Goal: Information Seeking & Learning: Learn about a topic

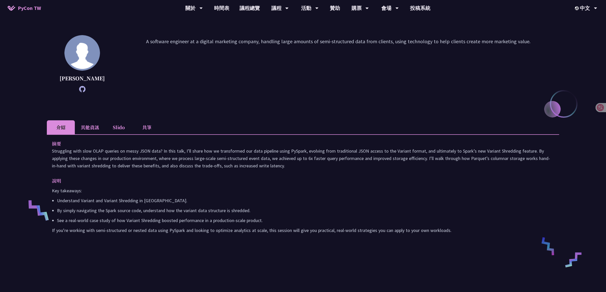
scroll to position [32, 0]
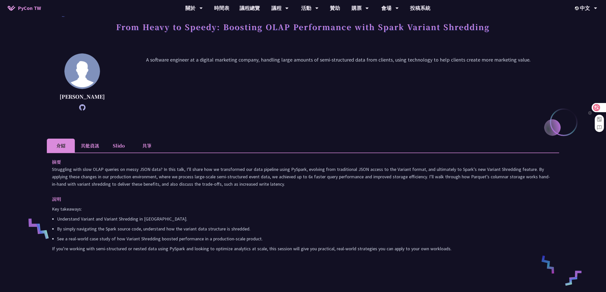
click at [604, 107] on div at bounding box center [599, 107] width 14 height 9
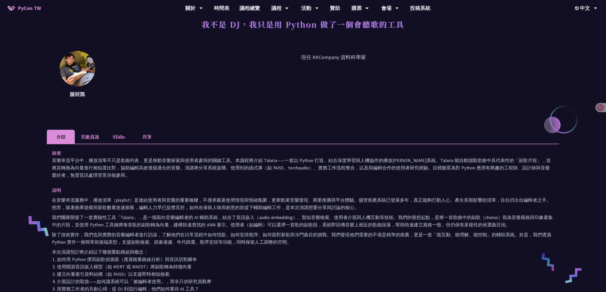
scroll to position [64, 0]
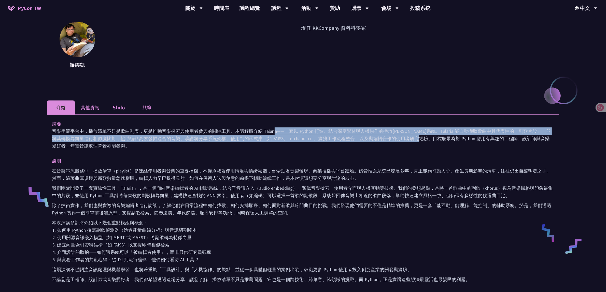
drag, startPoint x: 217, startPoint y: 131, endPoint x: 344, endPoint y: 139, distance: 126.8
click at [344, 139] on p "音樂串流平台中，播放清單不只是歌曲列表，更是推動音樂探索與使用者參與的關鍵工具。本議程將介紹 Talaria——一套以 Python 打造、結合深度學習與人機…" at bounding box center [303, 139] width 502 height 22
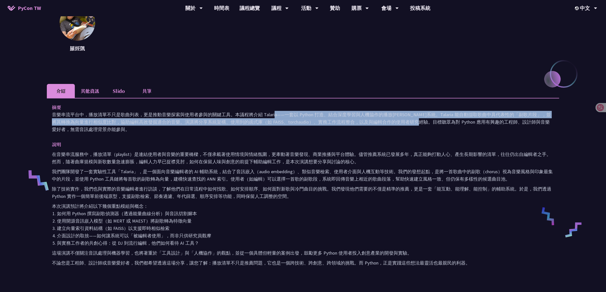
scroll to position [95, 0]
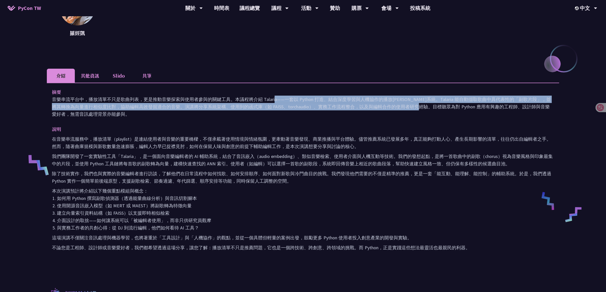
click at [348, 138] on p "在音樂串流服務中，播放清單（playlist）是連結使用者與音樂的重要橋樑，不僅承載著使用情境與情緒氛圍，更牽動著音樂發現、商業推播與平台體驗。儘管推薦系統已…" at bounding box center [303, 142] width 502 height 15
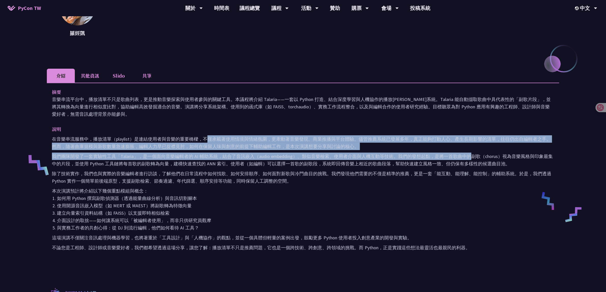
drag, startPoint x: 207, startPoint y: 137, endPoint x: 466, endPoint y: 156, distance: 260.4
click at [466, 156] on div "在音樂串流服務中，播放清單（playlist）是連結使用者與音樂的重要橋樑，不僅承載著使用情境與情緒氛圍，更牽動著音樂發現、商業推播與平台體驗。儘管推薦系統已…" at bounding box center [303, 193] width 502 height 116
click at [466, 156] on p "我們團隊開發了一套實驗性工具「Talaria」，是一個面向音樂編輯者的 AI 輔助系統，結合了音訊嵌入（audio embedding）、類似音樂檢索、使用者…" at bounding box center [303, 160] width 502 height 15
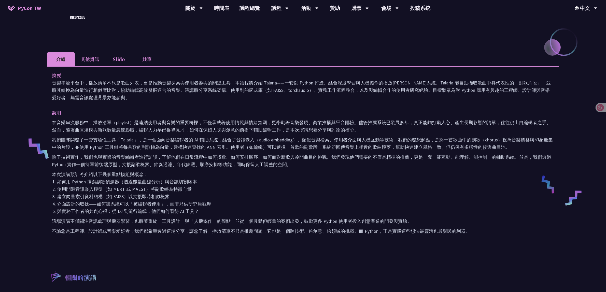
scroll to position [127, 0]
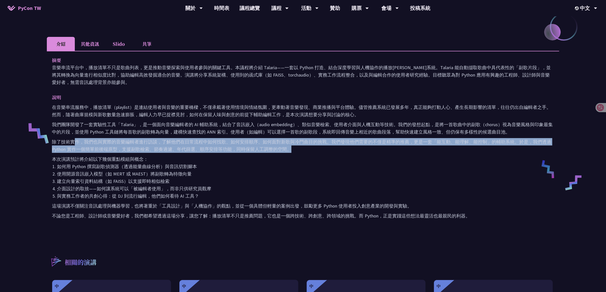
drag, startPoint x: 74, startPoint y: 139, endPoint x: 470, endPoint y: 147, distance: 396.3
click at [470, 147] on p "除了技術實作，我們也與實際的音樂編輯者進行訪談，了解他們在日常流程中如何找歌、如何安排順序、如何面對新歌與冷門曲目的挑戰。我們發現他們需要的不僅是精準的推薦，…" at bounding box center [303, 145] width 502 height 15
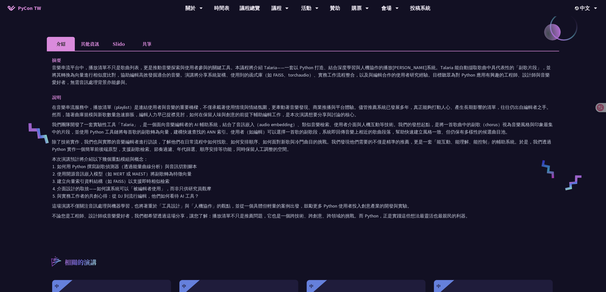
click at [298, 160] on p "本次演講預計將介紹以下幾個重點模組與概念：" at bounding box center [303, 159] width 502 height 7
drag, startPoint x: 120, startPoint y: 196, endPoint x: 174, endPoint y: 198, distance: 54.5
click at [174, 198] on li "與實務工作者的共創心得：從 DJ 到流行編輯，他們如何看待 AI 工具？" at bounding box center [305, 196] width 497 height 7
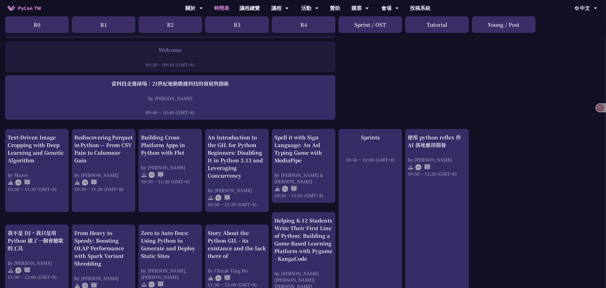
scroll to position [95, 0]
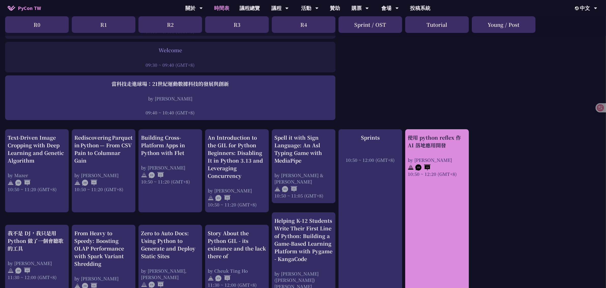
click at [450, 201] on div "使用 python reflex 作 AI 落地應用開發 by Milo Chen 10:50 ~ 12:20 (GMT+8)" at bounding box center [437, 224] width 64 height 191
click at [448, 185] on div "使用 python reflex 作 AI 落地應用開發 by Milo Chen 10:50 ~ 12:20 (GMT+8)" at bounding box center [437, 224] width 64 height 191
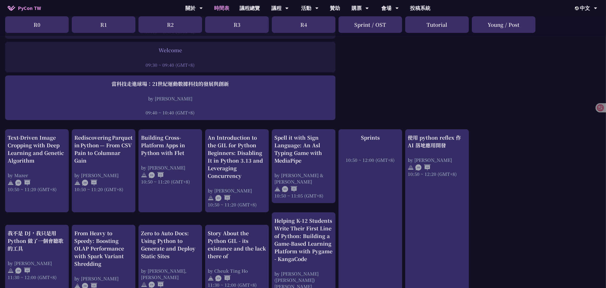
drag, startPoint x: 440, startPoint y: 140, endPoint x: 491, endPoint y: 113, distance: 57.5
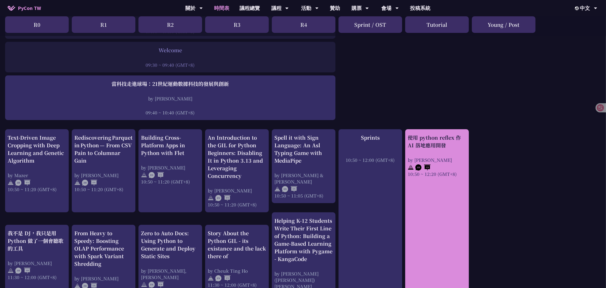
click at [435, 135] on div "使用 python reflex 作 AI 落地應用開發" at bounding box center [437, 141] width 59 height 15
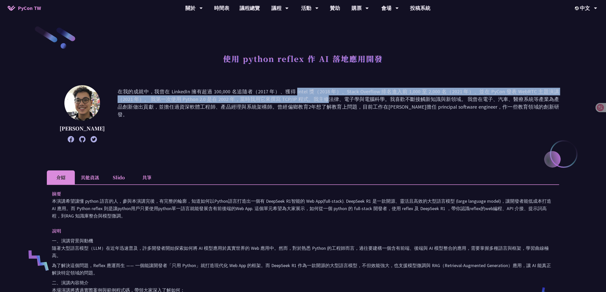
drag, startPoint x: 222, startPoint y: 96, endPoint x: 239, endPoint y: 106, distance: 19.9
click at [231, 104] on p "在我的成就中，我曾在 LinkedIn 擁有超過 100,000 名追隨者（2017 年）、獲得 Intel 獎（2018 年）、Stack Overflow…" at bounding box center [339, 114] width 442 height 52
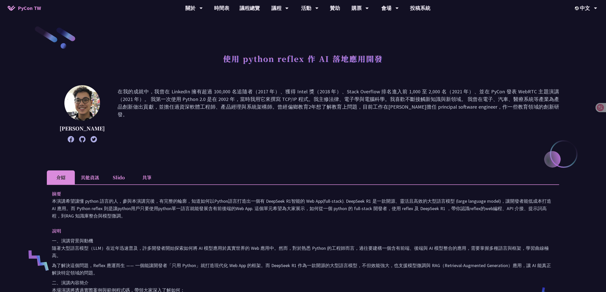
click at [246, 107] on p "在我的成就中，我曾在 LinkedIn 擁有超過 100,000 名追隨者（2017 年）、獲得 Intel 獎（2018 年）、Stack Overflow…" at bounding box center [339, 114] width 442 height 52
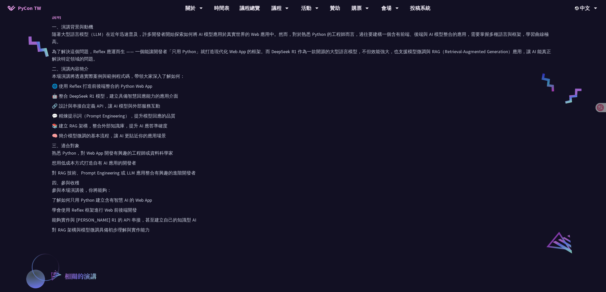
scroll to position [213, 0]
click at [308, 119] on p "💬 精煉提示詞（Prompt Engineering），提升模型回應的品質" at bounding box center [303, 117] width 502 height 7
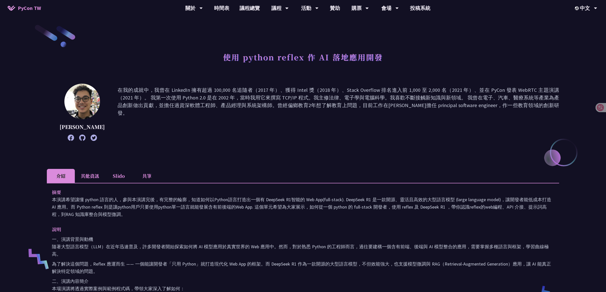
scroll to position [0, 0]
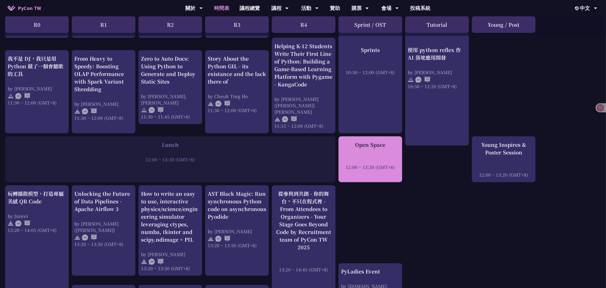
scroll to position [255, 0]
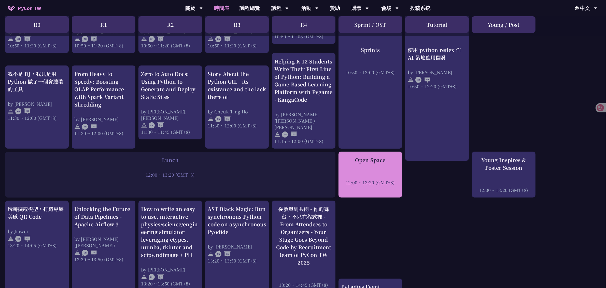
click at [380, 163] on div "Open Space 12:00 ~ 13:20 (GMT+8)" at bounding box center [370, 170] width 59 height 29
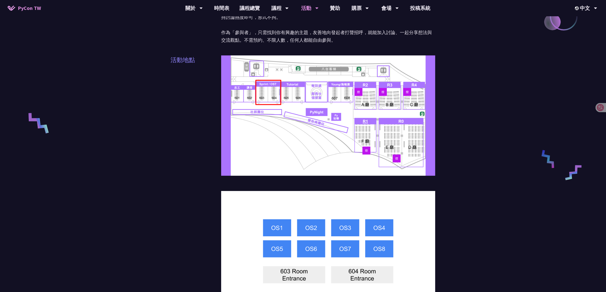
scroll to position [127, 0]
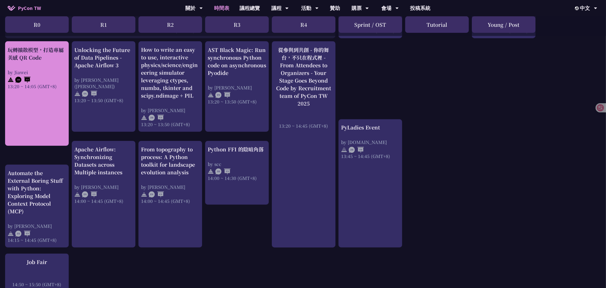
scroll to position [382, 0]
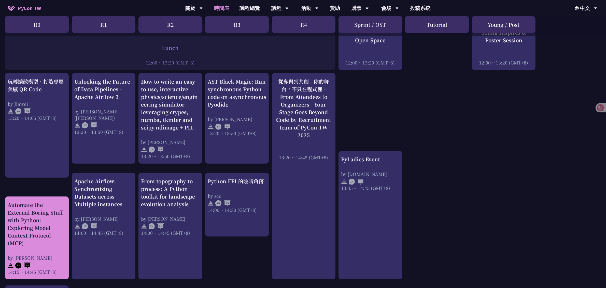
click at [58, 219] on div "Automate the External Boring Stuff with Python: Exploring Model Context Protoco…" at bounding box center [37, 224] width 59 height 46
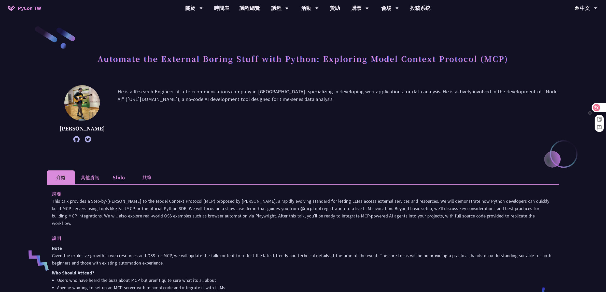
click at [593, 110] on div at bounding box center [597, 107] width 18 height 9
click at [598, 107] on icon at bounding box center [597, 108] width 4 height 4
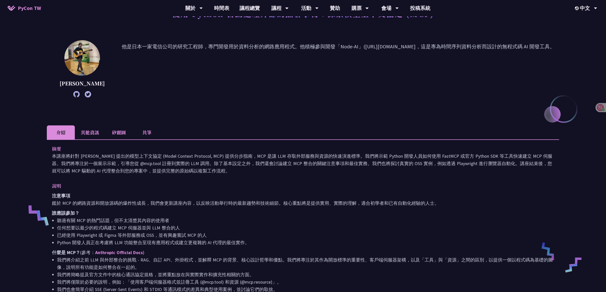
scroll to position [48, 0]
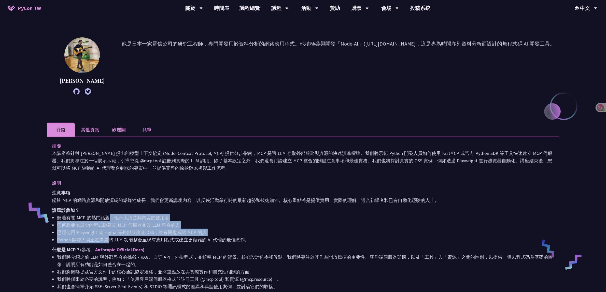
drag, startPoint x: 108, startPoint y: 228, endPoint x: 109, endPoint y: 247, distance: 18.9
click at [109, 244] on ul "聽過有關 MCP 的熱門話題，但不太清楚其內容的使用者 任何想要以最少的程式碼建立 MCP 伺服器並與 LLM 整合的人 已經使用 Playwright 或 …" at bounding box center [303, 229] width 502 height 30
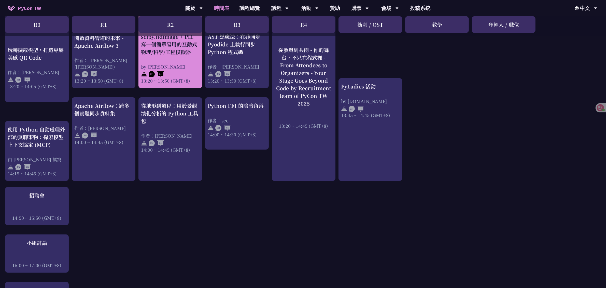
scroll to position [446, 0]
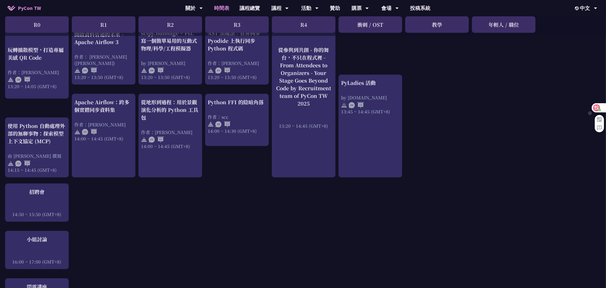
click at [600, 110] on icon at bounding box center [599, 109] width 3 height 3
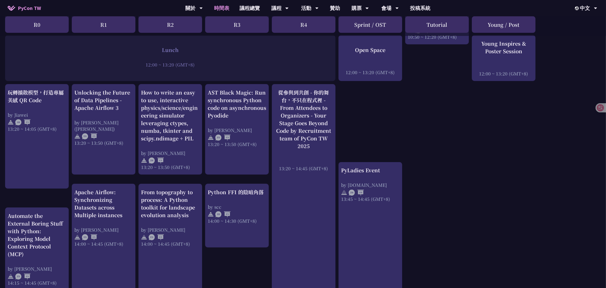
scroll to position [382, 0]
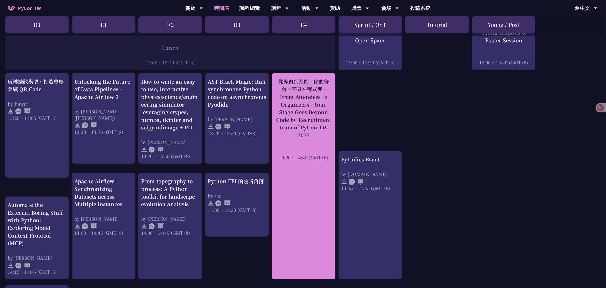
click at [319, 117] on div "從參與到共創 - 你的舞台，不只在程式裡 - From Attendees to Organizers - Your Stage Goes Beyond Co…" at bounding box center [304, 108] width 59 height 61
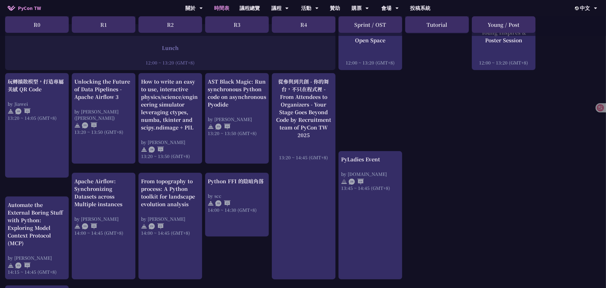
drag, startPoint x: 301, startPoint y: 110, endPoint x: 369, endPoint y: 113, distance: 67.8
click at [431, 110] on div "An Introduction to the GIL for Python Beginners: Disabling It in Python 3.13 an…" at bounding box center [303, 143] width 606 height 843
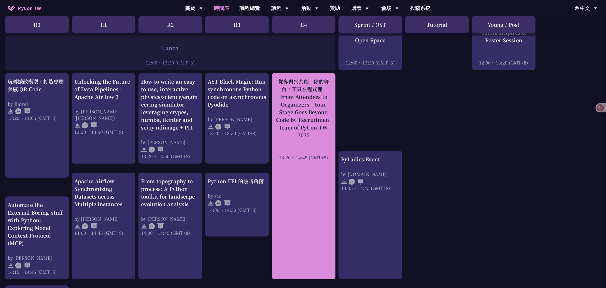
click at [310, 106] on div "從參與到共創 - 你的舞台，不只在程式裡 - From Attendees to Organizers - Your Stage Goes Beyond Co…" at bounding box center [304, 108] width 59 height 61
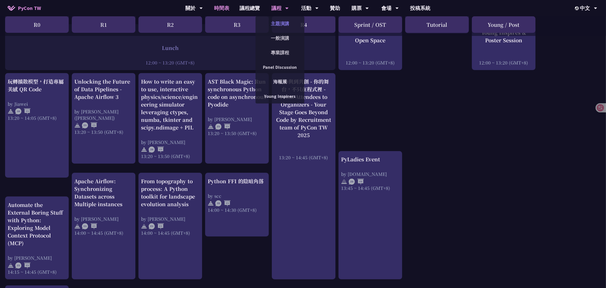
click at [285, 21] on link "主題演講" at bounding box center [280, 24] width 49 height 12
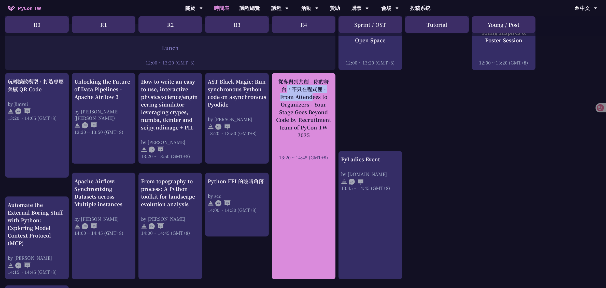
drag, startPoint x: 278, startPoint y: 76, endPoint x: 325, endPoint y: 89, distance: 48.8
click at [325, 89] on div "從參與到共創 - 你的舞台，不只在程式裡 - From Attendees to Organizers - Your Stage Goes Beyond Co…" at bounding box center [304, 108] width 59 height 61
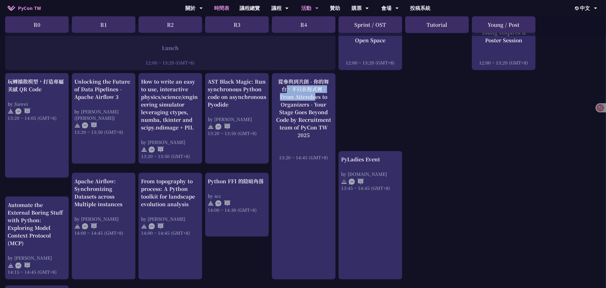
copy div "從參與到共創 - 你的舞台，不只在程式裡 -"
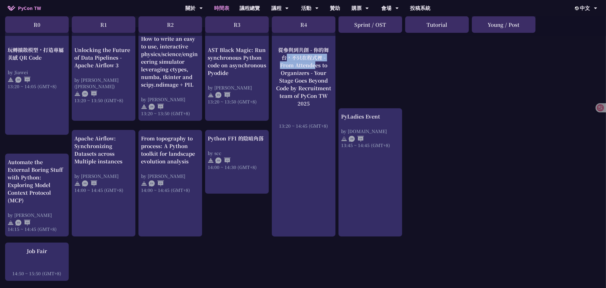
scroll to position [414, 0]
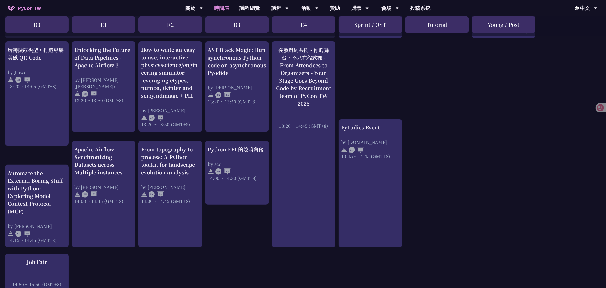
click at [475, 86] on div "An Introduction to the GIL for Python Beginners: Disabling It in Python 3.13 an…" at bounding box center [303, 111] width 606 height 843
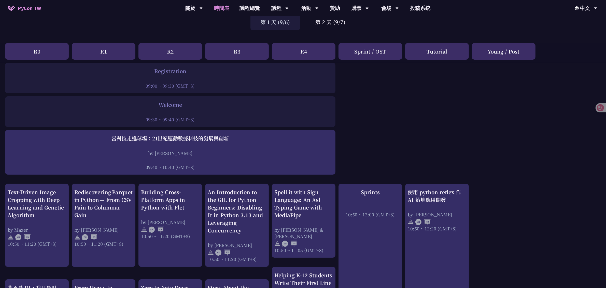
scroll to position [0, 0]
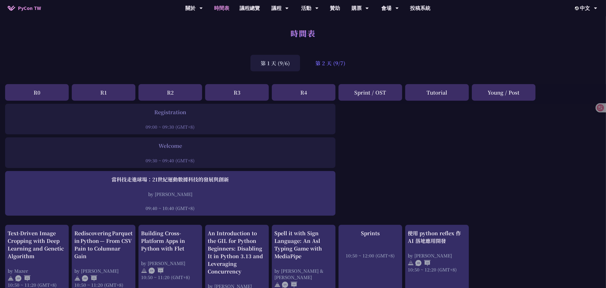
click at [320, 63] on div "第 2 天 (9/7)" at bounding box center [330, 63] width 50 height 17
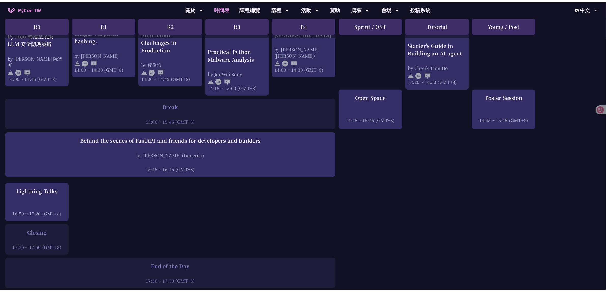
scroll to position [557, 0]
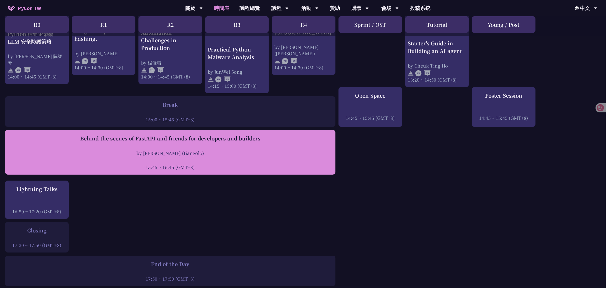
click at [181, 162] on div at bounding box center [170, 160] width 325 height 8
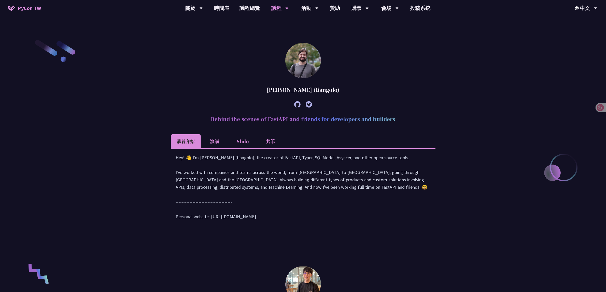
scroll to position [197, 0]
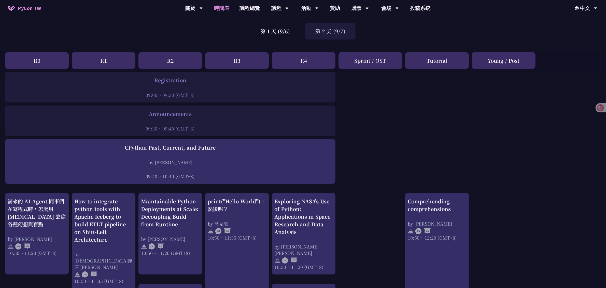
scroll to position [29, 0]
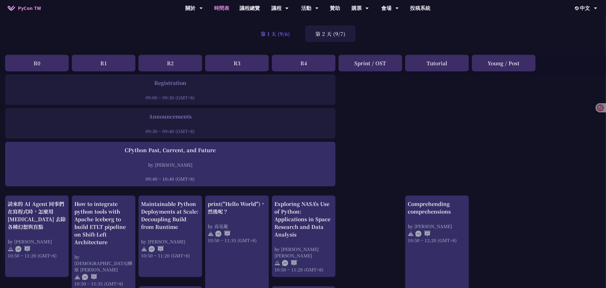
click at [286, 33] on div "第 1 天 (9/6)" at bounding box center [276, 33] width 50 height 17
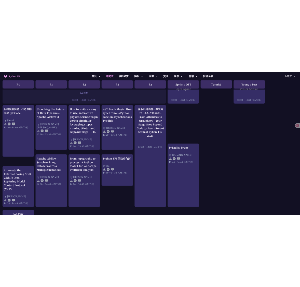
scroll to position [389, 0]
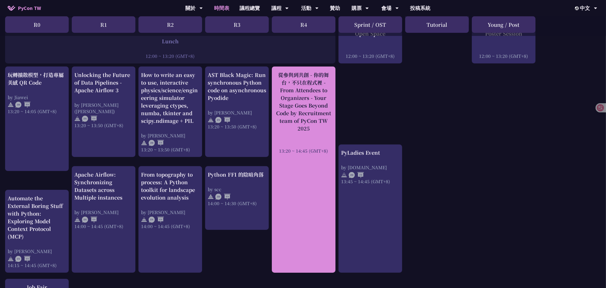
copy div "從參與到共創 - 你的舞台，不只在程式裡 - From Attendees to Organizers - Your Stage Goes Beyond Co…"
drag, startPoint x: 348, startPoint y: 125, endPoint x: 295, endPoint y: 92, distance: 62.4
click at [295, 92] on div "An Introduction to the GIL for Python Beginners: Disabling It in Python 3.13 an…" at bounding box center [303, 136] width 606 height 843
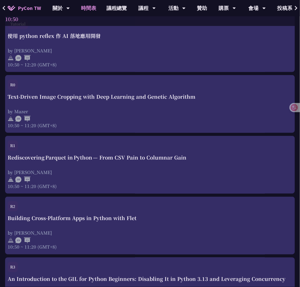
click at [0, 0] on div "An Introduction to the GIL for Python Beginners: Disabling It in Python 3.13 an…" at bounding box center [0, 0] width 0 height 0
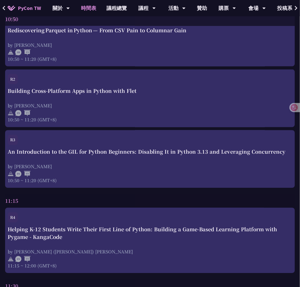
copy div "Panel discussion"
drag, startPoint x: 79, startPoint y: 206, endPoint x: 64, endPoint y: 223, distance: 22.8
click at [0, 0] on div "An Introduction to the GIL for Python Beginners: Disabling It in Python 3.13 an…" at bounding box center [0, 0] width 0 height 0
drag, startPoint x: 229, startPoint y: 171, endPoint x: 234, endPoint y: 167, distance: 6.0
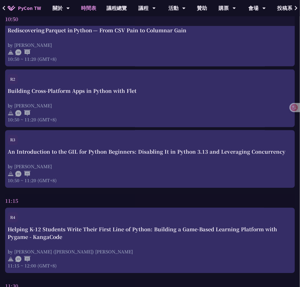
click at [0, 0] on div "An Introduction to the GIL for Python Beginners: Disabling It in Python 3.13 an…" at bounding box center [0, 0] width 0 height 0
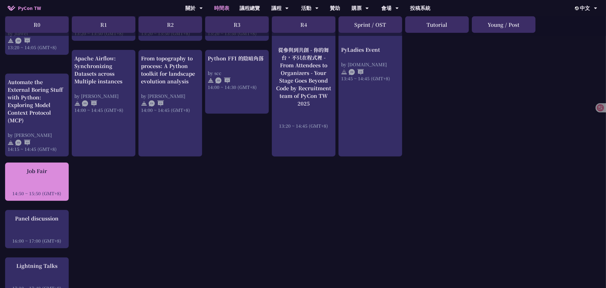
scroll to position [516, 5]
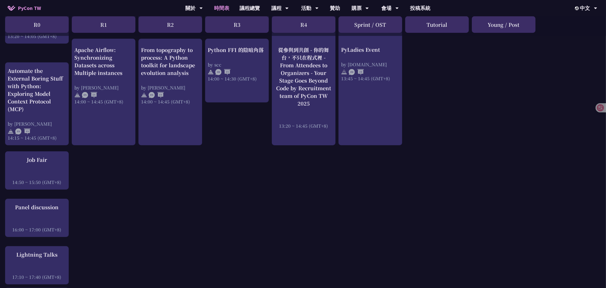
drag, startPoint x: 37, startPoint y: 158, endPoint x: 78, endPoint y: 171, distance: 43.2
click at [101, 191] on div "An Introduction to the GIL for Python Beginners: Disabling It in Python 3.13 an…" at bounding box center [303, 9] width 606 height 843
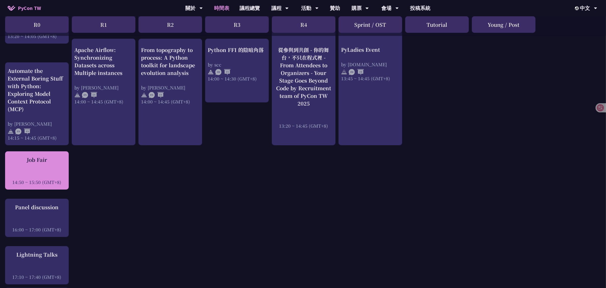
click at [43, 158] on div "Job Fair" at bounding box center [37, 160] width 59 height 8
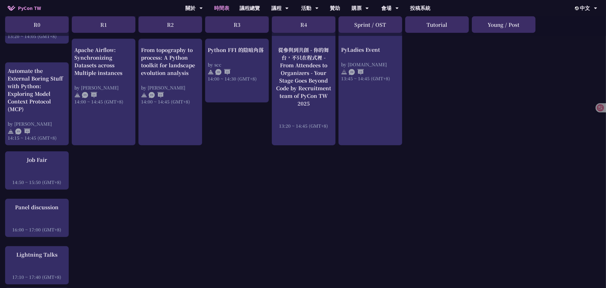
click at [117, 187] on div "An Introduction to the GIL for Python Beginners: Disabling It in Python 3.13 an…" at bounding box center [303, 9] width 606 height 843
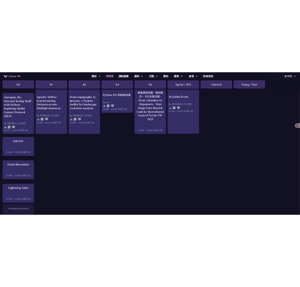
scroll to position [548, 5]
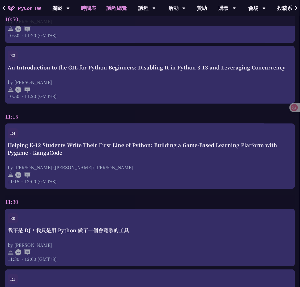
scroll to position [611, 5]
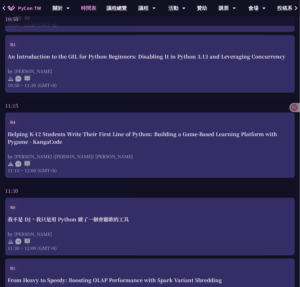
click at [0, 0] on div "An Introduction to the GIL for Python Beginners: Disabling It in Python 3.13 an…" at bounding box center [0, 0] width 0 height 0
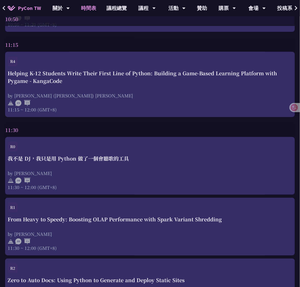
scroll to position [668, 5]
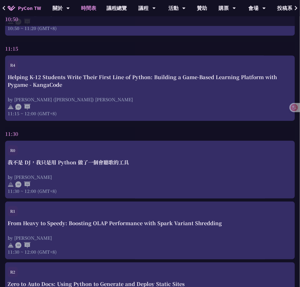
click at [0, 0] on div "Announcements" at bounding box center [0, 0] width 0 height 0
copy div "Announcements"
drag, startPoint x: 26, startPoint y: 143, endPoint x: 41, endPoint y: 141, distance: 15.4
click at [0, 0] on div "Announcements" at bounding box center [0, 0] width 0 height 0
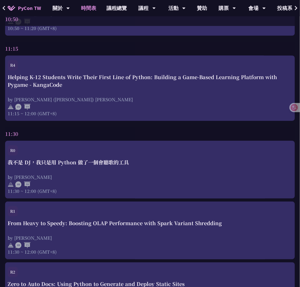
click at [0, 0] on div "An Introduction to the GIL for Python Beginners: Disabling It in Python 3.13 an…" at bounding box center [0, 0] width 0 height 0
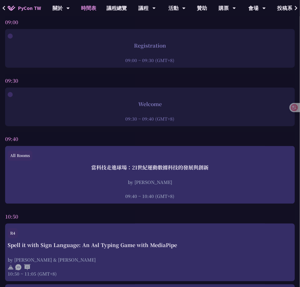
scroll to position [0, 5]
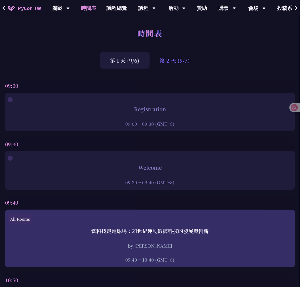
click at [170, 62] on div "第 2 天 (9/7)" at bounding box center [175, 60] width 50 height 17
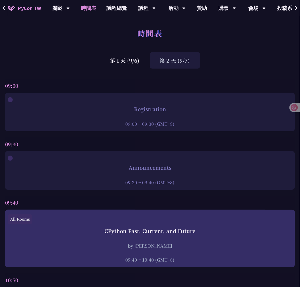
click at [250, 57] on div "第 1 天 (9/6) 第 2 天 (9/7)" at bounding box center [150, 60] width 300 height 17
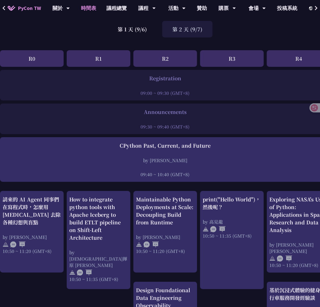
scroll to position [0, 5]
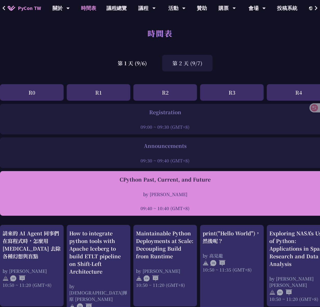
drag, startPoint x: 163, startPoint y: 175, endPoint x: 139, endPoint y: 174, distance: 24.7
drag, startPoint x: 139, startPoint y: 174, endPoint x: 136, endPoint y: 183, distance: 8.6
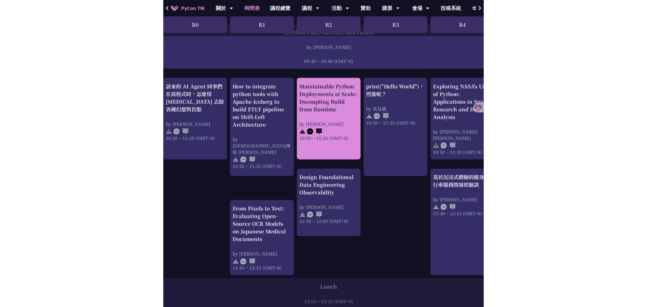
scroll to position [136, 5]
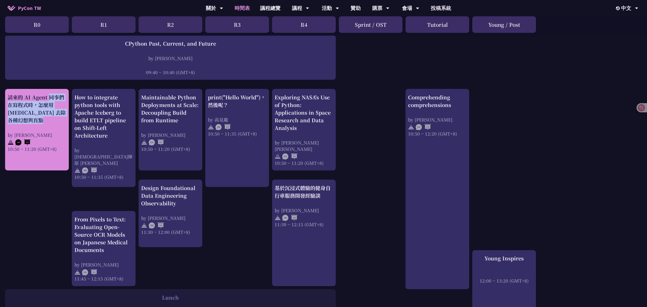
copy div "請來的 AI Agent 同事們在寫程式時，怎麼用 [MEDICAL_DATA] 去除各種幻想與盲點"
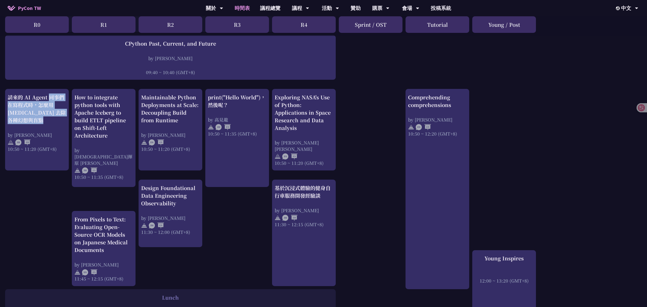
drag, startPoint x: 0, startPoint y: 97, endPoint x: 28, endPoint y: 189, distance: 96.7
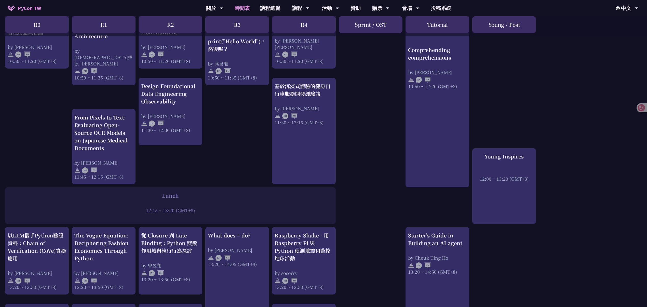
scroll to position [170, 5]
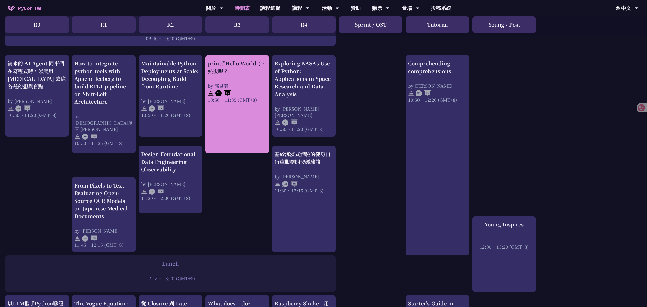
click at [227, 84] on div "by 高見龍" at bounding box center [237, 86] width 59 height 6
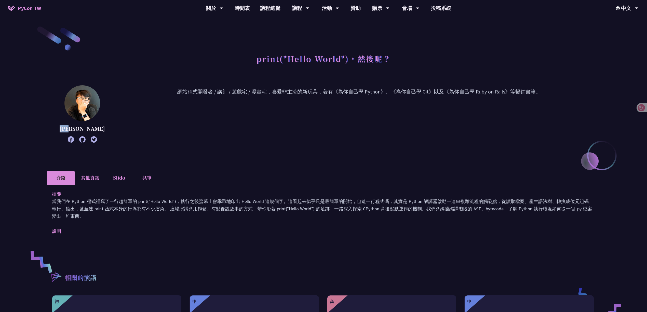
drag, startPoint x: 92, startPoint y: 131, endPoint x: 66, endPoint y: 127, distance: 26.8
click at [66, 127] on p "高見龍" at bounding box center [82, 129] width 45 height 8
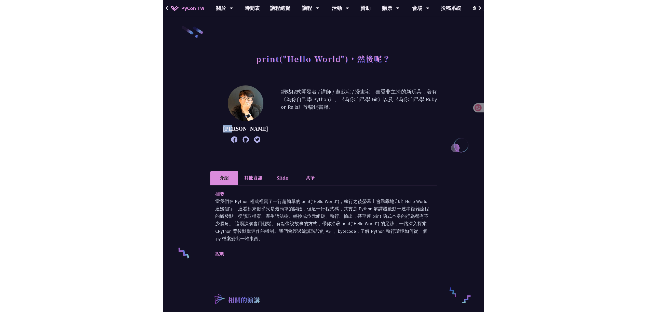
scroll to position [34, 0]
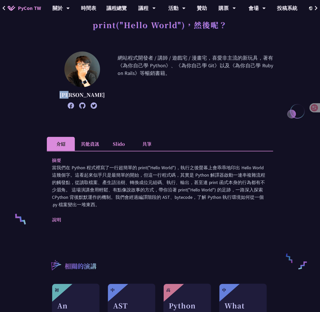
drag, startPoint x: 211, startPoint y: 167, endPoint x: 205, endPoint y: 202, distance: 35.4
click at [205, 202] on p "當我們在 Python 程式裡寫了一行超簡單的 print("Hello World")，執行之後螢幕上會乖乖地印出 Hello World 這幾個字。這看起…" at bounding box center [160, 186] width 216 height 44
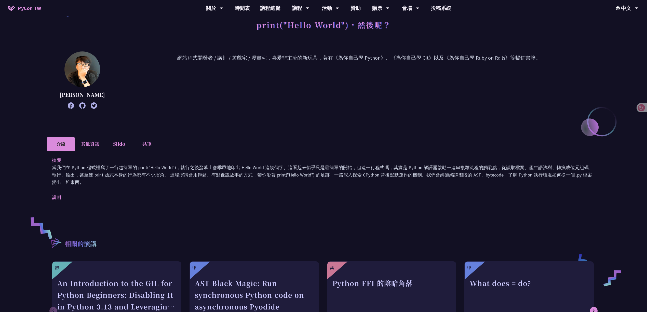
click at [84, 149] on li "其他資訊" at bounding box center [90, 144] width 30 height 14
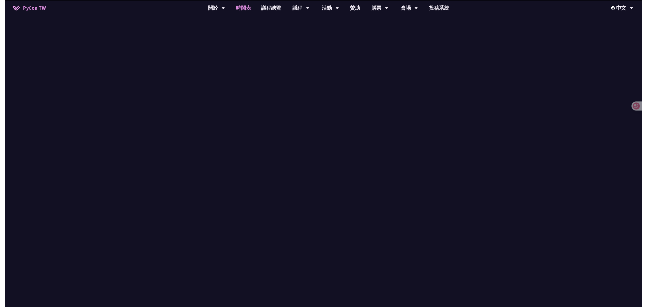
scroll to position [170, 0]
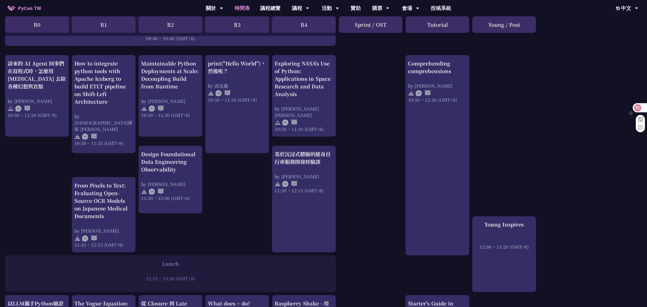
click at [606, 105] on div at bounding box center [640, 107] width 14 height 9
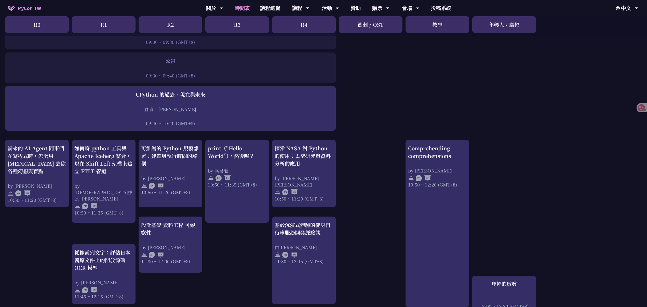
scroll to position [105, 0]
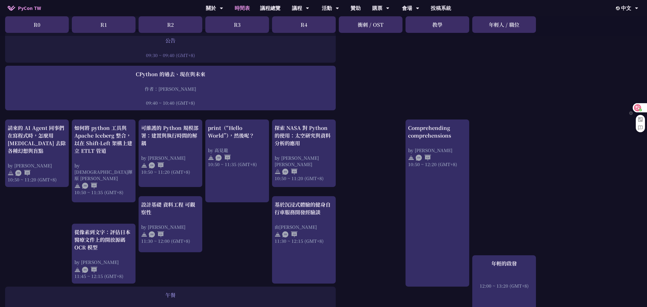
click at [606, 105] on div at bounding box center [640, 107] width 14 height 9
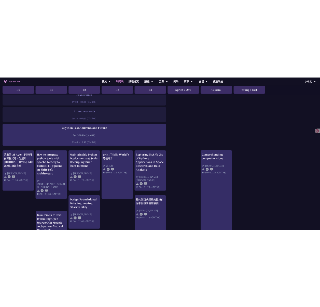
scroll to position [37, 0]
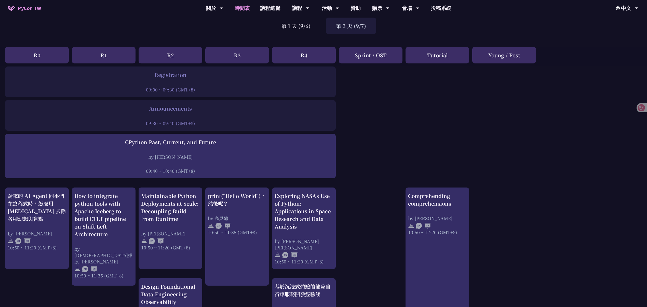
drag, startPoint x: 419, startPoint y: 52, endPoint x: 461, endPoint y: 53, distance: 42.3
click at [461, 53] on div "Tutorial" at bounding box center [437, 55] width 64 height 17
copy div "Tutorial"
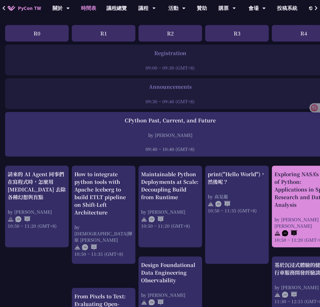
scroll to position [71, 0]
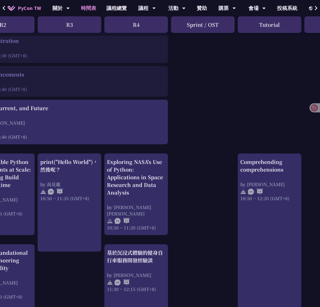
scroll to position [71, 170]
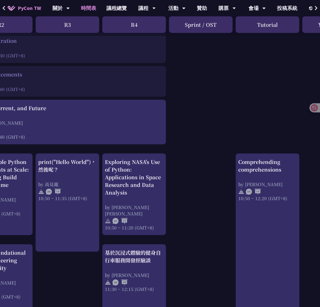
copy div "Tutorial Young / Post print("Hello World")，然後呢？ by 高見龍 10:50 ~ 11:35 (GMT+8) Wh…"
drag, startPoint x: 280, startPoint y: 38, endPoint x: 257, endPoint y: 19, distance: 29.8
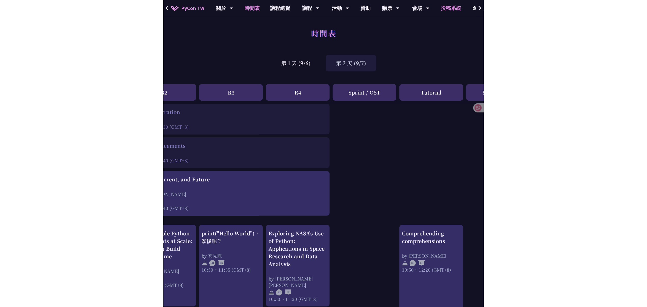
scroll to position [0, 5]
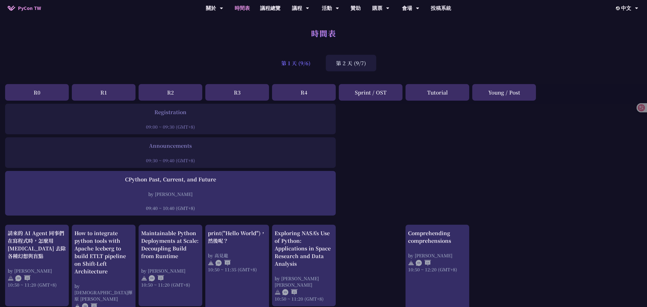
click at [278, 60] on div "第 1 天 (9/6)" at bounding box center [296, 63] width 50 height 17
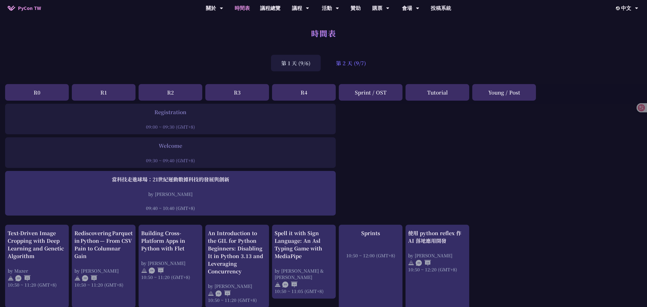
click at [330, 61] on div "第 2 天 (9/7)" at bounding box center [351, 63] width 50 height 17
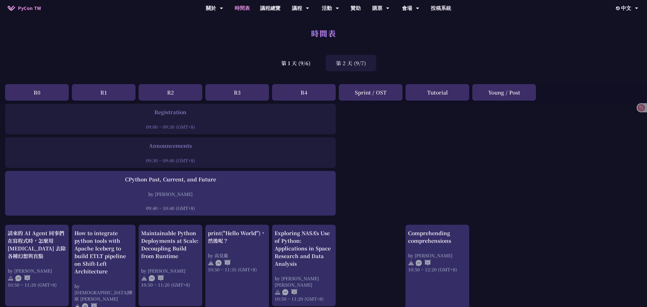
click at [333, 64] on div "第 2 天 (9/7)" at bounding box center [351, 63] width 50 height 17
click at [361, 68] on div "第 2 天 (9/7)" at bounding box center [351, 63] width 50 height 17
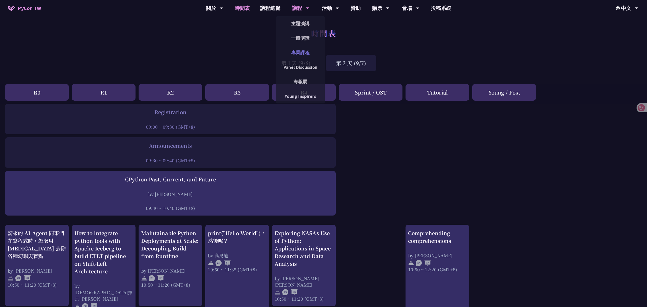
click at [302, 51] on link "專業課程" at bounding box center [300, 53] width 49 height 12
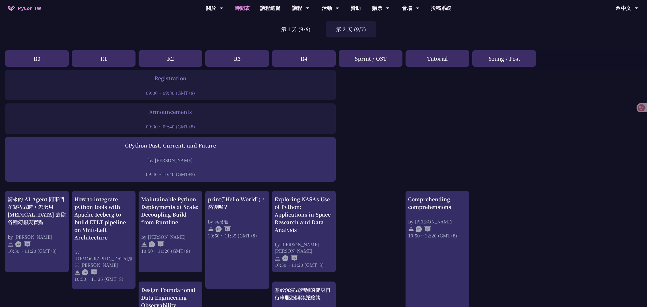
scroll to position [34, 0]
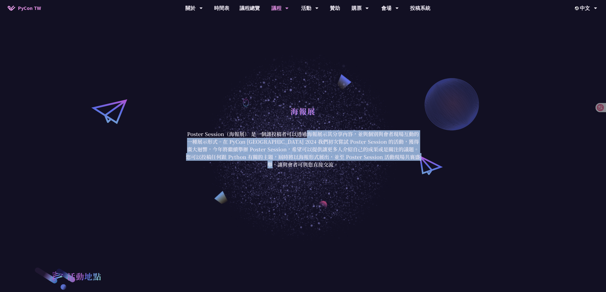
drag, startPoint x: 306, startPoint y: 133, endPoint x: 307, endPoint y: 168, distance: 35.1
click at [307, 168] on p "Poster Session（海報展） 是一個讓投稿者可以透過海報展示其分享內容，並與個別與會者現場互動的一種展示形式。在 PyCon Taiwan 2024…" at bounding box center [303, 149] width 237 height 38
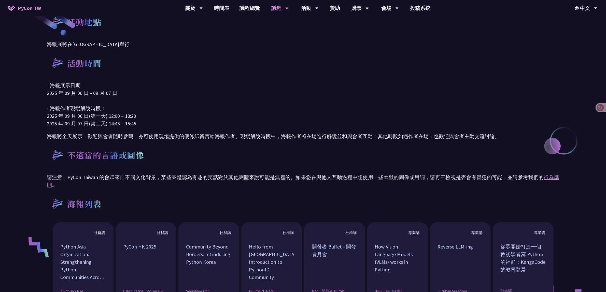
scroll to position [382, 0]
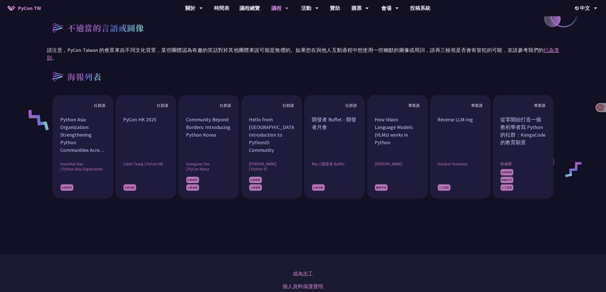
click at [578, 95] on div "活動地點 海報展將在臺北文創 6 樓 608 室舉行 活動時間 - 海報展示日期： 2025 年 09 月 06 日 - 09 月 07 日 - 海報作者現場…" at bounding box center [303, 41] width 606 height 365
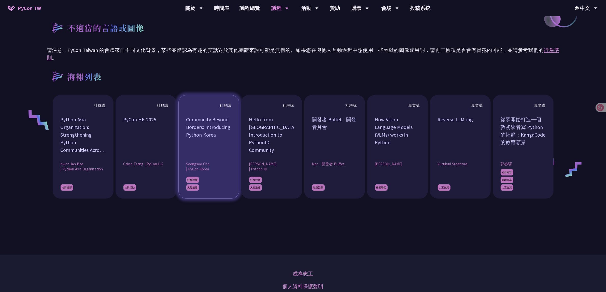
click at [221, 134] on div "Community Beyond Borders: Introducing Python Korea" at bounding box center [208, 135] width 45 height 38
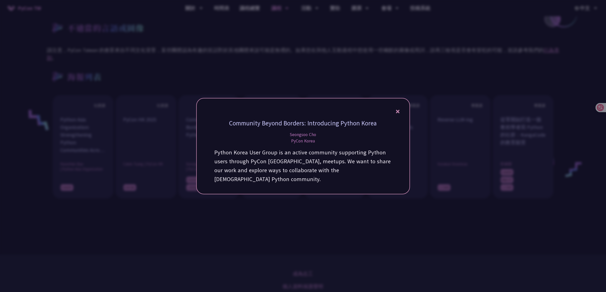
click at [398, 113] on icon at bounding box center [398, 112] width 4 height 4
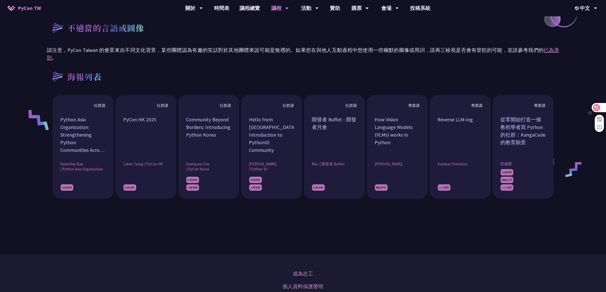
click at [600, 106] on icon at bounding box center [596, 107] width 7 height 7
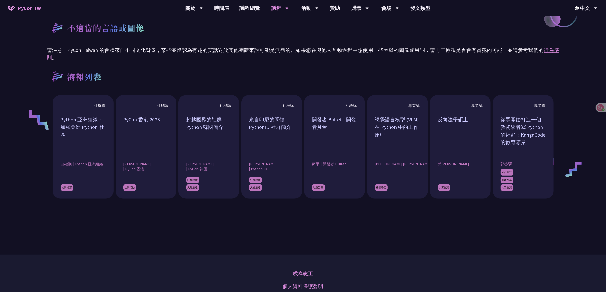
scroll to position [350, 0]
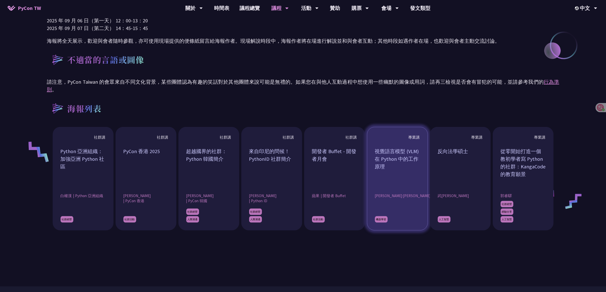
click at [389, 159] on font "視覺語言模型 (VLM) 在 Python 中的工作原理" at bounding box center [397, 159] width 44 height 22
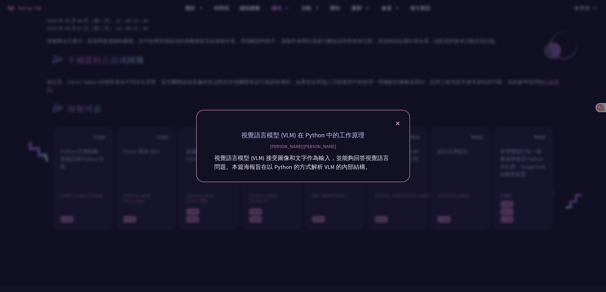
click at [400, 124] on icon at bounding box center [398, 123] width 4 height 6
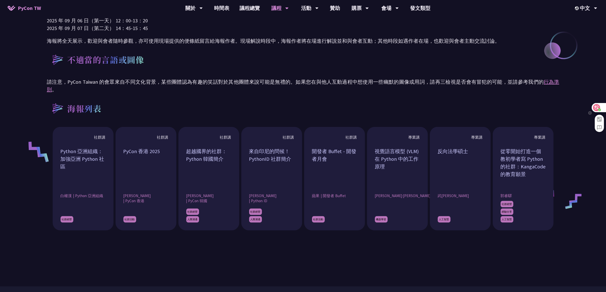
click at [605, 107] on div at bounding box center [599, 107] width 14 height 9
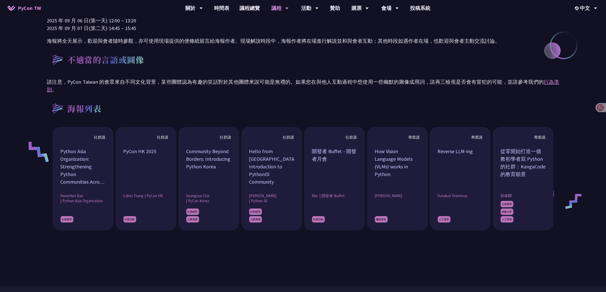
click at [360, 85] on p "請注意，PyCon Taiwan 的會眾來自不同文化背景，某些團體認為有趣的笑話對於其他團體來說可能是無禮的。如果您在與他人互動過程中想使用一些幽默的圖像或用…" at bounding box center [303, 85] width 513 height 15
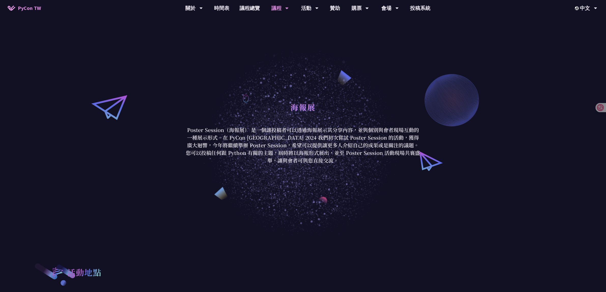
scroll to position [0, 0]
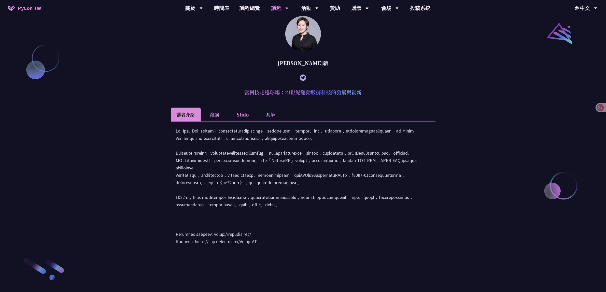
scroll to position [632, 0]
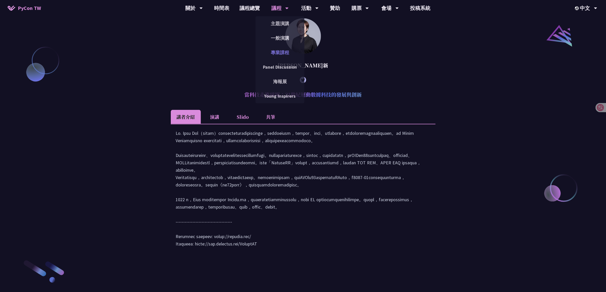
click at [283, 52] on link "專業課程" at bounding box center [280, 53] width 49 height 12
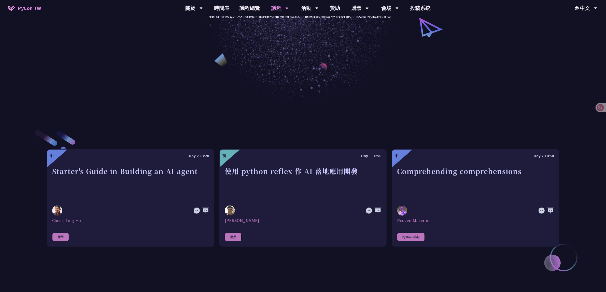
scroll to position [95, 0]
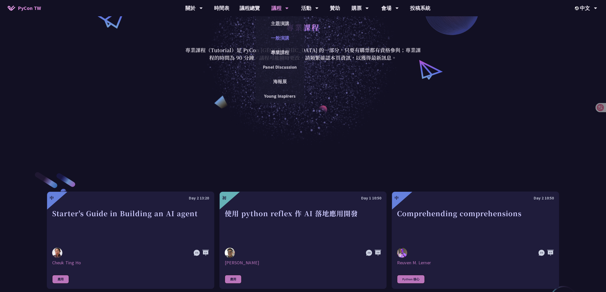
click at [284, 34] on link "一般演講" at bounding box center [280, 38] width 49 height 12
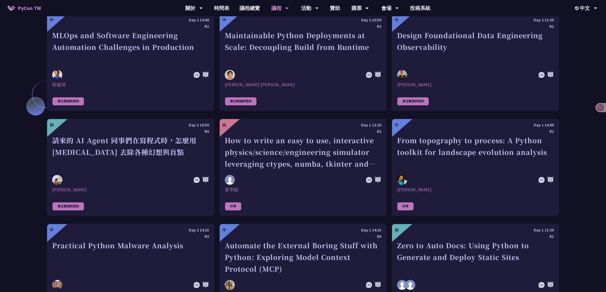
scroll to position [1228, 0]
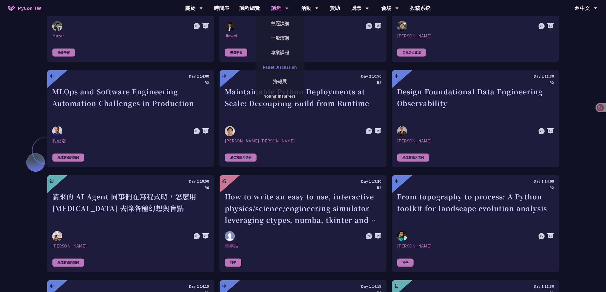
click at [285, 69] on link "Panel Discussion" at bounding box center [280, 67] width 49 height 12
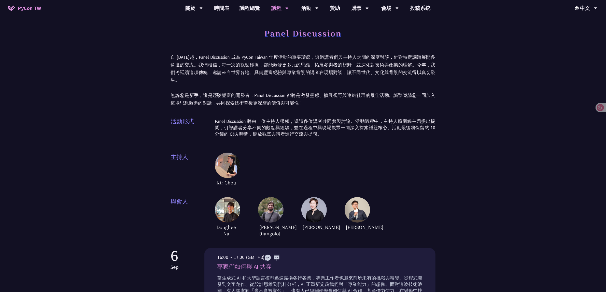
scroll to position [95, 0]
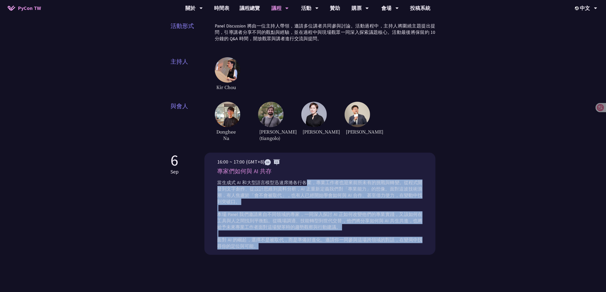
drag, startPoint x: 304, startPoint y: 184, endPoint x: 328, endPoint y: 245, distance: 65.8
click at [328, 245] on p "當生成式 AI 和大型語言模型迅速席捲各行各業，專業工作者也迎來前所未有的挑戰與轉變。從程式開發到文字創作、從設計思維到資料分析，AI 正重新定義我們對「專業…" at bounding box center [319, 215] width 205 height 70
click at [319, 186] on p "當生成式 AI 和大型語言模型迅速席捲各行各業，專業工作者也迎來前所未有的挑戰與轉變。從程式開發到文字創作、從設計思維到資料分析，AI 正重新定義我們對「專業…" at bounding box center [319, 215] width 205 height 70
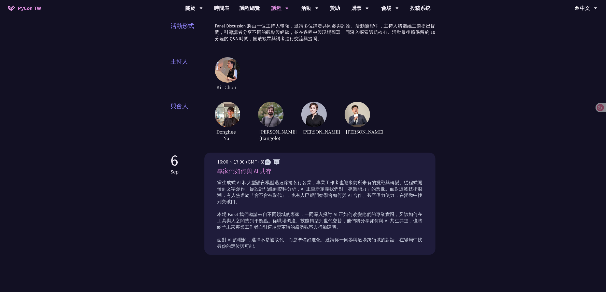
drag, startPoint x: 215, startPoint y: 161, endPoint x: 274, endPoint y: 172, distance: 59.7
click at [274, 172] on div "16:00 ~ 17:00 (GMT+8) 專家們如何與 AI 共存 當生成式 AI 和大型語言模型迅速席捲各行各業，專業工作者也迎來前所未有的挑戰與轉變。從…" at bounding box center [319, 204] width 231 height 102
copy div "16:00 ~ 17:00 (GMT+8) 專家們如何與 AI 共存"
click at [446, 79] on div "Panel Discussion 自 2023 年起，Panel Discussion 成為 PyCon Taiwan 年度活動的重要環節，透過講者們與主持人…" at bounding box center [303, 99] width 606 height 389
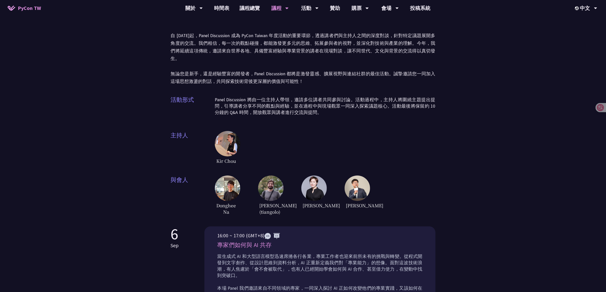
scroll to position [0, 0]
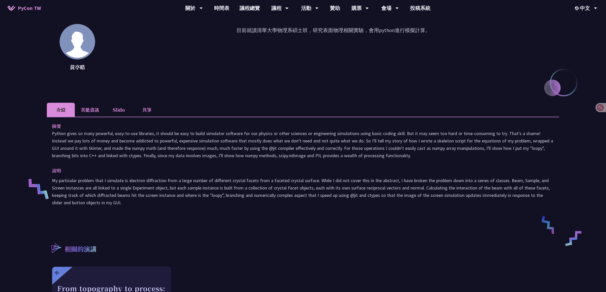
scroll to position [64, 0]
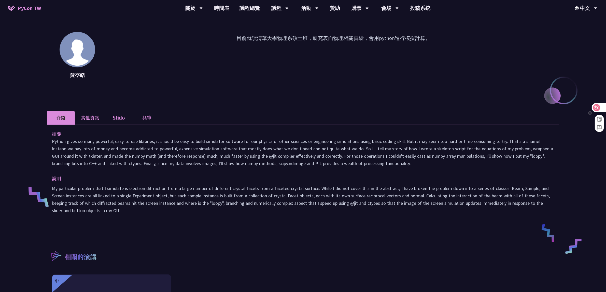
click at [603, 104] on div at bounding box center [599, 107] width 14 height 9
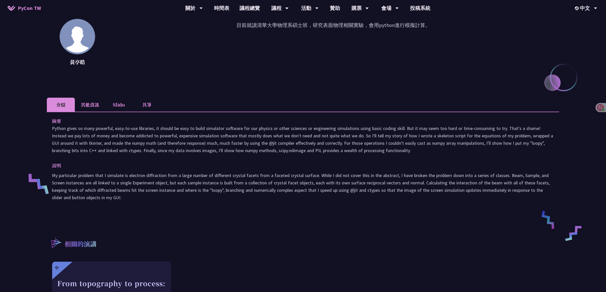
scroll to position [79, 0]
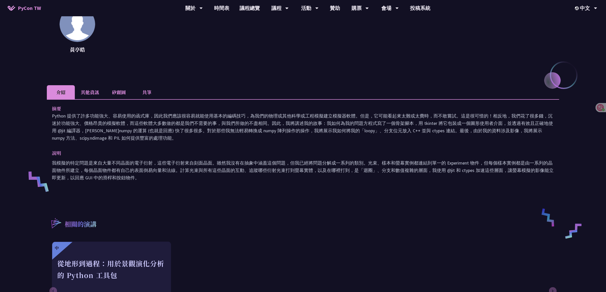
click at [424, 123] on font "Python 提供了許多功能強大、容易使用的函式庫，因此我們應該很容易就能使用基本的編碼技巧，為我們的物理或其他科學或工程模擬建立模擬器軟體。但是，它可能看起…" at bounding box center [302, 127] width 501 height 28
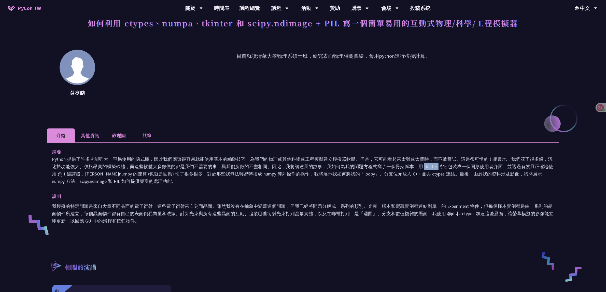
scroll to position [0, 0]
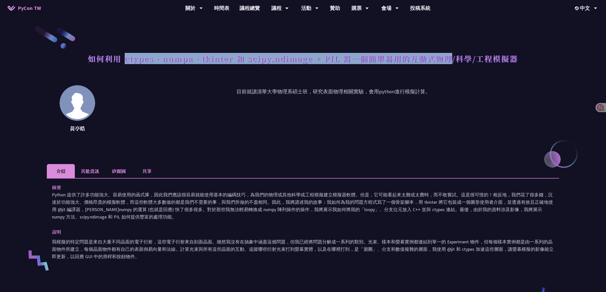
drag, startPoint x: 124, startPoint y: 60, endPoint x: 451, endPoint y: 60, distance: 327.5
click at [451, 60] on font "如何利用 ctypes、numpa、tkinter 和 scipy.ndimage + PIL 寫一個簡單易用的互動式物理/科學/工程模擬器" at bounding box center [303, 58] width 430 height 11
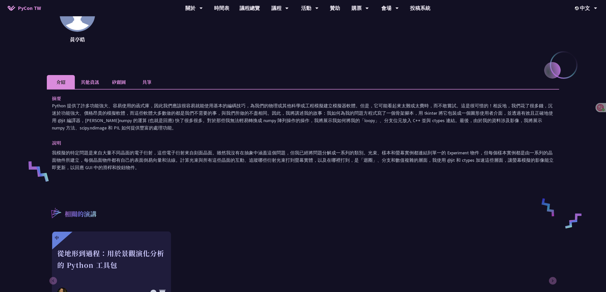
scroll to position [95, 0]
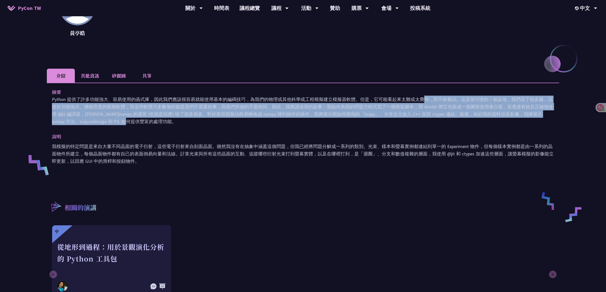
drag, startPoint x: 428, startPoint y: 112, endPoint x: 430, endPoint y: 118, distance: 6.9
click at [430, 118] on p "Python 提供了許多功能強大、容易使用的函式庫，因此我們應該很容易就能使用基本的編碼技巧，為我們的物理或其他科學或工程模擬建立模擬器軟體。但是，它可能看起…" at bounding box center [303, 111] width 502 height 30
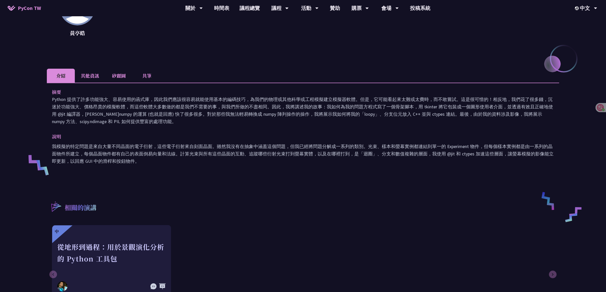
click at [438, 129] on div "摘要 說明 我模擬的特定問題是來自大量不同晶面的電子衍射，這些電子衍射來自刻面晶面。雖然我沒有在抽象中涵蓋這個問題，但我已經將問題分解成一系列的類別。光束、樣…" at bounding box center [303, 130] width 513 height 95
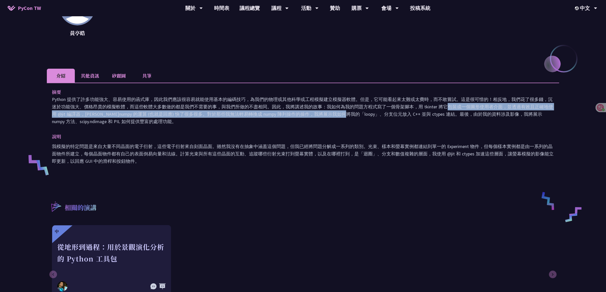
drag, startPoint x: 448, startPoint y: 104, endPoint x: 354, endPoint y: 116, distance: 95.0
click at [354, 116] on font "Python 提供了許多功能強大、容易使用的函式庫，因此我們應該很容易就能使用基本的編碼技巧，為我們的物理或其他科學或工程模擬建立模擬器軟體。但是，它可能看起…" at bounding box center [302, 111] width 501 height 28
click at [334, 133] on p "說明" at bounding box center [298, 136] width 492 height 7
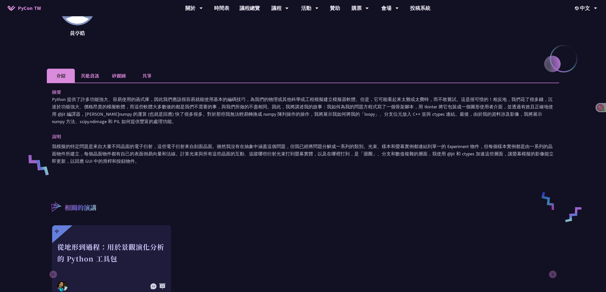
click at [346, 115] on font "Python 提供了許多功能強大、容易使用的函式庫，因此我們應該很容易就能使用基本的編碼技巧，為我們的物理或其他科學或工程模擬建立模擬器軟體。但是，它可能看起…" at bounding box center [302, 111] width 501 height 28
drag, startPoint x: 345, startPoint y: 113, endPoint x: 356, endPoint y: 112, distance: 10.5
click at [346, 113] on font "Python 提供了許多功能強大、容易使用的函式庫，因此我們應該很容易就能使用基本的編碼技巧，為我們的物理或其他科學或工程模擬建立模擬器軟體。但是，它可能看起…" at bounding box center [302, 111] width 501 height 28
click at [357, 112] on font "Python 提供了許多功能強大、容易使用的函式庫，因此我們應該很容易就能使用基本的編碼技巧，為我們的物理或其他科學或工程模擬建立模擬器軟體。但是，它可能看起…" at bounding box center [302, 111] width 501 height 28
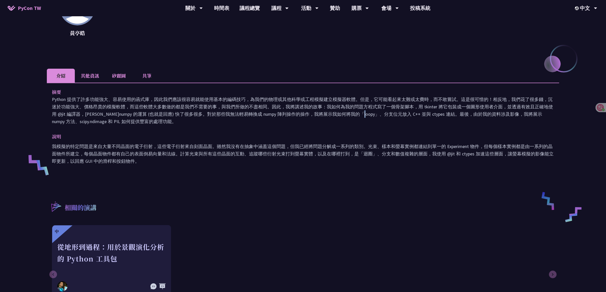
click at [379, 115] on font "Python 提供了許多功能強大、容易使用的函式庫，因此我們應該很容易就能使用基本的編碼技巧，為我們的物理或其他科學或工程模擬建立模擬器軟體。但是，它可能看起…" at bounding box center [302, 111] width 501 height 28
click at [399, 138] on p "說明" at bounding box center [298, 136] width 492 height 7
drag, startPoint x: 396, startPoint y: 111, endPoint x: 400, endPoint y: 136, distance: 25.2
click at [400, 136] on div "摘要 說明 我模擬的特定問題是來自大量不同晶面的電子衍射，這些電子衍射來自刻面晶面。雖然我沒有在抽象中涵蓋這個問題，但我已經將問題分解成一系列的類別。光束、樣…" at bounding box center [303, 130] width 513 height 95
click at [425, 142] on div "說明 我模擬的特定問題是來自大量不同晶面的電子衍射，這些電子衍射來自刻面晶面。雖然我沒有在抽象中涵蓋這個問題，但我已經將問題分解成一系列的類別。光束、樣本和螢…" at bounding box center [303, 149] width 502 height 32
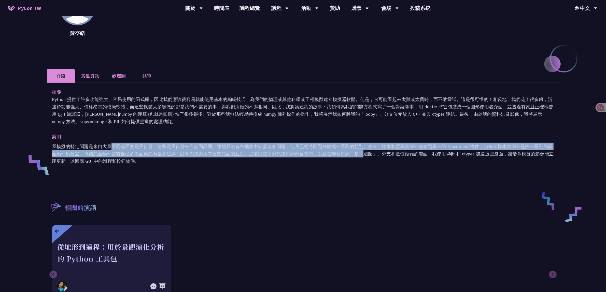
drag, startPoint x: 115, startPoint y: 148, endPoint x: 365, endPoint y: 151, distance: 249.8
click at [365, 151] on font "我模擬的特定問題是來自大量不同晶面的電子衍射，這些電子衍射來自刻面晶面。雖然我沒有在抽象中涵蓋這個問題，但我已經將問題分解成一系列的類別。光束、樣本和螢幕實例…" at bounding box center [303, 154] width 502 height 21
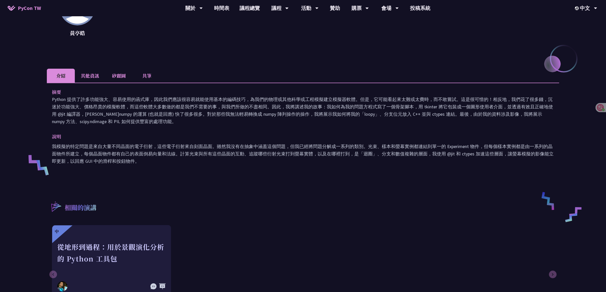
click at [388, 157] on p "我模擬的特定問題是來自大量不同晶面的電子衍射，這些電子衍射來自刻面晶面。雖然我沒有在抽象中涵蓋這個問題，但我已經將問題分解成一系列的類別。光束、樣本和螢幕實例…" at bounding box center [303, 154] width 502 height 22
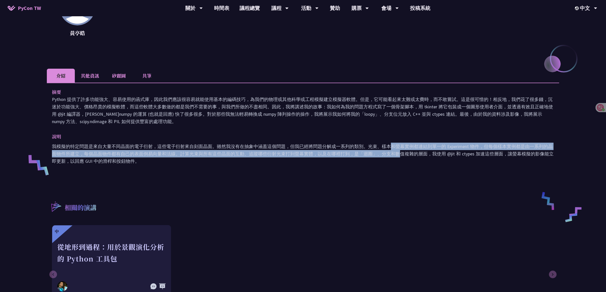
drag, startPoint x: 393, startPoint y: 149, endPoint x: 396, endPoint y: 156, distance: 7.4
click at [396, 156] on p "我模擬的特定問題是來自大量不同晶面的電子衍射，這些電子衍射來自刻面晶面。雖然我沒有在抽象中涵蓋這個問題，但我已經將問題分解成一系列的類別。光束、樣本和螢幕實例…" at bounding box center [303, 154] width 502 height 22
click at [396, 156] on font "我模擬的特定問題是來自大量不同晶面的電子衍射，這些電子衍射來自刻面晶面。雖然我沒有在抽象中涵蓋這個問題，但我已經將問題分解成一系列的類別。光束、樣本和螢幕實例…" at bounding box center [303, 154] width 502 height 21
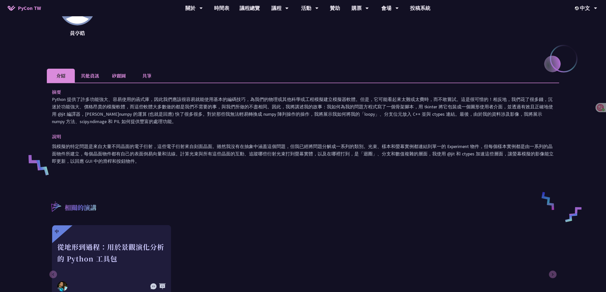
click at [95, 74] on li "其他資訊" at bounding box center [90, 76] width 30 height 14
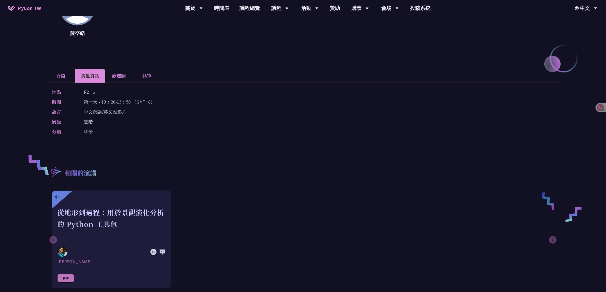
scroll to position [127, 0]
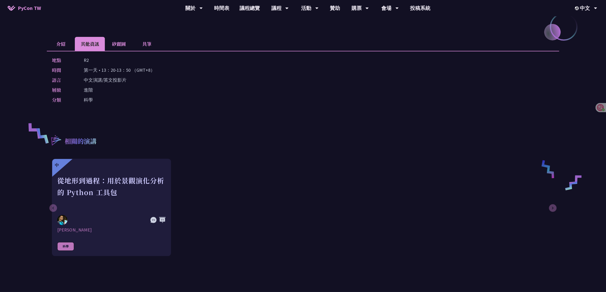
click at [113, 48] on li "矽麗圖" at bounding box center [119, 44] width 28 height 14
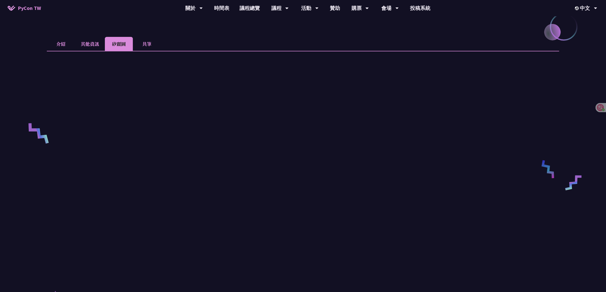
click at [148, 42] on li "共筆" at bounding box center [147, 44] width 28 height 14
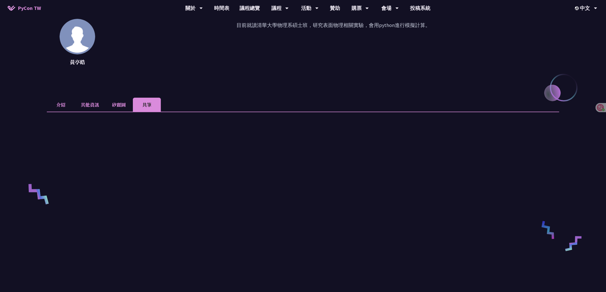
scroll to position [32, 0]
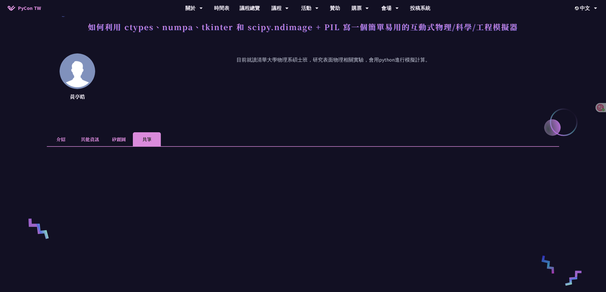
click at [65, 137] on li "介紹" at bounding box center [61, 139] width 28 height 14
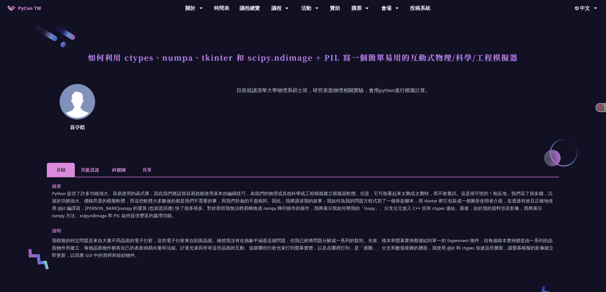
scroll to position [0, 0]
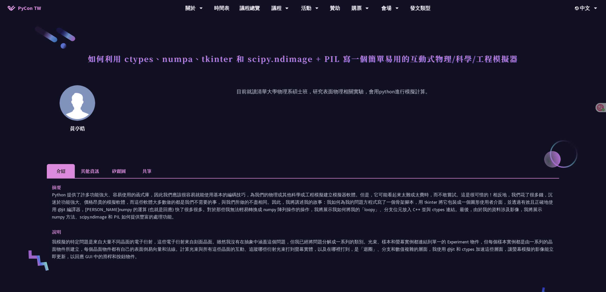
drag, startPoint x: 456, startPoint y: 142, endPoint x: 460, endPoint y: 140, distance: 4.6
click at [456, 142] on div "黃亭皓 目前就讀清華大學物理系碩士班，研究表面物理相關實驗，會用python進行模擬計算。" at bounding box center [303, 118] width 513 height 66
click at [598, 108] on icon at bounding box center [596, 107] width 7 height 7
click at [467, 131] on p "目前就讀清華大學物理系碩士班，研究表面物理相關實驗，會用python進行模擬計算。" at bounding box center [333, 111] width 451 height 46
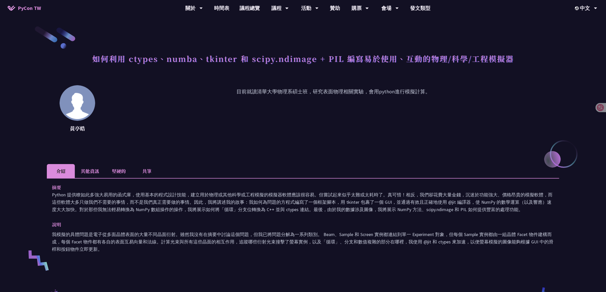
click at [94, 170] on li "其他資訊" at bounding box center [90, 171] width 30 height 14
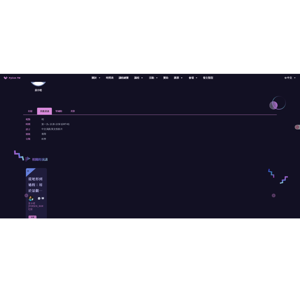
scroll to position [116, 0]
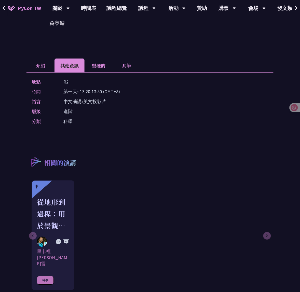
click at [54, 73] on li "介紹" at bounding box center [40, 66] width 28 height 14
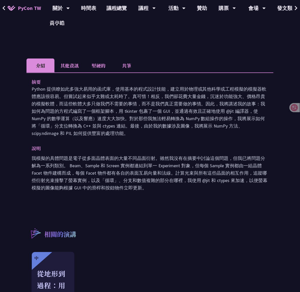
click at [85, 73] on li "其他資訊" at bounding box center [69, 66] width 30 height 14
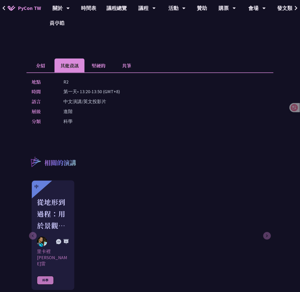
click at [195, 125] on div "分類 科學" at bounding box center [149, 121] width 234 height 7
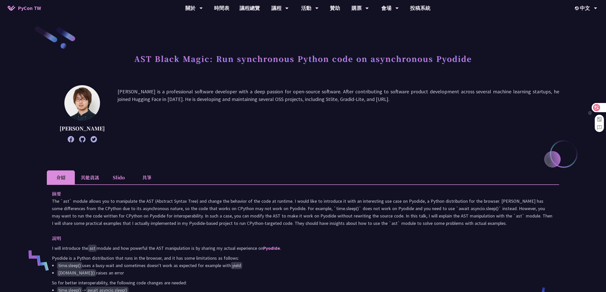
click at [602, 108] on div at bounding box center [599, 107] width 14 height 9
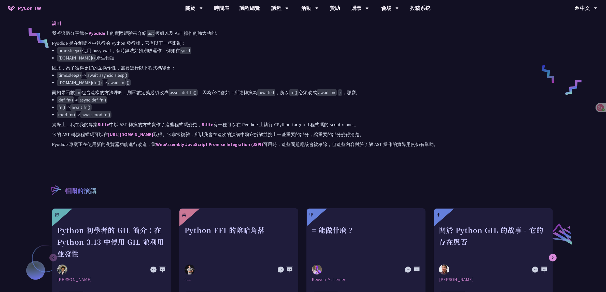
scroll to position [64, 0]
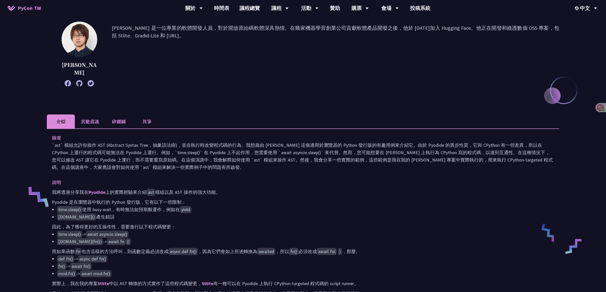
click at [95, 115] on li "其他資訊" at bounding box center [90, 122] width 30 height 14
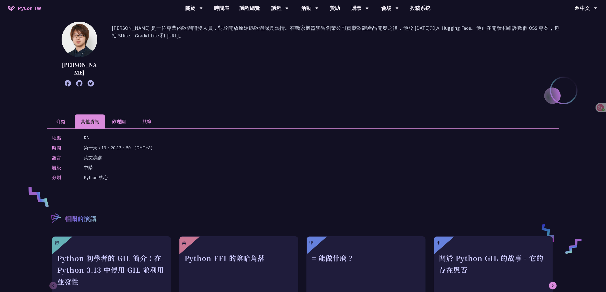
click at [63, 115] on li "介紹" at bounding box center [61, 122] width 28 height 14
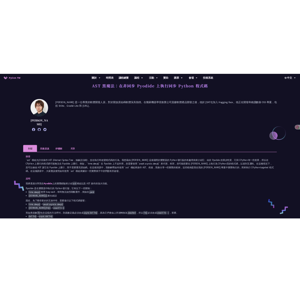
scroll to position [33, 0]
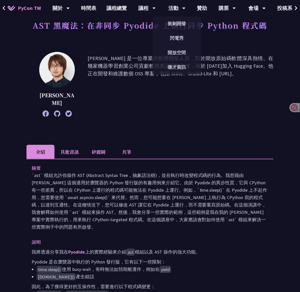
click at [231, 143] on div "AST 黑魔法：在非同步 Pyodide 上執行同步 Python 程式碼 立花雄一郎 Yuichiro 是一位專業的軟體開發人員，對於開放原始碼軟體深具熱情…" at bounding box center [149, 281] width 247 height 579
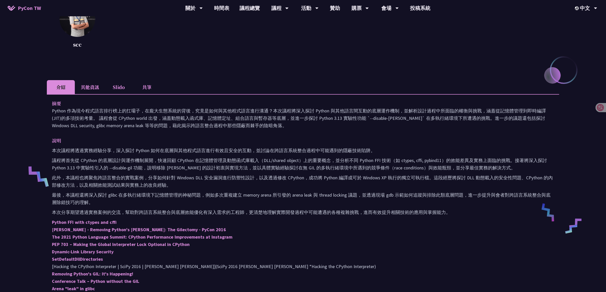
scroll to position [95, 0]
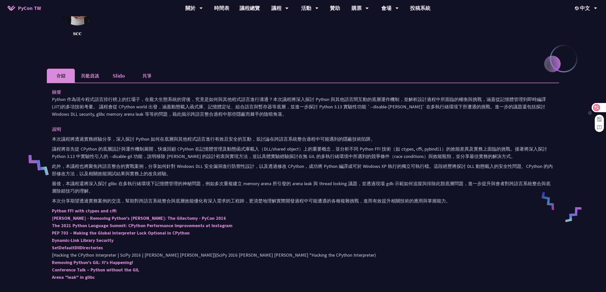
click at [601, 106] on div at bounding box center [599, 107] width 14 height 9
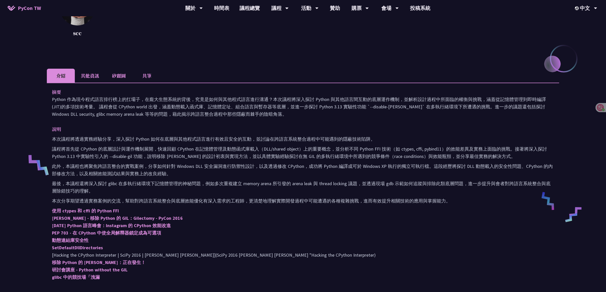
click at [93, 78] on li "其他資訊" at bounding box center [90, 76] width 30 height 14
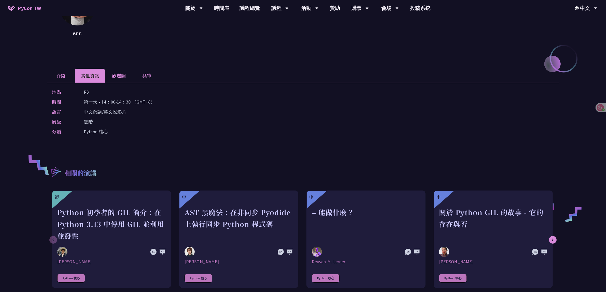
click at [58, 70] on li "介紹" at bounding box center [61, 76] width 28 height 14
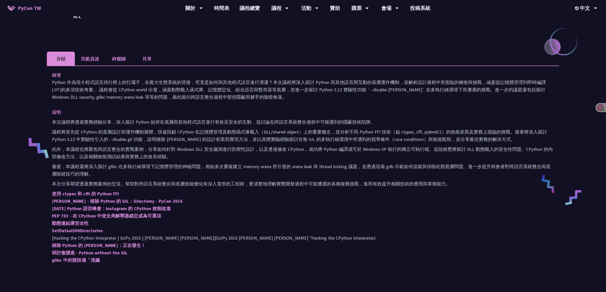
scroll to position [127, 0]
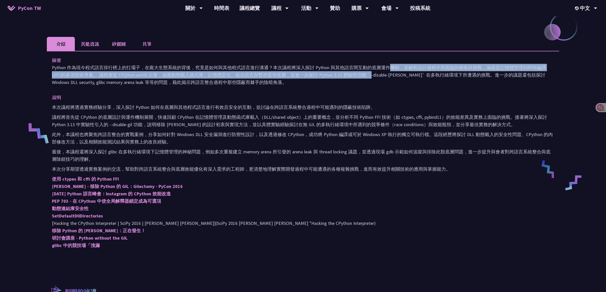
drag, startPoint x: 313, startPoint y: 67, endPoint x: 315, endPoint y: 73, distance: 7.0
click at [315, 73] on p "Python 作為現今程式語言排行榜上的扛壩子，在龐大生態系統的背後，究竟是如何與其他程式語言進行溝通？本次議程將深入探討 Python 與其他語言間互動的底…" at bounding box center [303, 75] width 502 height 22
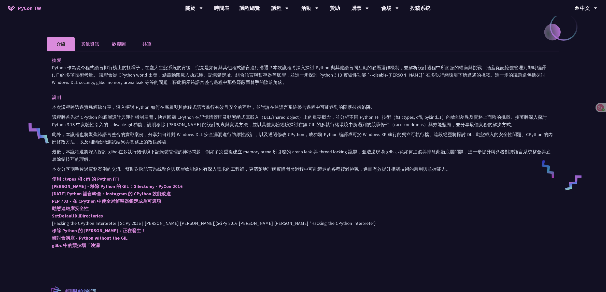
click at [313, 88] on div "摘要 Python 作為現今程式語言排行榜上的扛壩子，在龐大生態系統的背後，究竟是如何與其他程式語言進行溝通？本次議程將深入探討 Python 與其他語言間互…" at bounding box center [303, 156] width 513 height 211
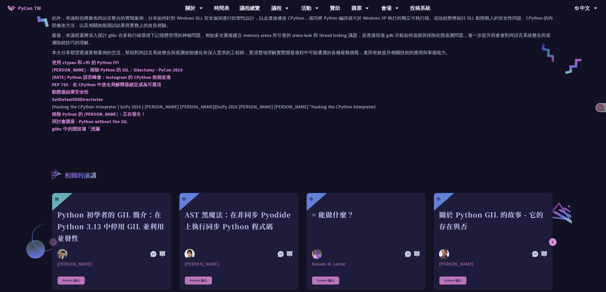
scroll to position [191, 0]
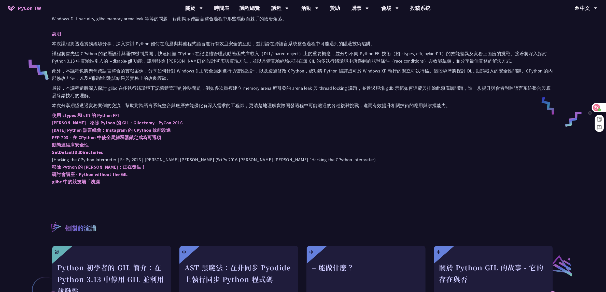
click at [598, 106] on icon at bounding box center [596, 107] width 5 height 5
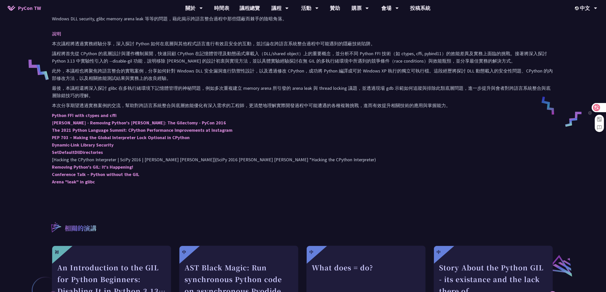
click at [602, 106] on div at bounding box center [599, 107] width 14 height 9
click at [601, 108] on div at bounding box center [599, 107] width 14 height 9
drag, startPoint x: 480, startPoint y: 179, endPoint x: 489, endPoint y: 37, distance: 142.1
click at [460, 64] on p "議程將首先從 CPython 的底層設計與運作機制展開，快速回顧 CPython 在記憶體管理及動態函式庫載入（DLL/shared object）上的重要概…" at bounding box center [303, 57] width 502 height 15
click at [460, 47] on p "本次議程將透過實務經驗分享，深入探討 Python 如何在底層與其他程式語言進行有效且安全的互動，並討論在跨語言系統整合過程中可能遇到的隱蔽技術陷阱。" at bounding box center [303, 43] width 502 height 7
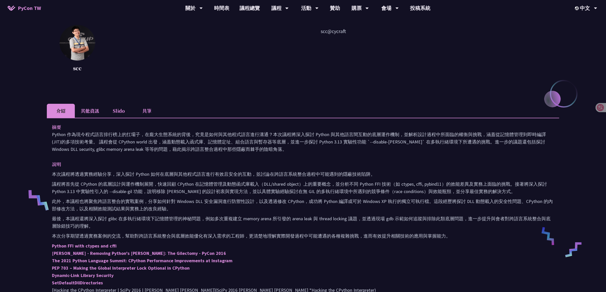
scroll to position [0, 0]
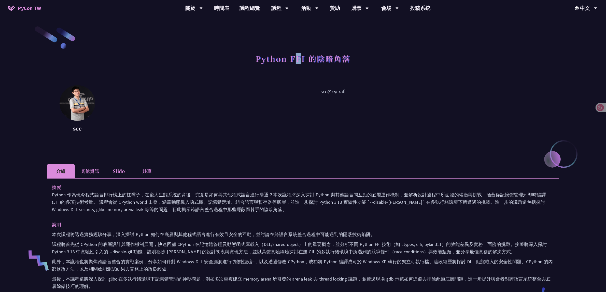
drag, startPoint x: 294, startPoint y: 58, endPoint x: 302, endPoint y: 57, distance: 8.2
click at [302, 57] on h1 "Python FFI 的陰暗角落" at bounding box center [303, 58] width 95 height 15
drag, startPoint x: 292, startPoint y: 57, endPoint x: 306, endPoint y: 57, distance: 14.0
click at [306, 57] on h1 "Python FFI 的陰暗角落" at bounding box center [303, 58] width 95 height 15
copy h1 "FFI"
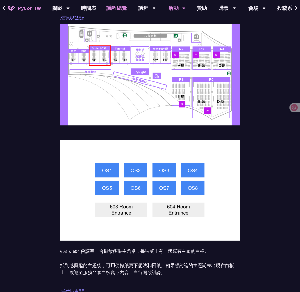
scroll to position [191, 0]
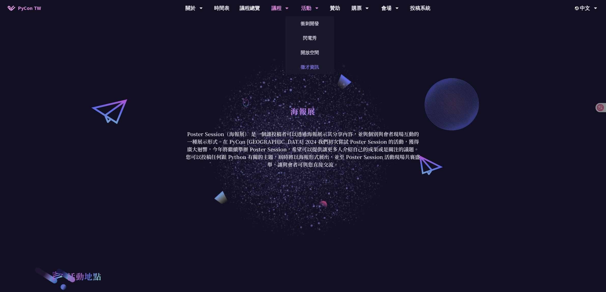
click at [310, 69] on link "徵才資訊" at bounding box center [309, 67] width 49 height 12
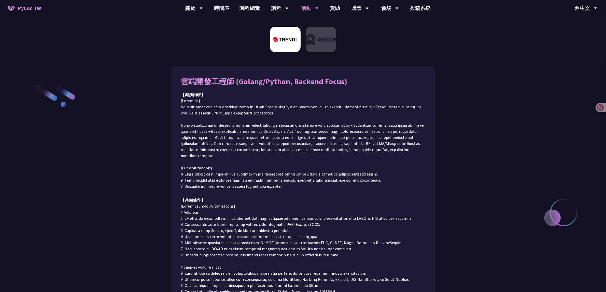
scroll to position [32, 0]
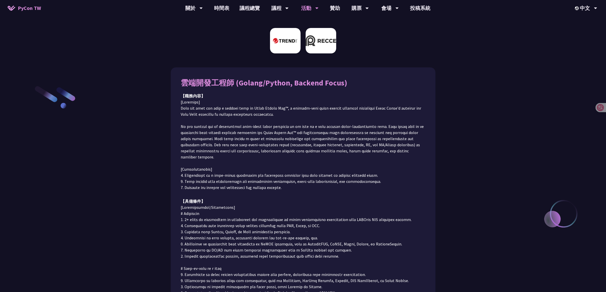
click at [317, 40] on img at bounding box center [321, 40] width 31 height 25
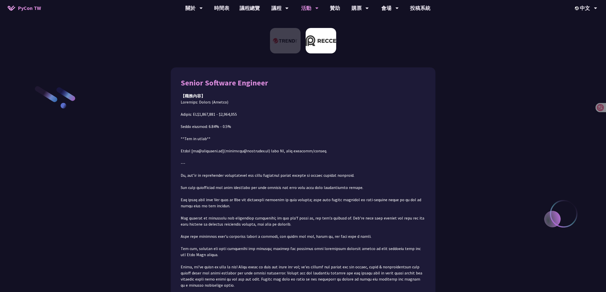
scroll to position [57, 0]
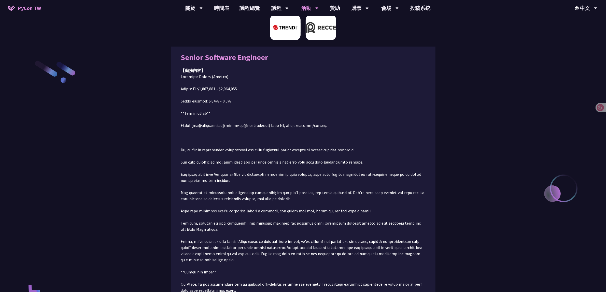
click at [292, 33] on img at bounding box center [285, 27] width 31 height 25
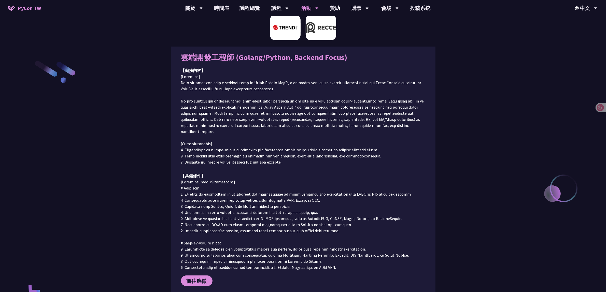
click at [334, 24] on img at bounding box center [321, 27] width 31 height 25
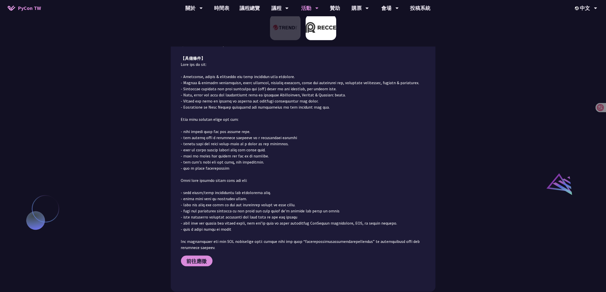
scroll to position [407, 0]
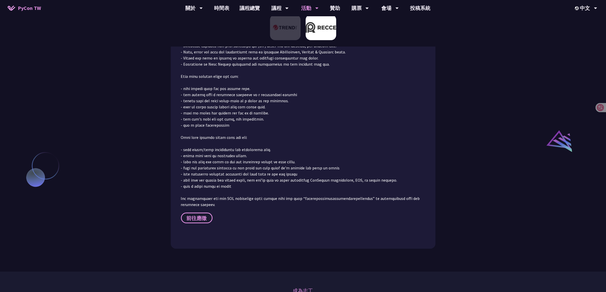
click at [194, 215] on span "前往應徵" at bounding box center [197, 218] width 20 height 6
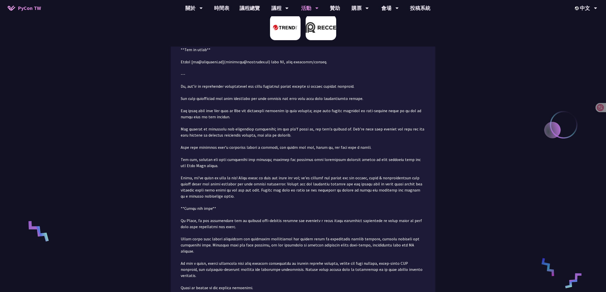
click at [293, 28] on img at bounding box center [285, 27] width 31 height 25
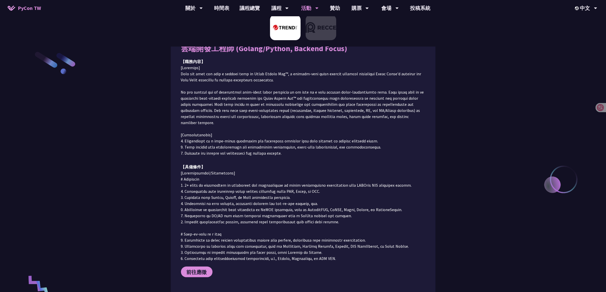
scroll to position [57, 0]
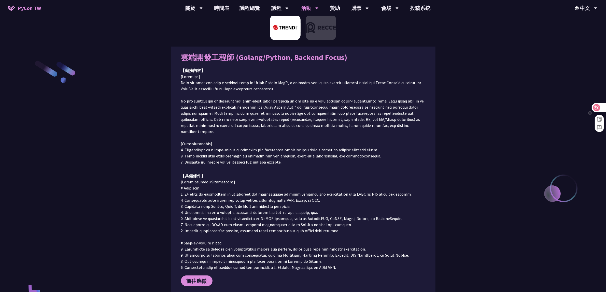
click at [599, 107] on icon at bounding box center [596, 107] width 7 height 7
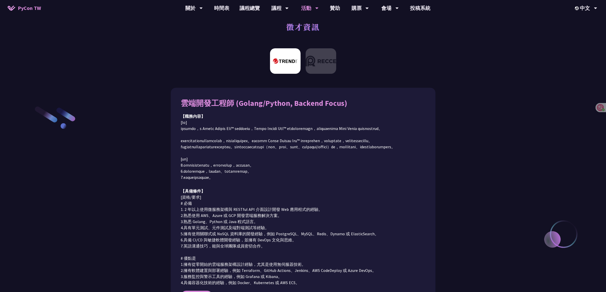
scroll to position [0, 0]
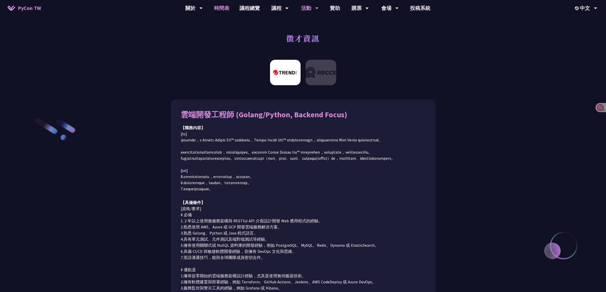
click at [218, 9] on link "時間表" at bounding box center [221, 8] width 25 height 16
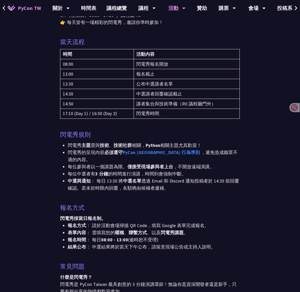
scroll to position [127, 0]
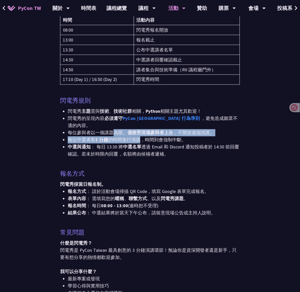
drag, startPoint x: 138, startPoint y: 105, endPoint x: 165, endPoint y: 110, distance: 27.2
click at [165, 110] on ul "閃電秀 主題 需與 技術 、 技術社群 相關， Python 相關主題尤其歡迎！ 閃電秀的呈現內容 必須遵守 PyCon Taiwan 行為準則 ，避免造成聽…" at bounding box center [150, 133] width 180 height 50
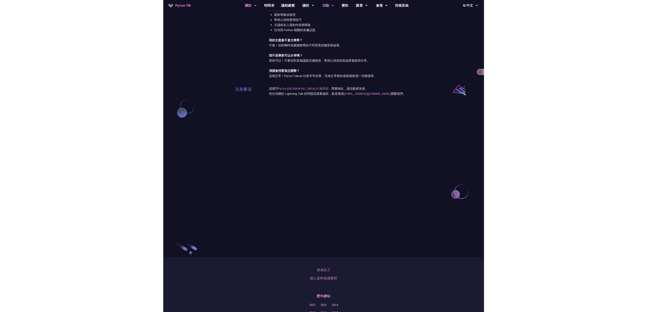
scroll to position [318, 0]
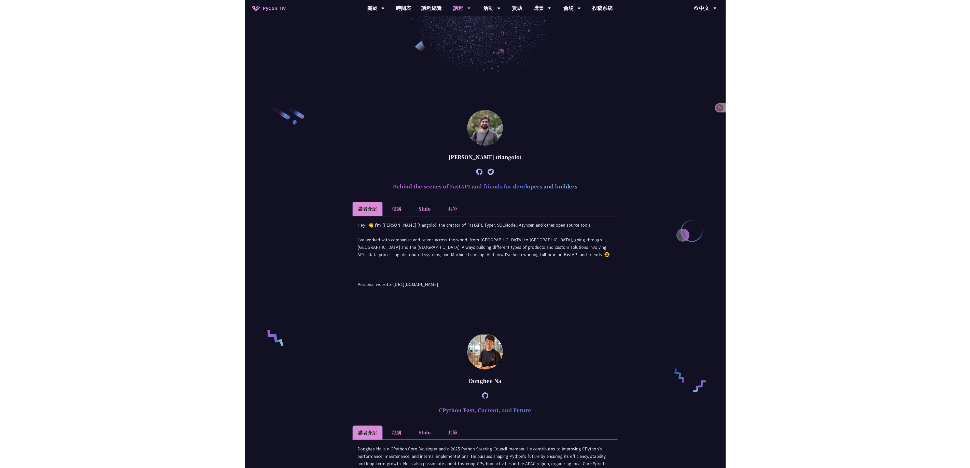
scroll to position [357, 0]
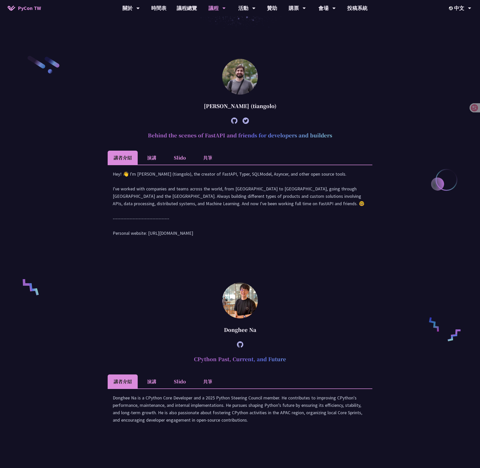
drag, startPoint x: 197, startPoint y: 369, endPoint x: 313, endPoint y: 365, distance: 116.2
click at [313, 365] on h2 "CPython Past, Current, and Future" at bounding box center [240, 358] width 265 height 15
click at [240, 365] on h2 "CPython Past, Current, and Future" at bounding box center [240, 358] width 265 height 15
click at [241, 365] on h2 "CPython Past, Current, and Future" at bounding box center [240, 358] width 265 height 15
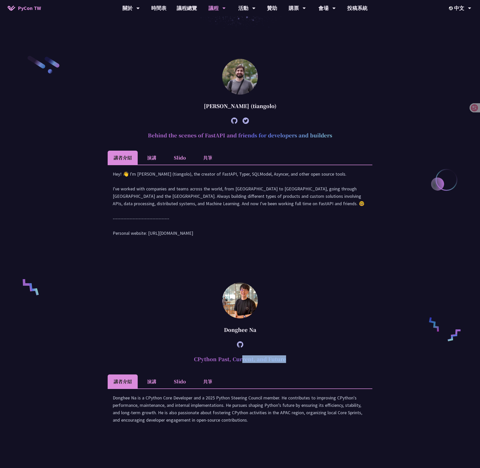
click at [377, 85] on div "Sebastián Ramírez (tiangolo) Behind the scenes of FastAPI and friends for devel…" at bounding box center [240, 400] width 480 height 740
click at [287, 137] on h2 "Behind the scenes of FastAPI and friends for developers and builders" at bounding box center [240, 135] width 265 height 15
copy \(tiangolo\) "Behind the scenes of FastAPI and friends for developers and builders"
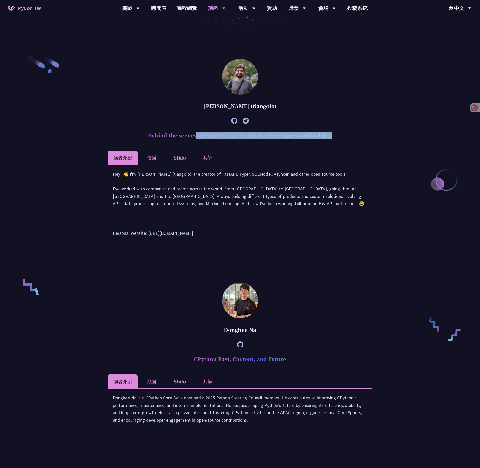
click at [362, 130] on h2 "Behind the scenes of FastAPI and friends for developers and builders" at bounding box center [240, 135] width 265 height 15
click at [153, 155] on li "演講" at bounding box center [152, 157] width 28 height 14
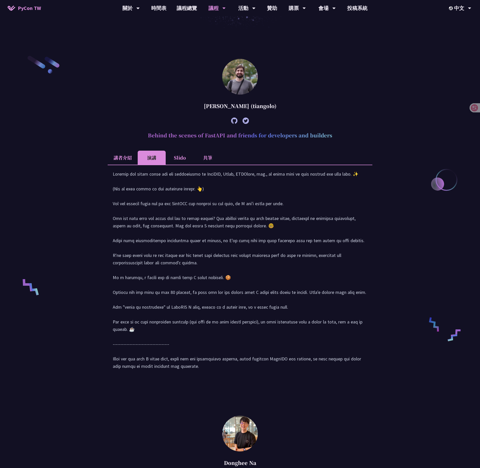
click at [173, 155] on li "Slido" at bounding box center [180, 157] width 28 height 14
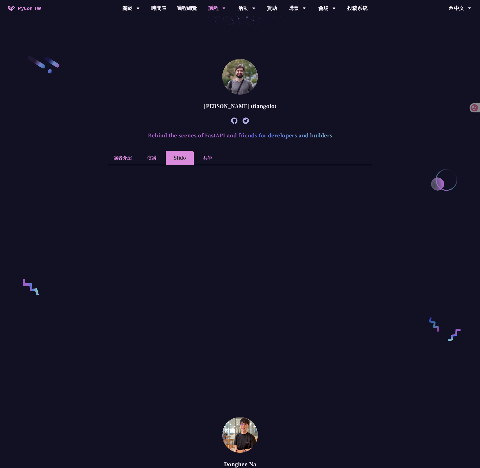
click at [140, 158] on li "演講" at bounding box center [152, 157] width 28 height 14
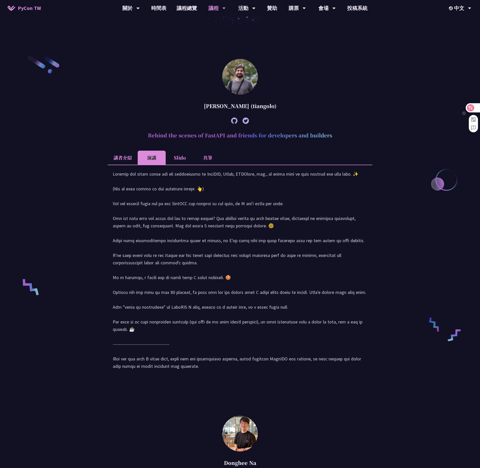
click at [472, 105] on icon at bounding box center [470, 107] width 7 height 7
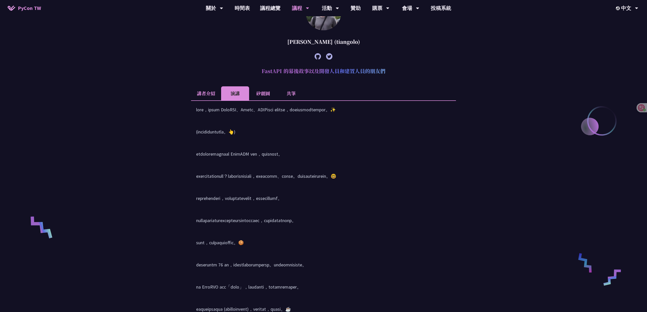
scroll to position [221, 0]
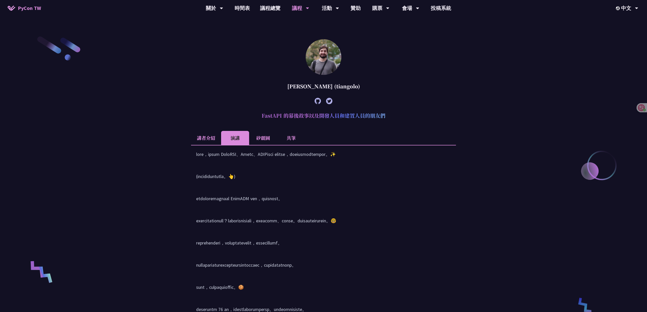
click at [204, 138] on li "講者介紹" at bounding box center [206, 138] width 30 height 14
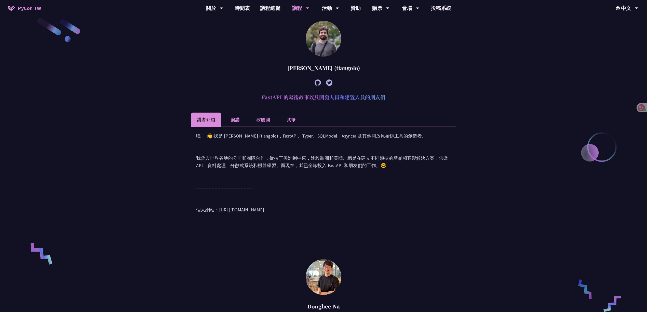
scroll to position [255, 0]
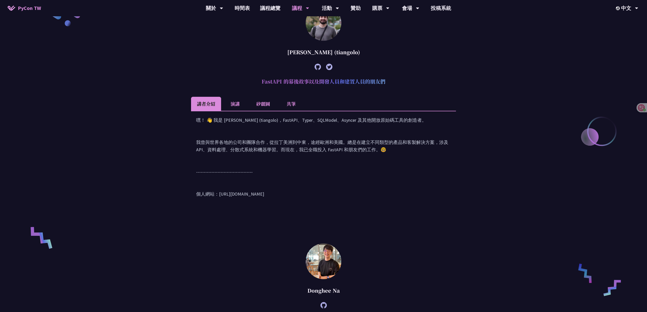
click at [347, 129] on font "嘿！ 👋 我是 Sebastián Ramírez (tiangolo)，FastAPI、Typer、SQLModel、Asyncer 及其他開放原始碼工具的…" at bounding box center [322, 157] width 252 height 80
click at [307, 126] on font "嘿！ 👋 我是 Sebastián Ramírez (tiangolo)，FastAPI、Typer、SQLModel、Asyncer 及其他開放原始碼工具的…" at bounding box center [322, 157] width 252 height 80
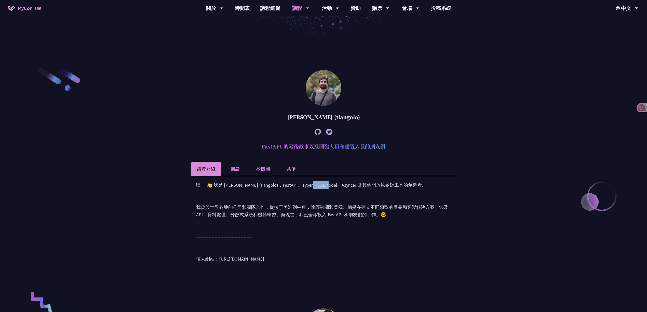
scroll to position [187, 0]
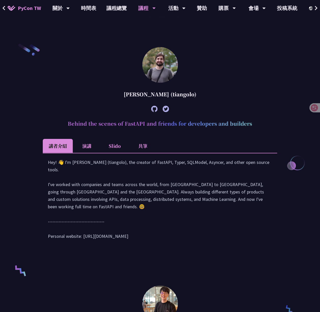
scroll to position [238, 0]
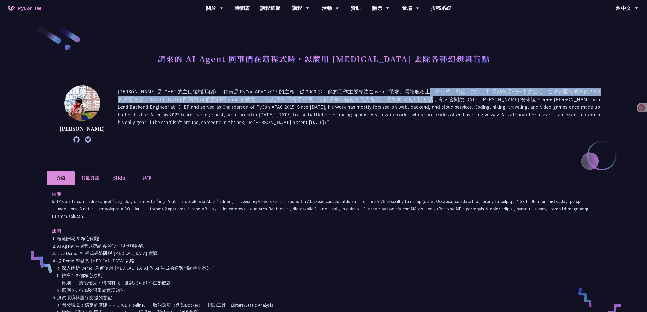
drag, startPoint x: 349, startPoint y: 91, endPoint x: 357, endPoint y: 97, distance: 10.4
click at [357, 97] on p at bounding box center [359, 114] width 482 height 52
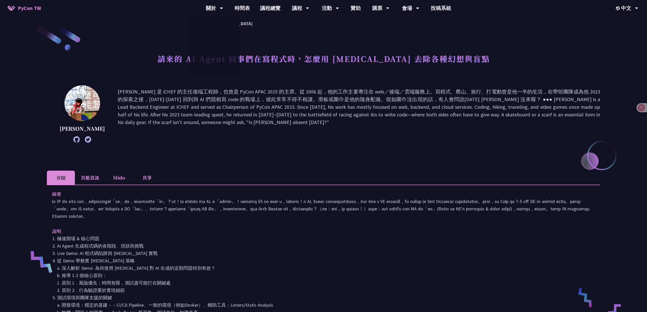
drag, startPoint x: 411, startPoint y: 111, endPoint x: 412, endPoint y: 102, distance: 8.7
click at [411, 111] on p at bounding box center [359, 114] width 482 height 52
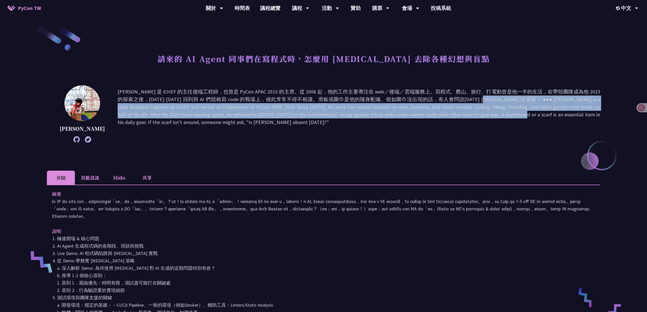
drag, startPoint x: 429, startPoint y: 101, endPoint x: 431, endPoint y: 115, distance: 14.4
click at [431, 115] on p at bounding box center [359, 114] width 482 height 52
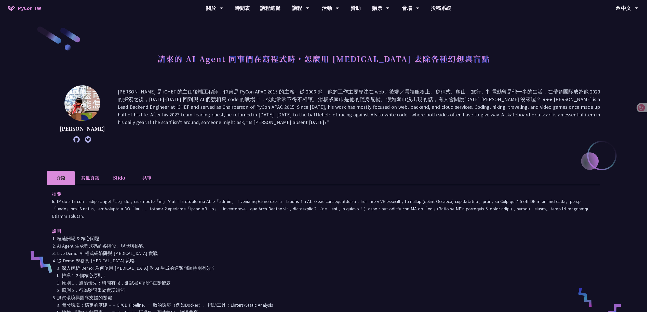
click at [431, 120] on p at bounding box center [359, 114] width 482 height 52
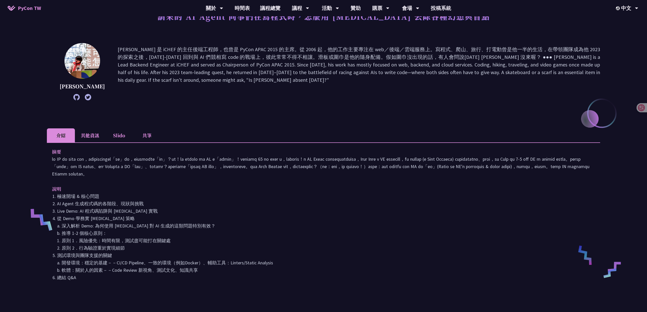
scroll to position [68, 0]
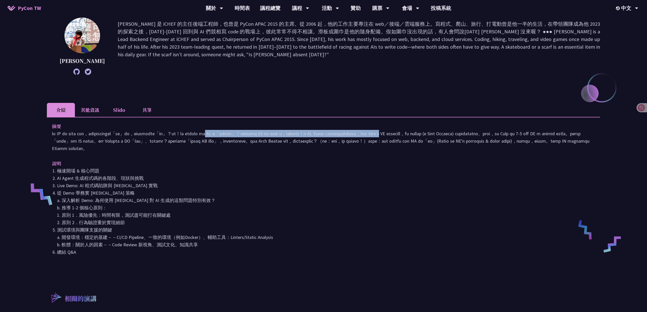
drag, startPoint x: 231, startPoint y: 133, endPoint x: 499, endPoint y: 133, distance: 267.1
click at [499, 133] on p at bounding box center [323, 141] width 543 height 22
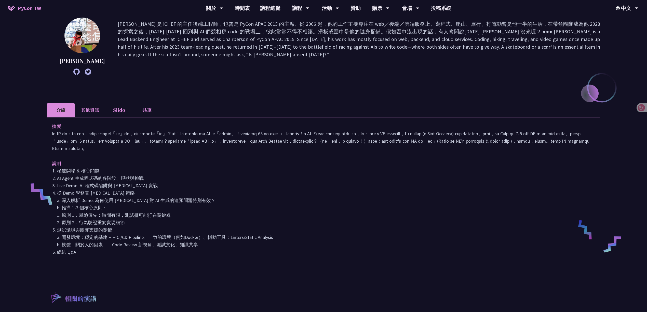
click at [278, 148] on p at bounding box center [323, 141] width 543 height 22
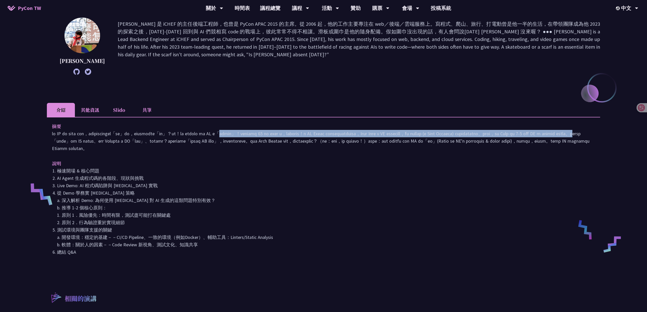
drag, startPoint x: 259, startPoint y: 133, endPoint x: 262, endPoint y: 141, distance: 8.5
click at [262, 141] on p at bounding box center [323, 141] width 543 height 22
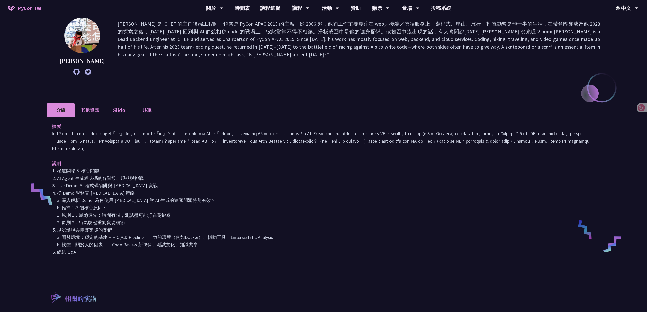
click at [338, 150] on p at bounding box center [323, 141] width 543 height 22
drag, startPoint x: 357, startPoint y: 134, endPoint x: 278, endPoint y: 249, distance: 139.4
click at [278, 249] on div "摘要 說明 極速開場 & 核心問題 AI Agent 生成程式碼的各階段、現狀與挑戰 Live Demo: AI 程式碼陷阱與 pytest 實戰 從 Dem…" at bounding box center [323, 193] width 553 height 152
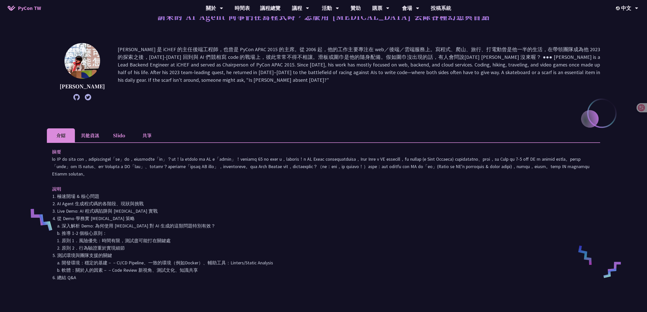
scroll to position [0, 0]
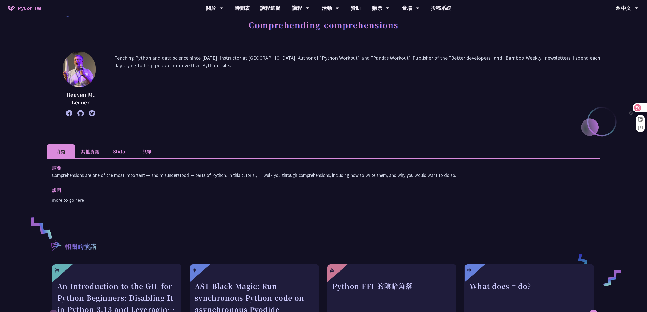
click at [640, 106] on icon at bounding box center [637, 107] width 7 height 7
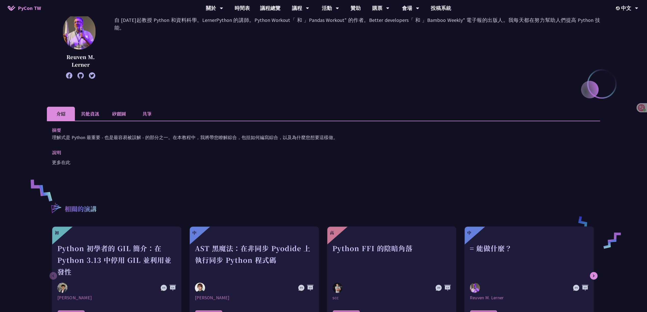
scroll to position [59, 0]
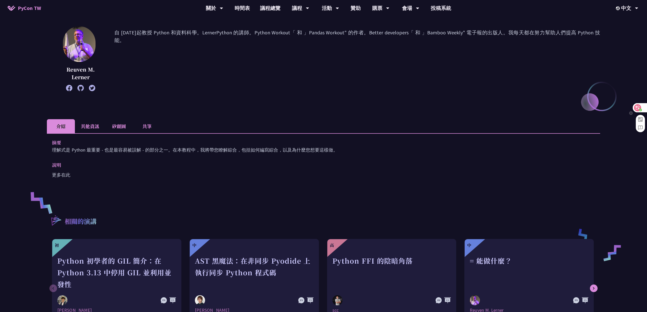
click at [641, 107] on icon at bounding box center [637, 107] width 7 height 7
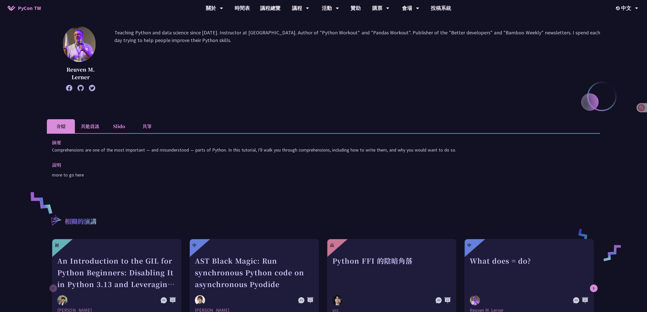
click at [89, 123] on li "其他資訊" at bounding box center [90, 126] width 30 height 14
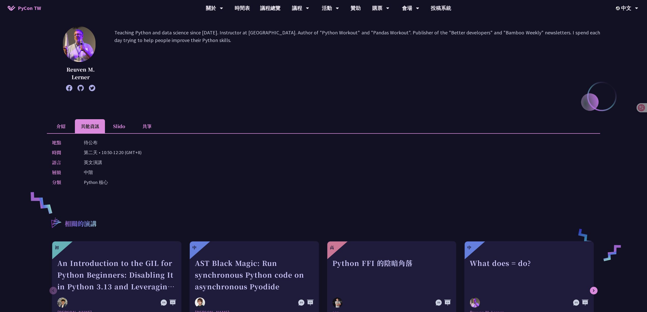
click at [118, 126] on li "Slido" at bounding box center [119, 126] width 28 height 14
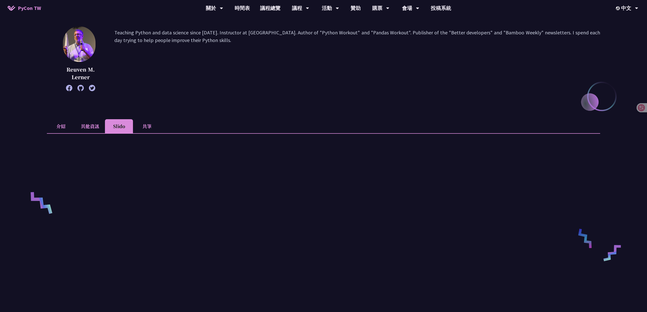
click at [145, 128] on li "共筆" at bounding box center [147, 126] width 28 height 14
click at [60, 129] on li "介紹" at bounding box center [61, 126] width 28 height 14
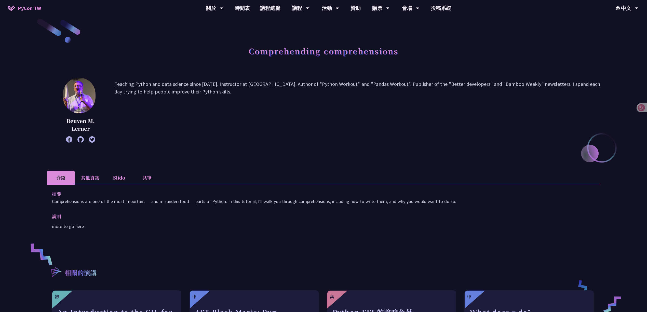
scroll to position [0, 0]
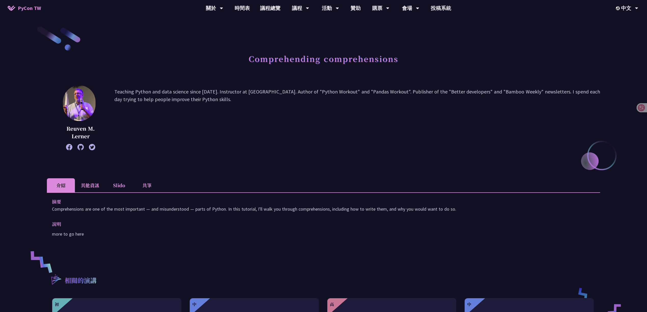
click at [363, 61] on h1 "Comprehending comprehensions" at bounding box center [324, 58] width 150 height 15
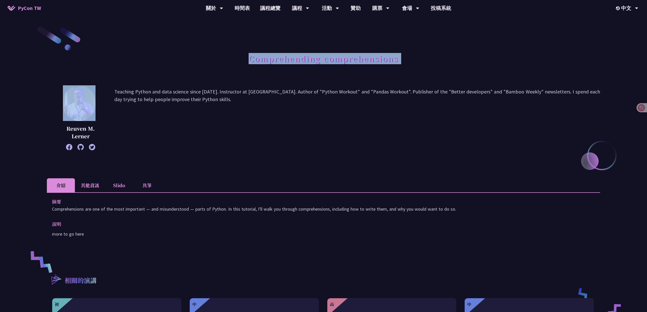
click at [363, 61] on h1 "Comprehending comprehensions" at bounding box center [324, 58] width 150 height 15
copy div "Comprehending comprehensions"
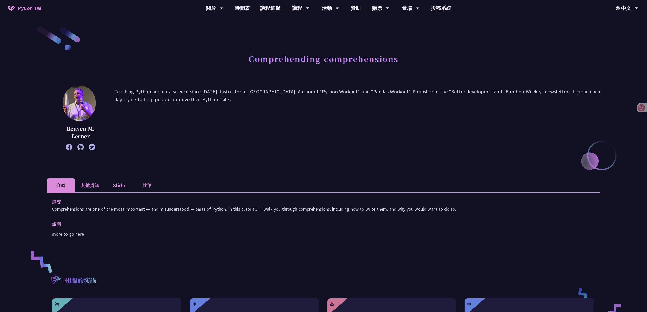
click at [356, 87] on div "Reuven M. Lerner Teaching Python and data science since 1995. Instructor at Ler…" at bounding box center [323, 117] width 553 height 65
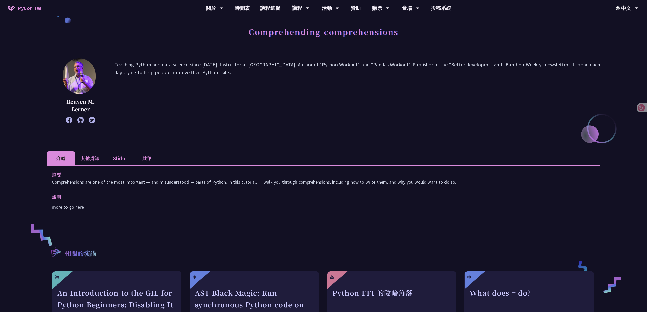
scroll to position [68, 0]
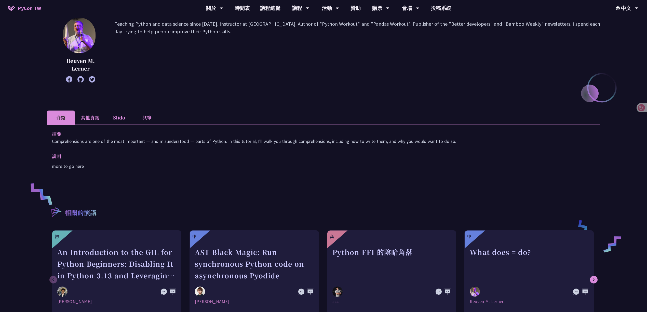
click at [161, 73] on p "Teaching Python and data science since 1995. Instructor at LernerPython. Author…" at bounding box center [357, 50] width 486 height 60
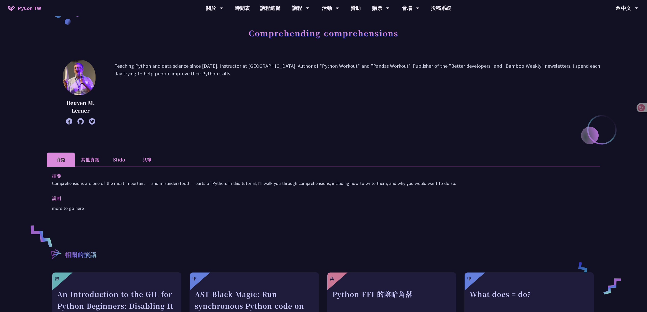
scroll to position [0, 0]
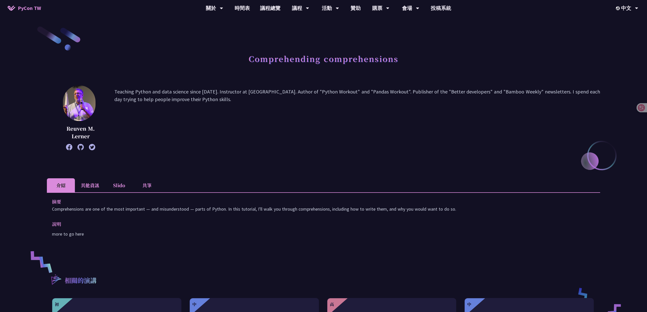
click at [89, 189] on li "其他資訊" at bounding box center [90, 185] width 30 height 14
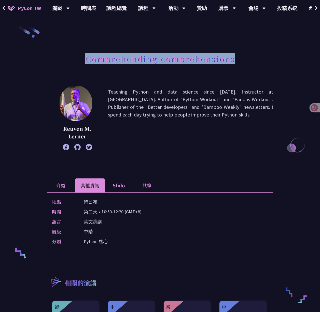
drag, startPoint x: 245, startPoint y: 60, endPoint x: 79, endPoint y: 60, distance: 166.0
click at [79, 60] on div "Comprehending comprehensions" at bounding box center [160, 64] width 226 height 27
copy h1 "Comprehending comprehensions"
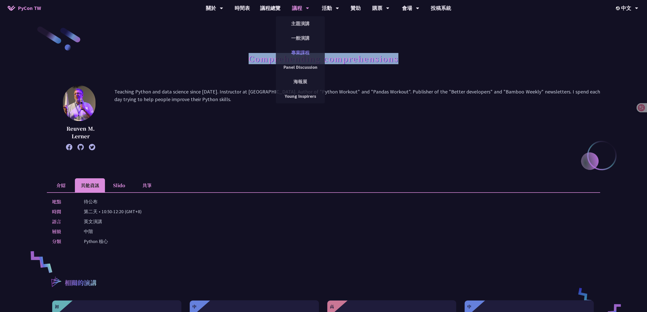
click at [298, 51] on link "專業課程" at bounding box center [300, 53] width 49 height 12
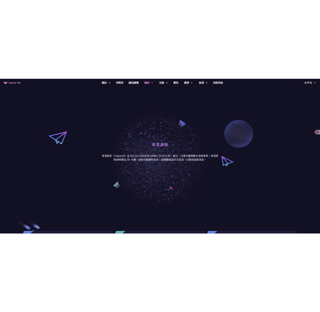
scroll to position [238, 0]
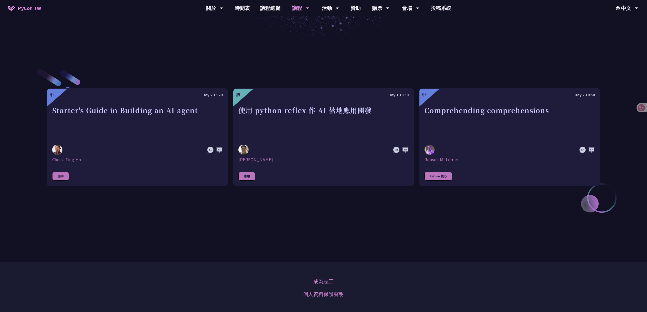
scroll to position [210, 0]
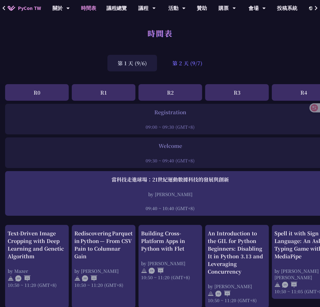
click at [184, 63] on div "第 2 天 (9/7)" at bounding box center [187, 63] width 50 height 17
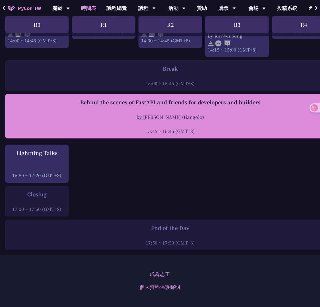
scroll to position [577, 0]
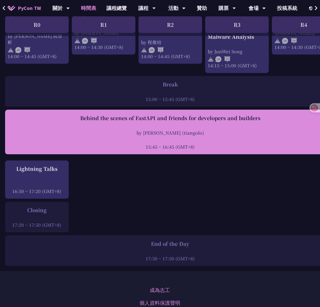
drag, startPoint x: 201, startPoint y: 166, endPoint x: 78, endPoint y: 115, distance: 132.4
copy div "Behind the scenes of FastAPI and friends for developers and builders by [PERSON…"
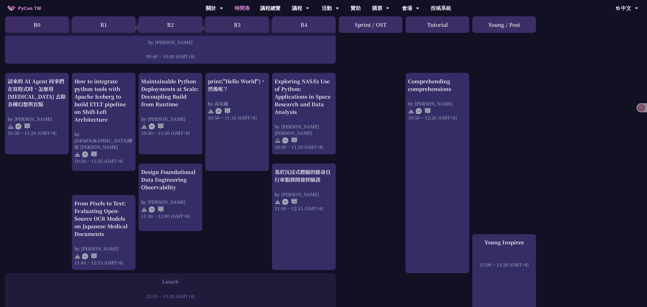
scroll to position [152, 0]
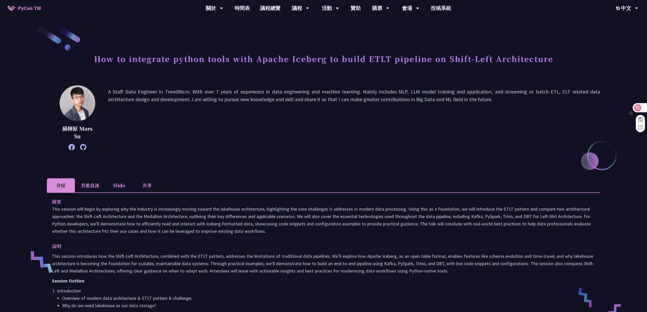
click at [320, 106] on icon at bounding box center [637, 108] width 4 height 4
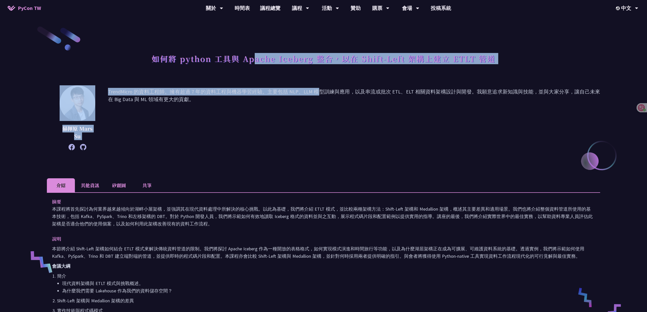
drag, startPoint x: 257, startPoint y: 62, endPoint x: 315, endPoint y: 83, distance: 62.1
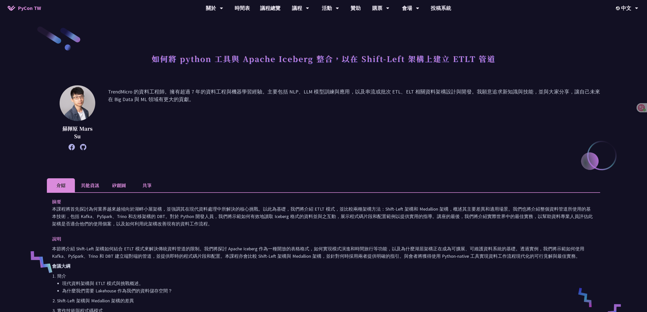
click at [94, 184] on li "其他資訊" at bounding box center [90, 185] width 30 height 14
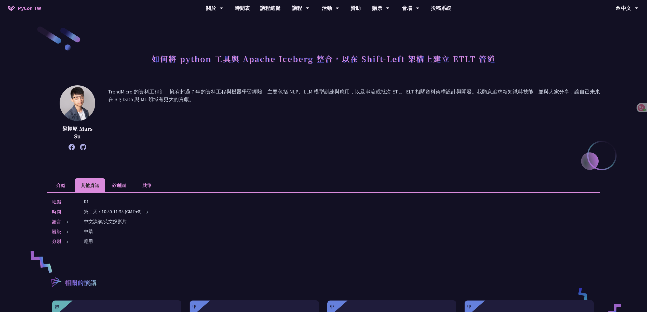
click at [58, 182] on li "介紹" at bounding box center [61, 185] width 28 height 14
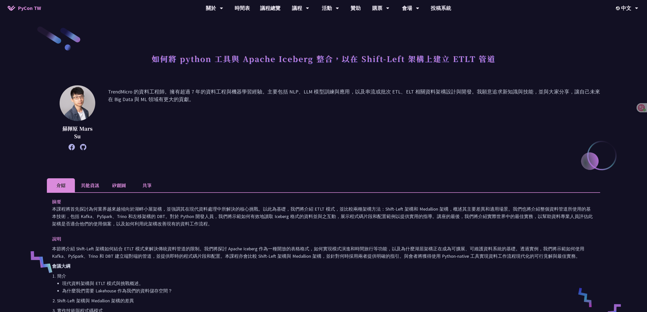
click at [320, 117] on font "TrendMicro 的資料工程師。擁有超過 7 年的資料工程與機器學習經驗。主要包括 NLP、LLM 模型訓練與應用，以及串流或批次 ETL、ELT 相關資…" at bounding box center [354, 118] width 492 height 60
click at [87, 182] on li "其他資訊" at bounding box center [90, 185] width 30 height 14
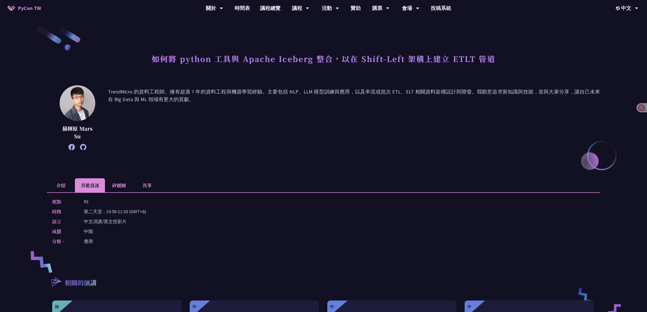
click at [86, 242] on p "應用" at bounding box center [88, 241] width 9 height 7
click at [60, 186] on li "介紹" at bounding box center [61, 185] width 28 height 14
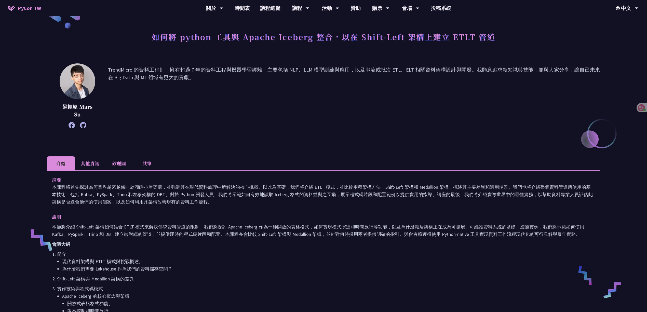
scroll to position [34, 0]
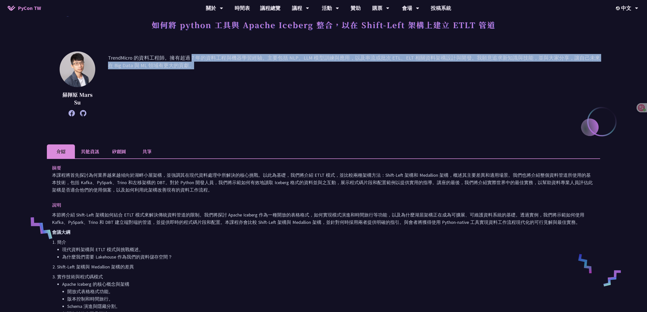
drag, startPoint x: 192, startPoint y: 57, endPoint x: 216, endPoint y: 64, distance: 25.4
click at [216, 64] on font "TrendMicro 的資料工程師。擁有超過 7 年的資料工程與機器學習經驗。主要包括 NLP、LLM 模型訓練與應用，以及串流或批次 ETL、ELT 相關資…" at bounding box center [354, 84] width 492 height 60
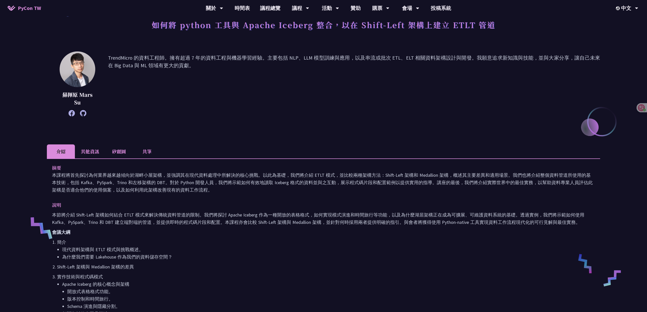
click at [93, 145] on li "其他資訊" at bounding box center [90, 151] width 30 height 14
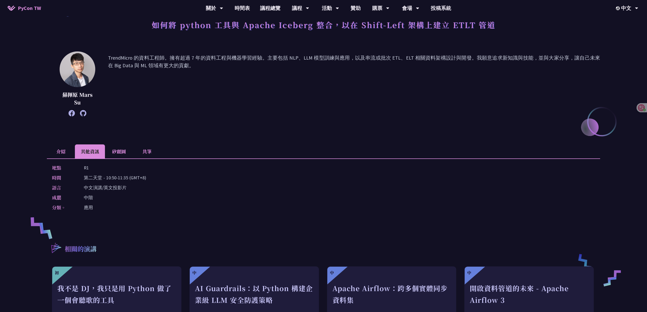
click at [63, 152] on li "介紹" at bounding box center [61, 151] width 28 height 14
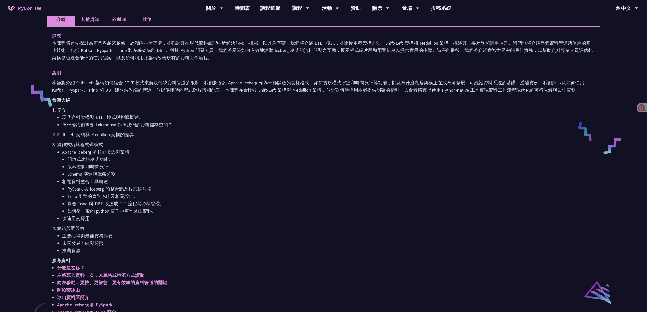
scroll to position [204, 0]
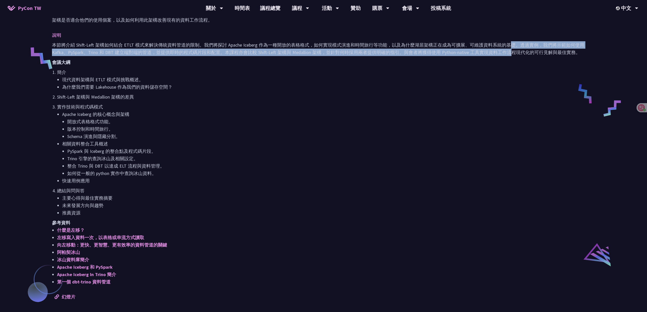
drag, startPoint x: 510, startPoint y: 45, endPoint x: 511, endPoint y: 49, distance: 4.1
click at [320, 49] on font "本節將介紹 Shift-Left 架構如何結合 ETLT 模式來解決傳統資料管道的限制。我們將探討 Apache Iceberg 作為一種開放的表格格式，如何…" at bounding box center [318, 48] width 532 height 13
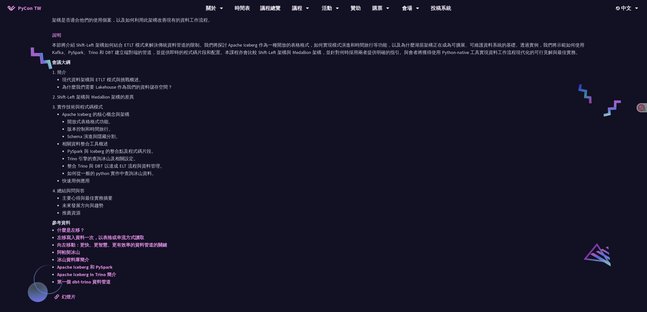
click at [320, 66] on div "本節將介紹 Shift-Left 架構如何結合 ETLT 模式來解決傳統資料管道的限制。我們將探討 Apache Iceberg 作為一種開放的表格格式，如何…" at bounding box center [323, 163] width 543 height 244
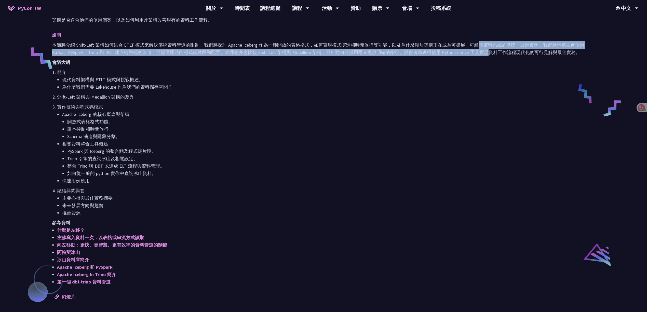
drag, startPoint x: 479, startPoint y: 46, endPoint x: 487, endPoint y: 52, distance: 10.4
click at [320, 52] on font "本節將介紹 Shift-Left 架構如何結合 ETLT 模式來解決傳統資料管道的限制。我們將探討 Apache Iceberg 作為一種開放的表格格式，如何…" at bounding box center [318, 48] width 532 height 13
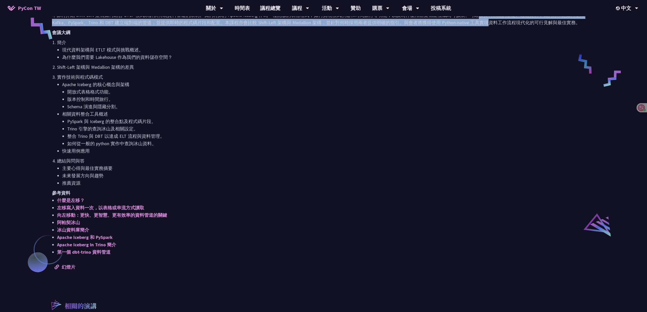
scroll to position [234, 0]
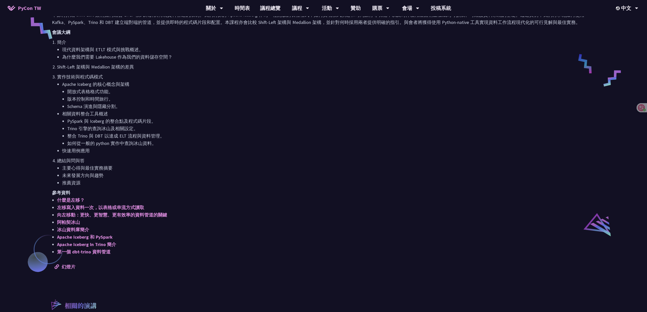
click at [71, 261] on div "摘要 本課程將首先探討為何業界越來越傾向於湖畔小屋架構，並強調其在現代資料處理中所解決的核心挑戰。以此為基礎，我們將介紹 ETLT 模式，並比較兩種架構方法：…" at bounding box center [323, 116] width 553 height 317
click at [68, 265] on font "幻燈片" at bounding box center [69, 267] width 14 height 6
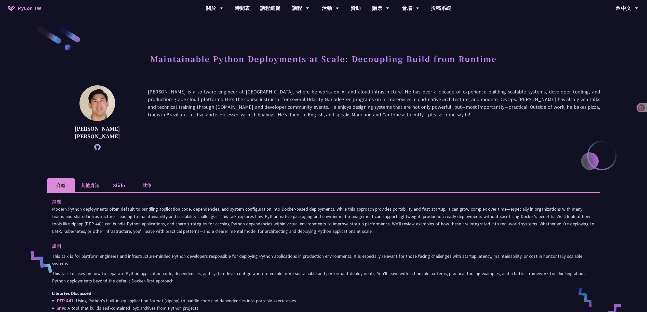
click at [644, 112] on div "Maintainable Python Deployments at Scale: Decoupling Build from Runtime [PERSON…" at bounding box center [323, 256] width 647 height 513
click at [639, 106] on icon at bounding box center [637, 107] width 7 height 7
click at [644, 106] on div at bounding box center [640, 107] width 14 height 9
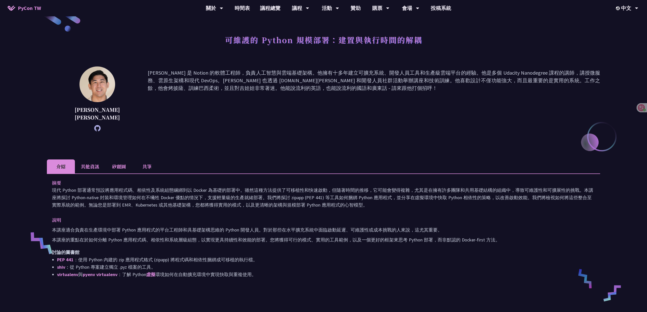
scroll to position [20, 0]
click at [86, 160] on li "其他資訊" at bounding box center [90, 166] width 30 height 14
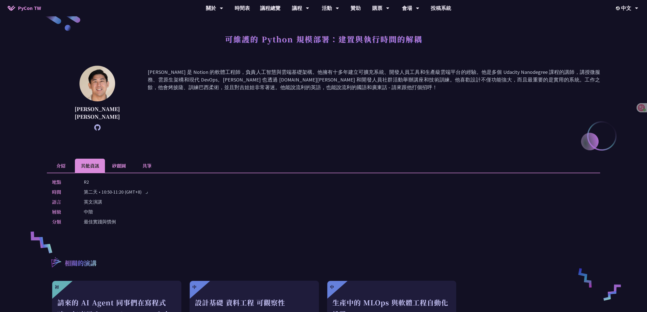
click at [59, 163] on li "介紹" at bounding box center [61, 166] width 28 height 14
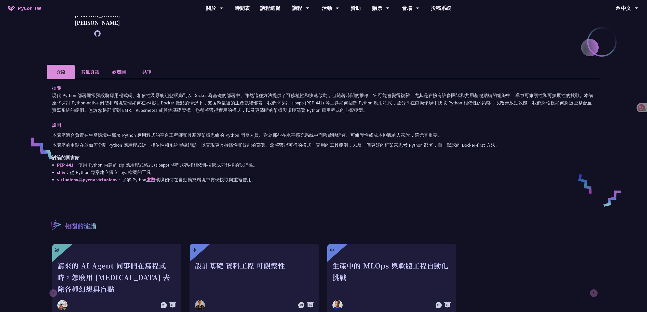
scroll to position [113, 0]
click at [60, 162] on link "PEP 441" at bounding box center [65, 165] width 17 height 6
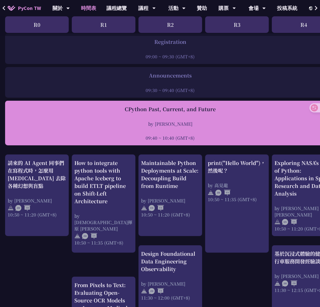
scroll to position [170, 0]
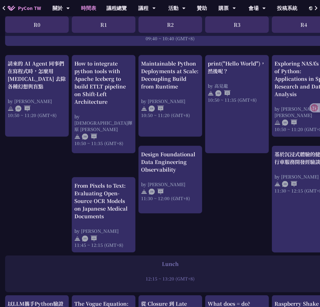
click at [231, 182] on div "print("Hello World")，然後呢？ by [PERSON_NAME] 10:50 ~ 11:35 (GMT+8) What does = do…" at bounding box center [270, 303] width 541 height 739
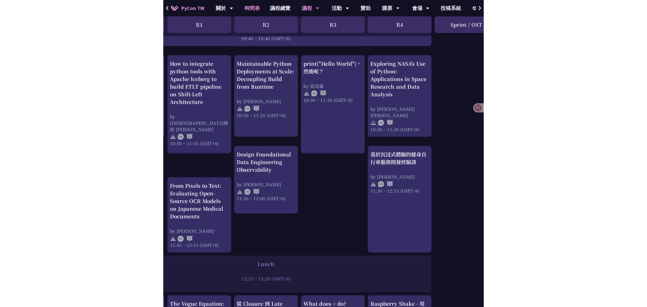
scroll to position [170, 5]
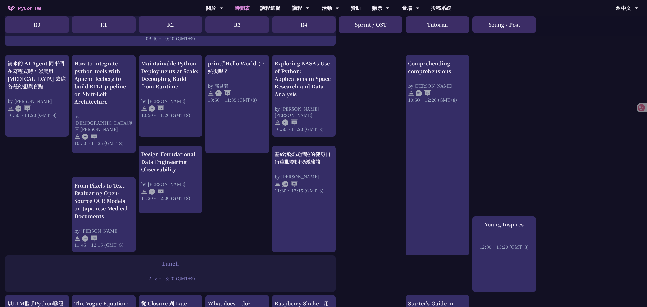
click at [350, 109] on div "print("Hello World")，然後呢？ by [PERSON_NAME] 10:50 ~ 11:35 (GMT+8) What does = do…" at bounding box center [323, 303] width 647 height 739
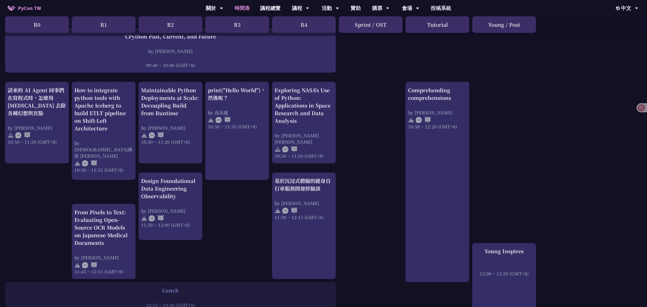
scroll to position [136, 5]
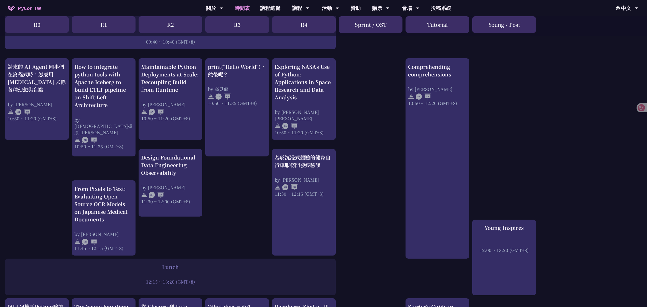
scroll to position [204, 5]
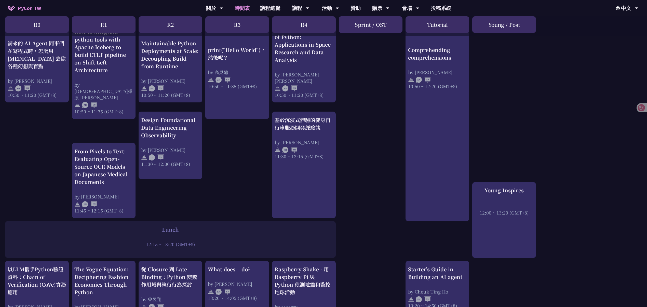
drag, startPoint x: 520, startPoint y: 194, endPoint x: 537, endPoint y: 198, distance: 17.9
click at [537, 198] on div "print("Hello World")，然後呢？ by 高見龍 10:50 ~ 11:35 (GMT+8) What does = do? by Reuve…" at bounding box center [323, 269] width 647 height 739
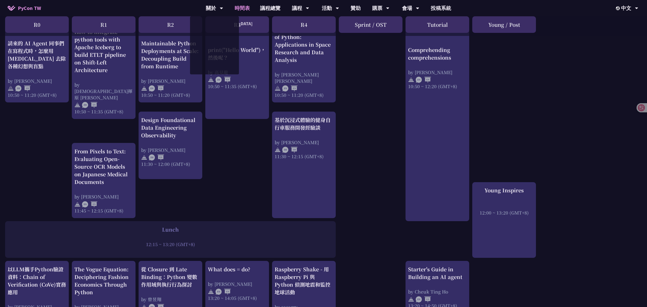
scroll to position [0, 5]
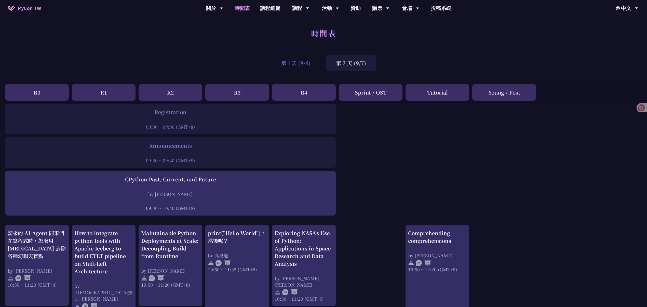
click at [293, 61] on div "第 1 天 (9/6)" at bounding box center [296, 63] width 50 height 17
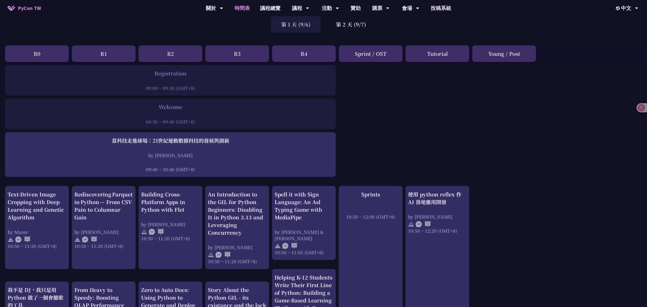
scroll to position [34, 5]
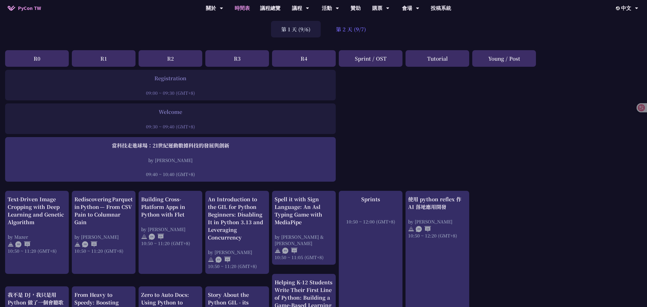
click at [353, 30] on div "第 2 天 (9/7)" at bounding box center [351, 29] width 50 height 17
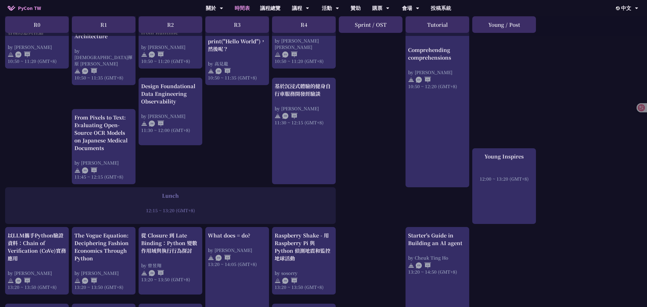
scroll to position [306, 5]
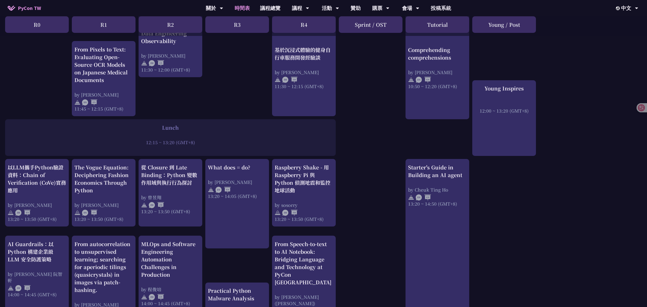
click at [232, 112] on div "print("Hello World")，然後呢？ by 高見龍 10:50 ~ 11:35 (GMT+8) What does = do? by Reuve…" at bounding box center [323, 167] width 647 height 739
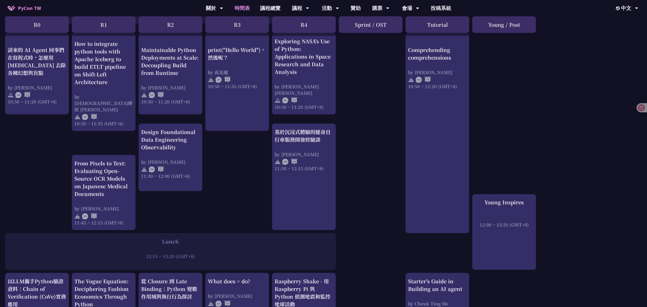
scroll to position [170, 5]
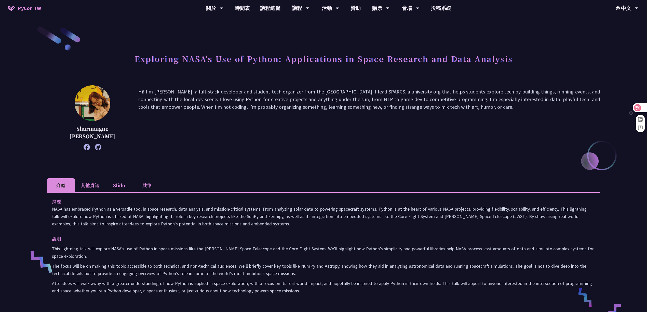
click at [320, 104] on div at bounding box center [640, 107] width 14 height 9
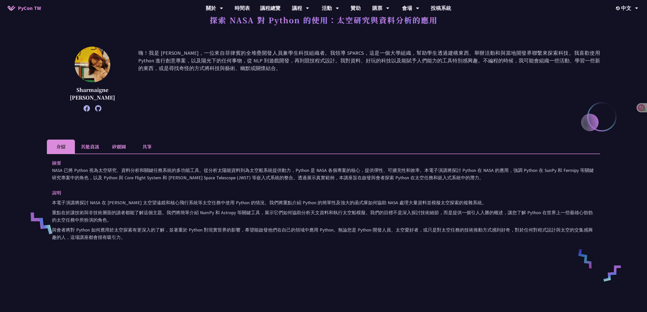
scroll to position [58, 0]
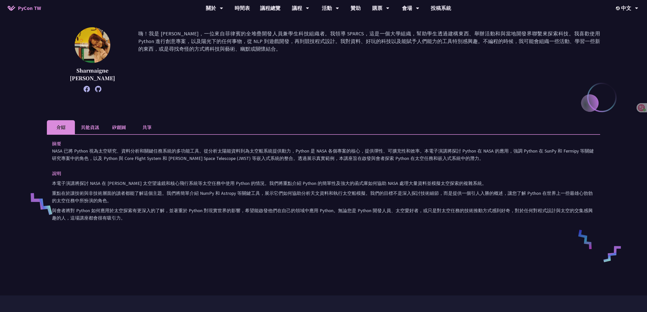
click at [320, 148] on font "NASA 已將 Python 視為太空研究、資料分析和關鍵任務系統的多功能工具。從分析太陽能資料到為太空船系統提供動力，Python 是 NASA 各個專案的…" at bounding box center [323, 154] width 542 height 13
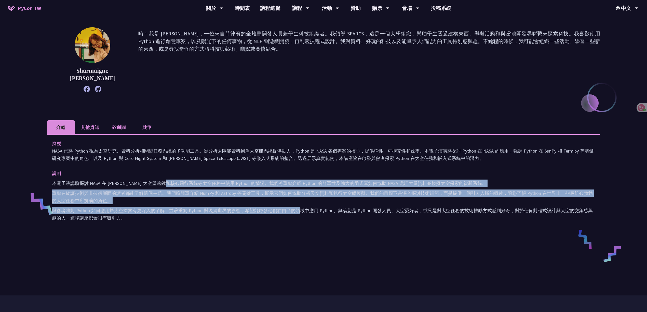
drag, startPoint x: 173, startPoint y: 183, endPoint x: 297, endPoint y: 207, distance: 126.3
click at [297, 207] on div "本電子演講將探討 NASA 在 James Webb 太空望遠鏡和核心飛行系統等太空任務中使用 Python 的情況。我們將重點介紹 Python 的簡單性及…" at bounding box center [323, 201] width 543 height 42
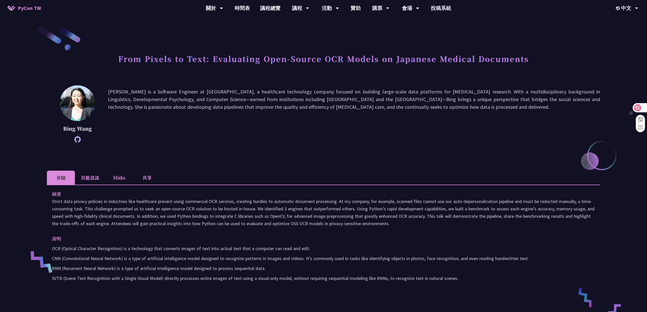
click at [642, 108] on div at bounding box center [640, 107] width 14 height 9
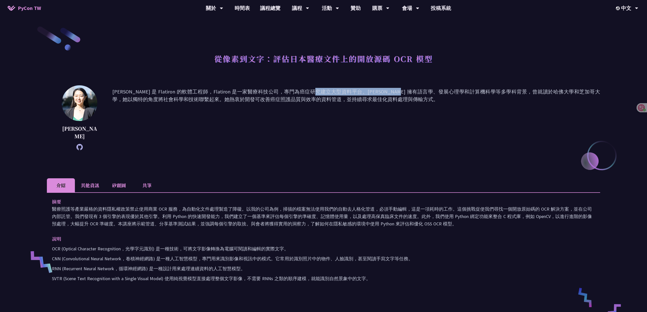
drag, startPoint x: 349, startPoint y: 93, endPoint x: 406, endPoint y: 88, distance: 56.8
click at [406, 88] on font "[PERSON_NAME] 是 Flatiron 的軟體工程師，Flatiron 是一家醫療科技公司，專門為癌症研究建立大型資料平台。[PERSON_NAME…" at bounding box center [356, 95] width 488 height 14
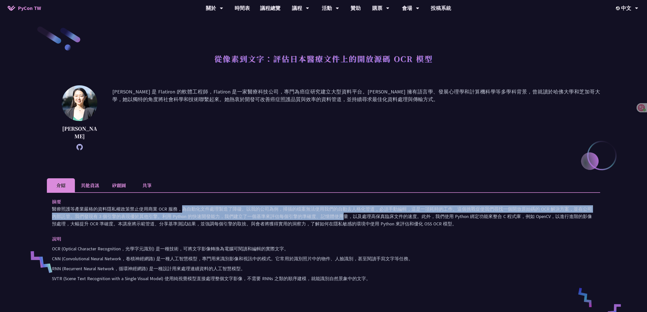
drag, startPoint x: 184, startPoint y: 198, endPoint x: 341, endPoint y: 209, distance: 157.5
click at [341, 209] on font "醫療照護等產業嚴格的資料隱私權政策禁止使用商業 OCR 服務，為自動化文件處理製造了障礙。以我的公司為例，掃描的檔案無法使用我們的自動去人格化管道，必須手動編…" at bounding box center [322, 216] width 540 height 21
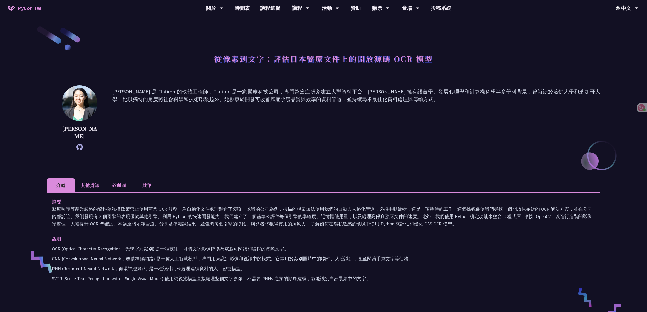
click at [95, 178] on li "其他資訊" at bounding box center [90, 185] width 30 height 14
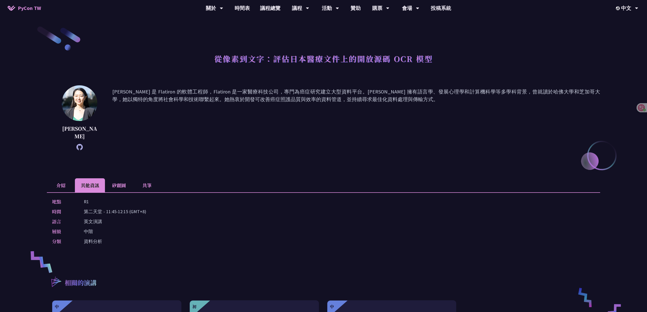
click at [60, 178] on li "介紹" at bounding box center [61, 185] width 28 height 14
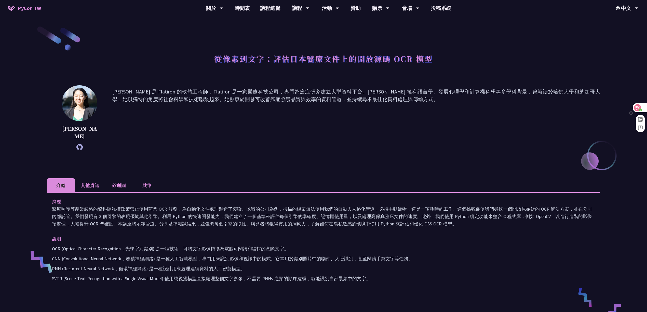
click at [642, 107] on div at bounding box center [640, 107] width 14 height 9
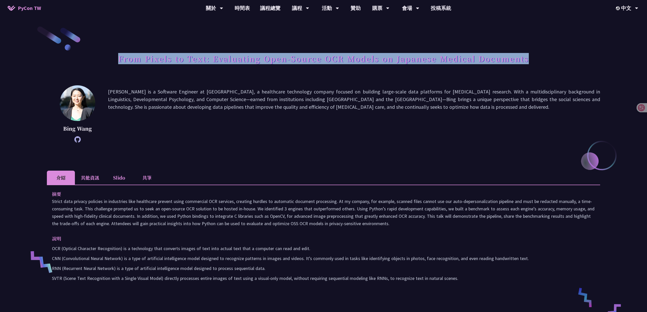
drag, startPoint x: 117, startPoint y: 58, endPoint x: 529, endPoint y: 56, distance: 412.5
click at [529, 56] on div "From Pixels to Text: Evaluating Open-Source OCR Models on Japanese Medical Docu…" at bounding box center [323, 64] width 553 height 27
copy h1 "From Pixels to Text: Evaluating Open-Source OCR Models on Japanese Medical Docu…"
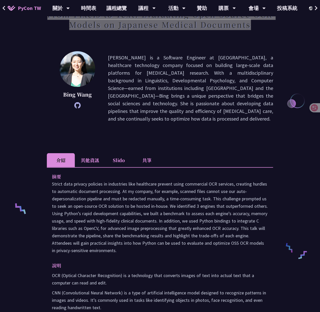
scroll to position [102, 0]
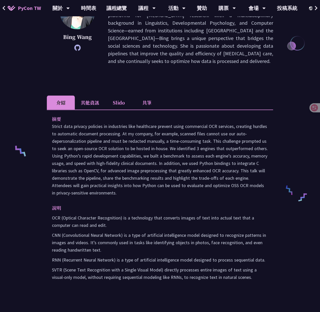
click at [84, 94] on div "From Pixels to Text: Evaluating Open-Source OCR Models on Japanese Medical Docu…" at bounding box center [160, 186] width 226 height 525
click at [92, 99] on li "其他資訊" at bounding box center [90, 102] width 30 height 14
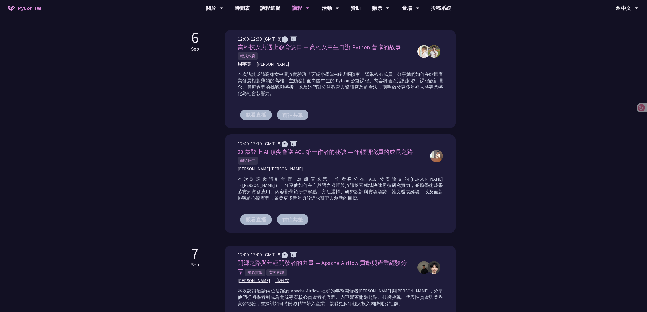
scroll to position [136, 0]
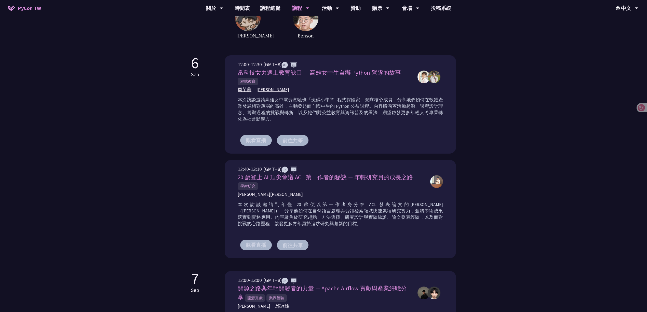
drag, startPoint x: 45, startPoint y: 128, endPoint x: 51, endPoint y: 128, distance: 6.1
click at [51, 128] on div "Young Inspirers Young Inspirers 是 PyCon [GEOGRAPHIC_DATA] 在 [DATE]首次推出的全新活動，專為青…" at bounding box center [323, 133] width 647 height 538
click at [383, 8] on div "購票" at bounding box center [380, 8] width 17 height 16
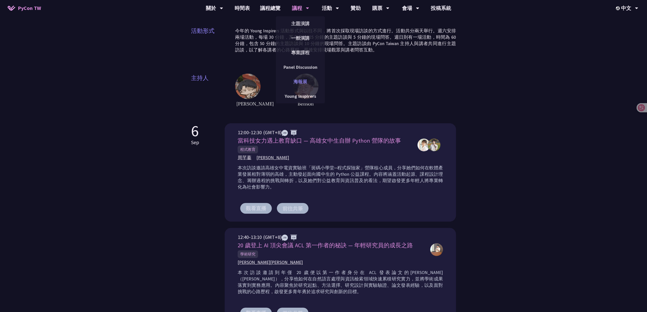
scroll to position [102, 0]
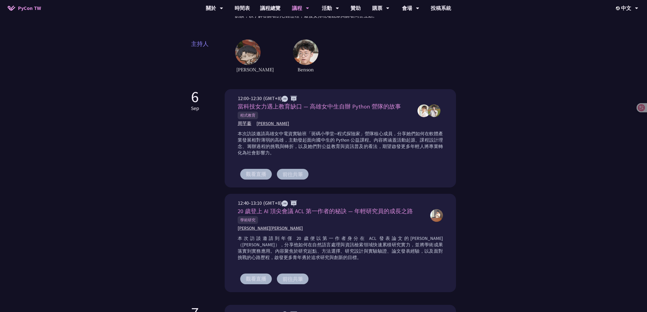
drag, startPoint x: 133, startPoint y: 173, endPoint x: 138, endPoint y: 173, distance: 4.6
click at [136, 173] on div "Young Inspirers Young Inspirers 是 PyCon Taiwan 在 2021 年首次推出的全新活動，專為青少年打造一個學習、分享…" at bounding box center [323, 167] width 647 height 538
drag, startPoint x: 235, startPoint y: 108, endPoint x: 398, endPoint y: 107, distance: 163.0
click at [398, 107] on div "12:00-12:30 (GMT+8) 當科技女力遇上教育缺口 — 高雄女中生自辦 Python 營隊的故事 程式教育 周芊蓁 郭昱 觀看直播 前往共筆" at bounding box center [340, 138] width 231 height 98
copy span "當科技女力遇上教育缺口 — 高雄女中生自辦 Python 營隊的故事"
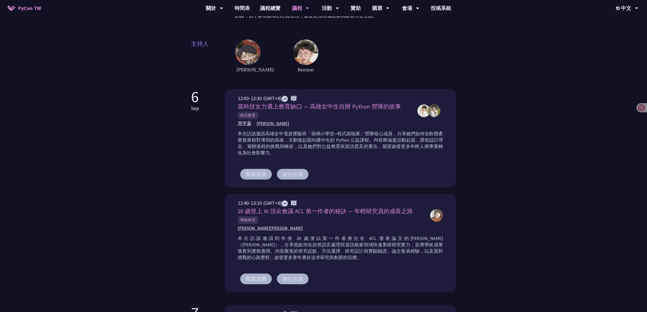
click at [270, 208] on span "20 歲登上 AI 頂尖會議 ACL 第一作者的秘訣 — 年輕研究員的成長之路" at bounding box center [325, 211] width 175 height 7
copy div "20 歲登上 AI 頂尖會議 ACL 第一作者的秘訣 — 年輕研究員的成長之路"
click at [133, 222] on div "Young Inspirers Young Inspirers 是 PyCon Taiwan 在 2021 年首次推出的全新活動，專為青少年打造一個學習、分享…" at bounding box center [323, 167] width 647 height 538
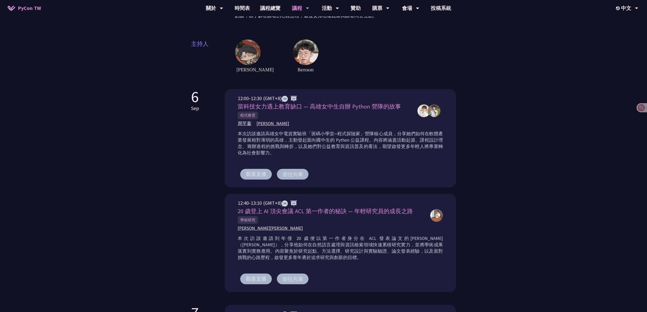
drag, startPoint x: 118, startPoint y: 237, endPoint x: 42, endPoint y: 230, distance: 76.0
click at [42, 230] on div "Young Inspirers Young Inspirers 是 PyCon Taiwan 在 2021 年首次推出的全新活動，專為青少年打造一個學習、分享…" at bounding box center [323, 167] width 647 height 538
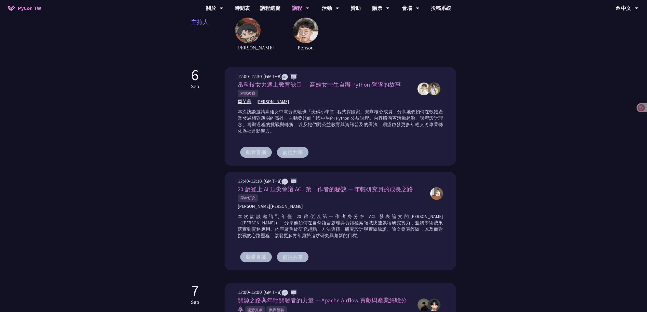
scroll to position [136, 0]
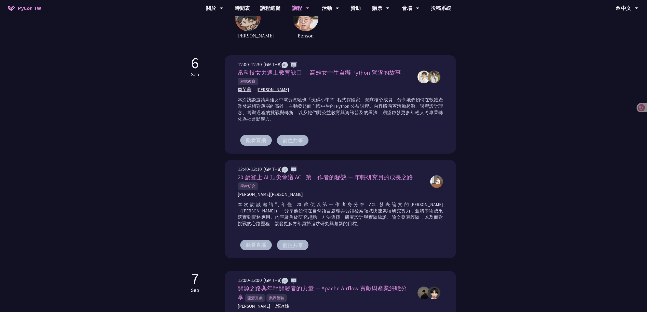
click at [61, 171] on div "Young Inspirers Young Inspirers 是 PyCon Taiwan 在 2021 年首次推出的全新活動，專為青少年打造一個學習、分享…" at bounding box center [323, 133] width 647 height 538
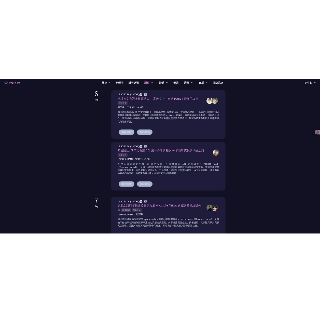
scroll to position [204, 0]
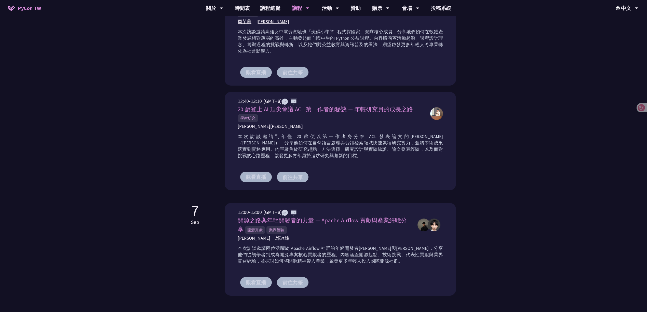
click at [351, 218] on span "開源之路與年輕開發者的力量 — Apache Airflow 貢獻與產業經驗分享" at bounding box center [322, 225] width 169 height 16
copy div "開源之路與年輕開發者的力量 — Apache Airflow 貢獻與產業經驗分享"
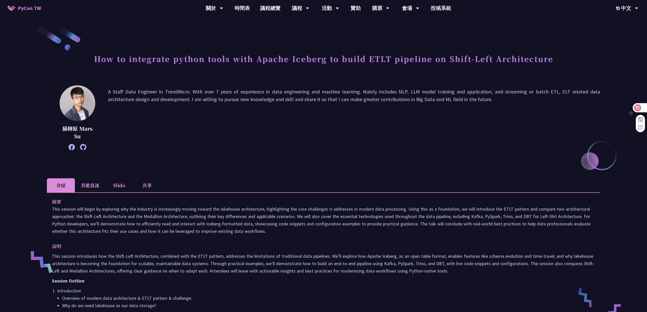
click at [639, 107] on icon at bounding box center [637, 107] width 5 height 5
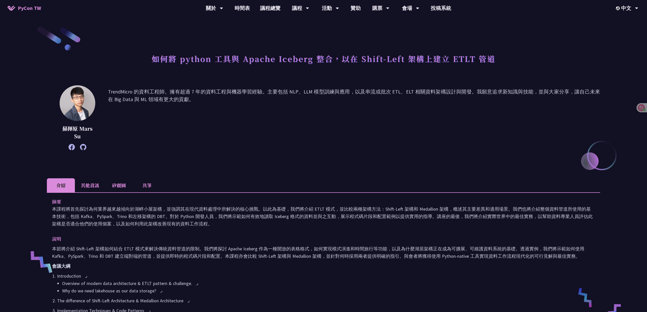
scroll to position [13, 0]
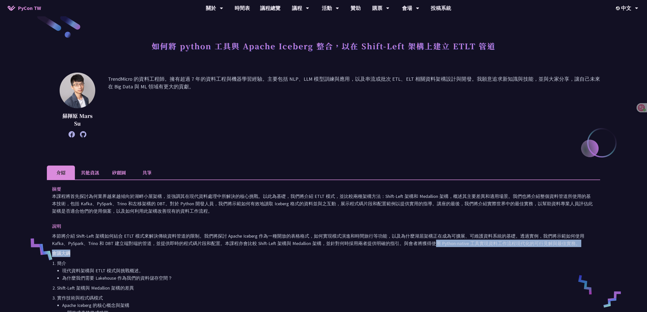
drag, startPoint x: 433, startPoint y: 241, endPoint x: 434, endPoint y: 249, distance: 7.9
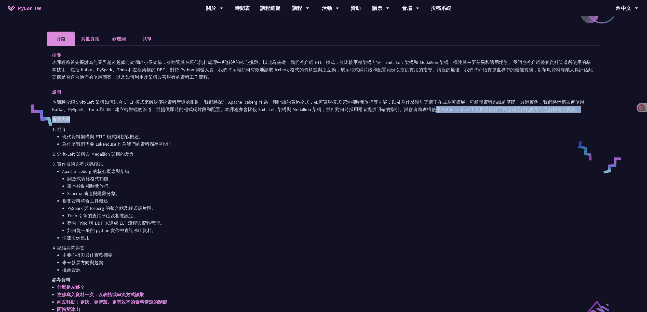
scroll to position [149, 0]
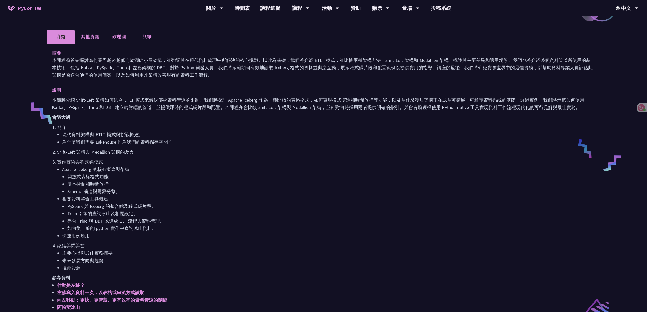
click at [268, 227] on li "如何從一般的 python 實作中查詢冰山資料。" at bounding box center [331, 228] width 528 height 7
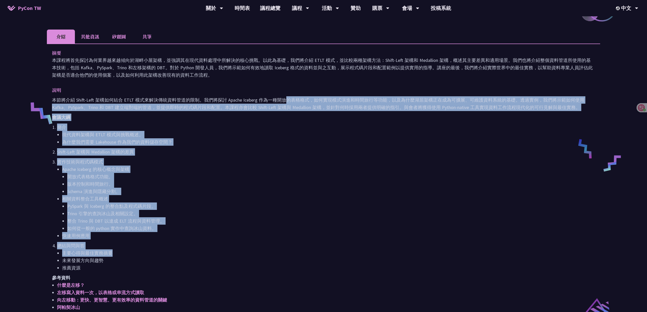
drag, startPoint x: 282, startPoint y: 98, endPoint x: 299, endPoint y: 255, distance: 157.3
click at [299, 255] on div "本節將介紹 Shift-Left 架構如何結合 ETLT 模式來解決傳統資料管道的限制。我們將探討 Apache Iceberg 作為一種開放的表格格式，如何…" at bounding box center [323, 218] width 543 height 244
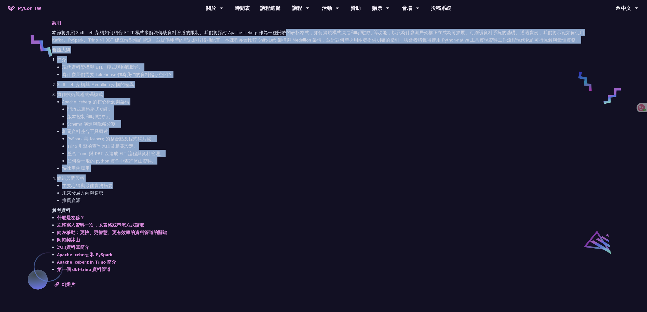
scroll to position [216, 0]
click at [272, 186] on li "主要心得與最佳實務摘要" at bounding box center [328, 185] width 533 height 7
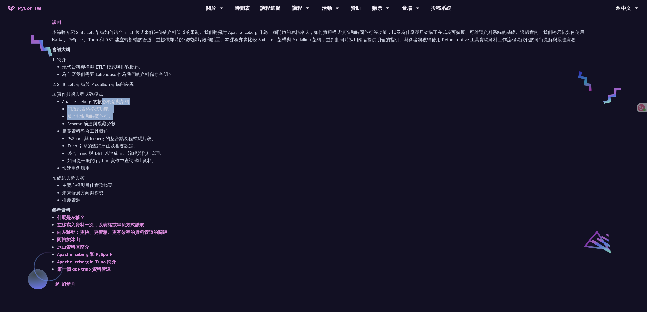
drag, startPoint x: 102, startPoint y: 101, endPoint x: 112, endPoint y: 115, distance: 16.9
click at [112, 115] on li "Apache Iceberg 的核心概念與架構 開放式表格格式功能。 版本控制和時間旅行。 Schema 演進與隱藏分割。" at bounding box center [328, 113] width 533 height 30
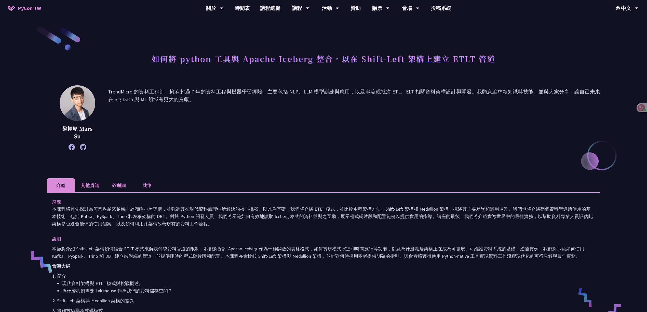
scroll to position [68, 0]
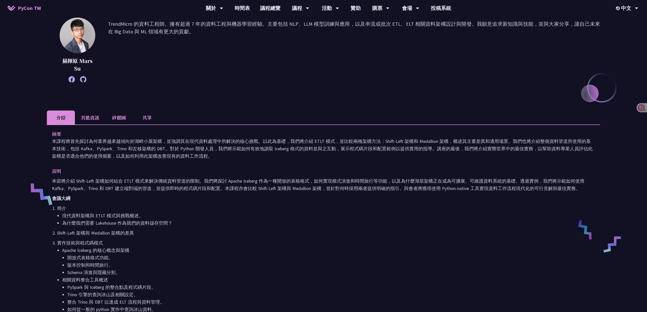
click at [285, 196] on p "會議大綱" at bounding box center [323, 198] width 543 height 7
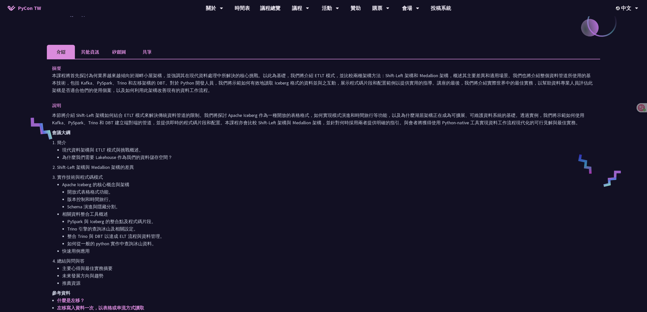
scroll to position [34, 0]
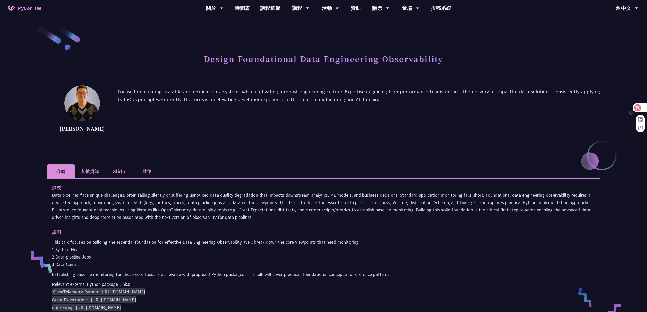
click at [643, 106] on div at bounding box center [640, 107] width 14 height 9
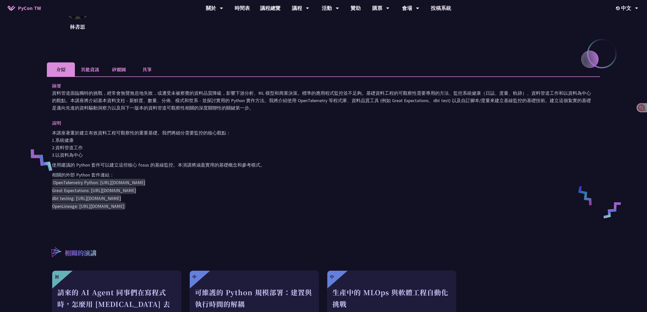
scroll to position [68, 0]
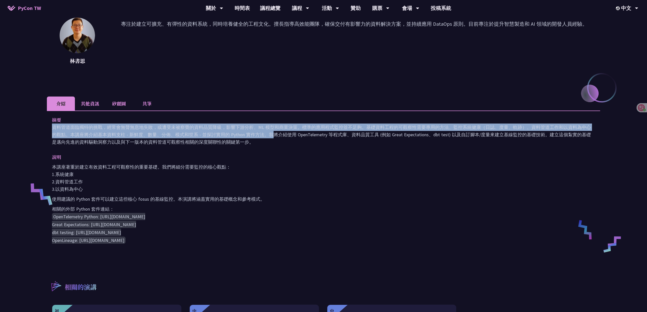
drag, startPoint x: 53, startPoint y: 128, endPoint x: 267, endPoint y: 135, distance: 214.5
click at [267, 135] on div "摘要 資料管道面臨獨特的挑戰，經常會無聲無息地失敗，或遭受未被察覺的資料品質降級，影響下游分析、ML 模型和商業決策。標準的應用程式監控並不足夠。基礎資料工程…" at bounding box center [323, 184] width 553 height 146
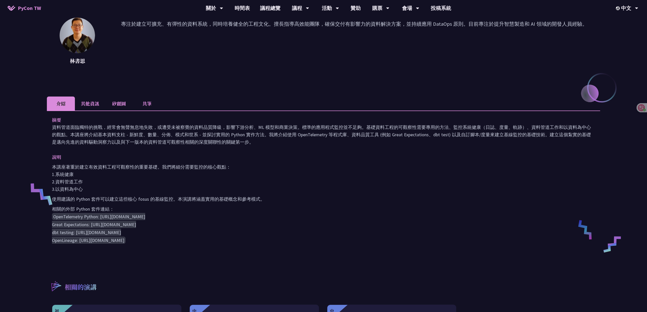
click at [310, 149] on div "摘要 資料管道面臨獨特的挑戰，經常會無聲無息地失敗，或遭受未被察覺的資料品質降級，影響下游分析、ML 模型和商業決策。標準的應用程式監控並不足夠。基礎資料工程…" at bounding box center [323, 184] width 553 height 146
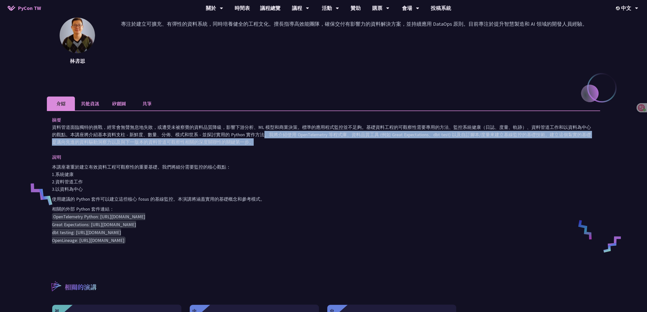
drag, startPoint x: 265, startPoint y: 138, endPoint x: 265, endPoint y: 141, distance: 3.1
click at [265, 141] on p "資料管道面臨獨特的挑戰，經常會無聲無息地失敗，或遭受未被察覺的資料品質降級，影響下游分析、ML 模型和商業決策。標準的應用程式監控並不足夠。基礎資料工程的可觀…" at bounding box center [323, 135] width 543 height 22
click at [268, 141] on p "資料管道面臨獨特的挑戰，經常會無聲無息地失敗，或遭受未被察覺的資料品質降級，影響下游分析、ML 模型和商業決策。標準的應用程式監控並不足夠。基礎資料工程的可觀…" at bounding box center [323, 135] width 543 height 22
click at [260, 133] on font "資料管道面臨獨特的挑戰，經常會無聲無息地失敗，或遭受未被察覺的資料品質降級，影響下游分析、ML 模型和商業決策。標準的應用程式監控並不足夠。基礎資料工程的可觀…" at bounding box center [321, 134] width 539 height 21
drag, startPoint x: 258, startPoint y: 135, endPoint x: 248, endPoint y: 143, distance: 12.2
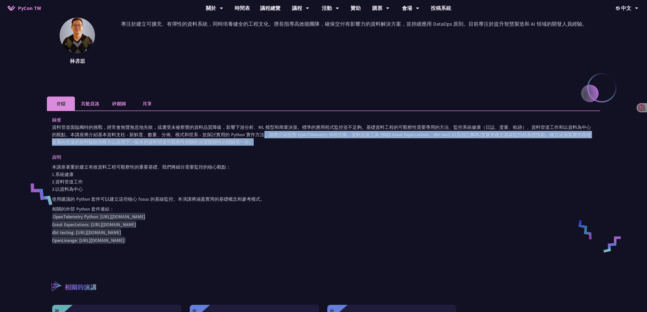
click at [248, 143] on p "資料管道面臨獨特的挑戰，經常會無聲無息地失敗，或遭受未被察覺的資料品質降級，影響下游分析、ML 模型和商業決策。標準的應用程式監控並不足夠。基礎資料工程的可觀…" at bounding box center [323, 135] width 543 height 22
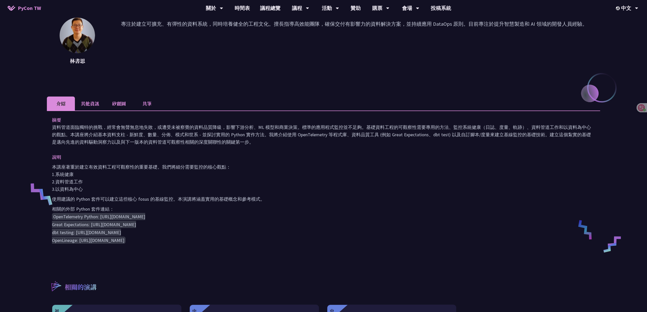
click at [360, 151] on div "摘要 資料管道面臨獨特的挑戰，經常會無聲無息地失敗，或遭受未被察覺的資料品質降級，影響下游分析、ML 模型和商業決策。標準的應用程式監控並不足夠。基礎資料工程…" at bounding box center [323, 184] width 553 height 146
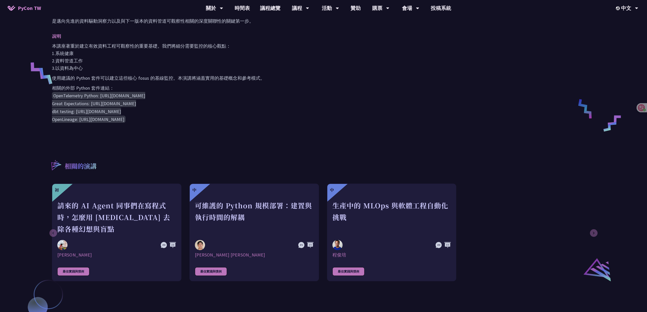
scroll to position [238, 0]
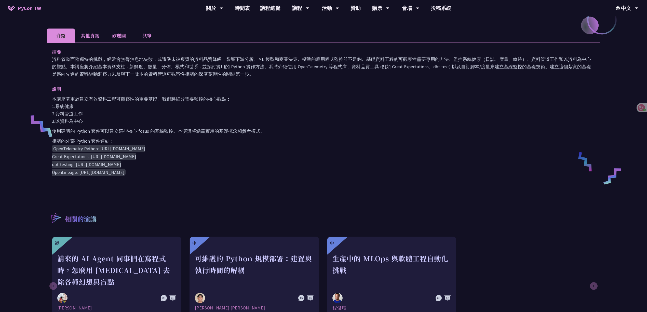
click at [328, 133] on p "使用建議的 Python 套件可以建立這些核心 fosus 的基線監控。本演講將涵蓋實用的基礎概念和參考模式。" at bounding box center [323, 130] width 543 height 7
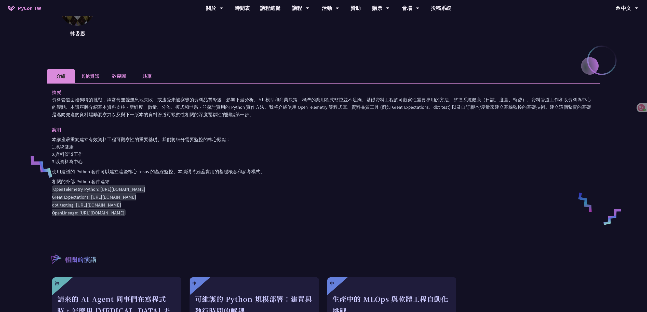
scroll to position [102, 0]
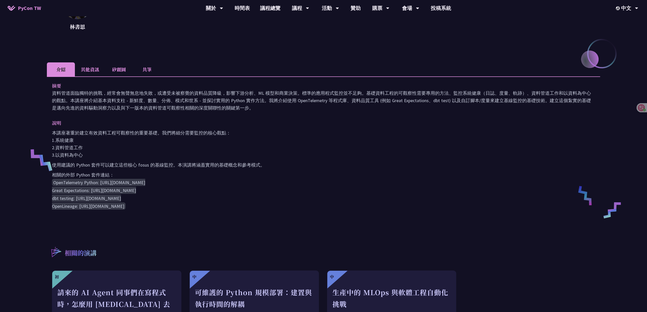
drag, startPoint x: 332, startPoint y: 89, endPoint x: 337, endPoint y: 102, distance: 14.0
click at [337, 102] on div "摘要 資料管道面臨獨特的挑戰，經常會無聲無息地失敗，或遭受未被察覺的資料品質降級，影響下游分析、ML 模型和商業決策。標準的應用程式監控並不足夠。基礎資料工程…" at bounding box center [323, 97] width 543 height 30
click at [337, 102] on font "資料管道面臨獨特的挑戰，經常會無聲無息地失敗，或遭受未被察覺的資料品質降級，影響下游分析、ML 模型和商業決策。標準的應用程式監控並不足夠。基礎資料工程的可觀…" at bounding box center [321, 100] width 539 height 21
click at [310, 99] on font "資料管道面臨獨特的挑戰，經常會無聲無息地失敗，或遭受未被察覺的資料品質降級，影響下游分析、ML 模型和商業決策。標準的應用程式監控並不足夠。基礎資料工程的可觀…" at bounding box center [321, 100] width 539 height 21
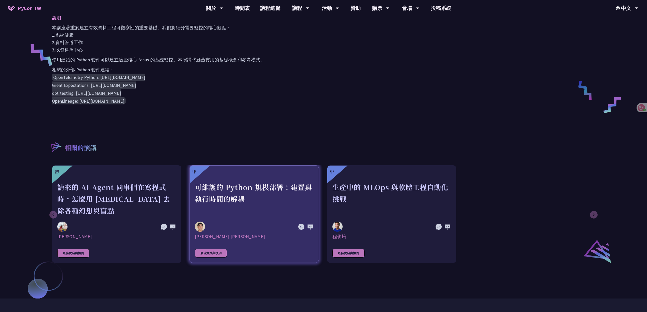
scroll to position [306, 0]
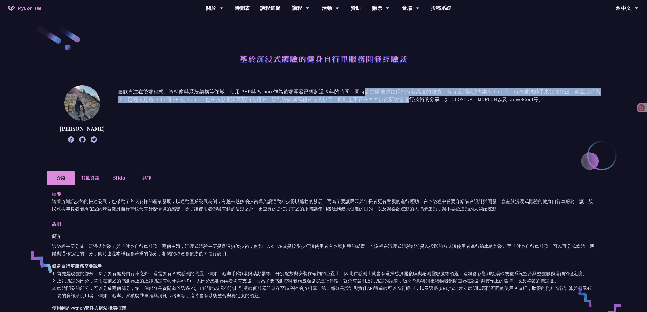
drag, startPoint x: 287, startPoint y: 91, endPoint x: 303, endPoint y: 98, distance: 17.1
click at [303, 98] on p "喜歡專注在後端程式、資料庫與系統架構等領域，使用 PHP與Python 作為後端開發已經超過 6 年的時間，同時對於開放源始碼抱持著高度的熱情，有時遇到開源專…" at bounding box center [359, 114] width 482 height 52
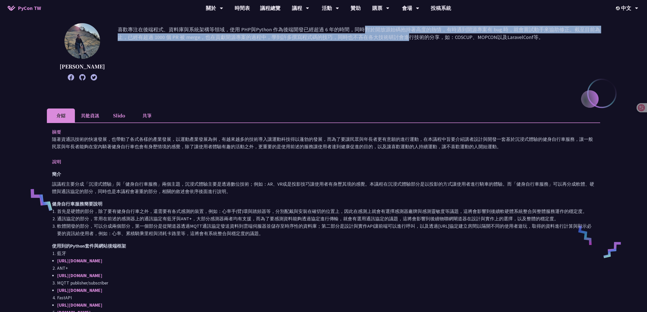
scroll to position [68, 0]
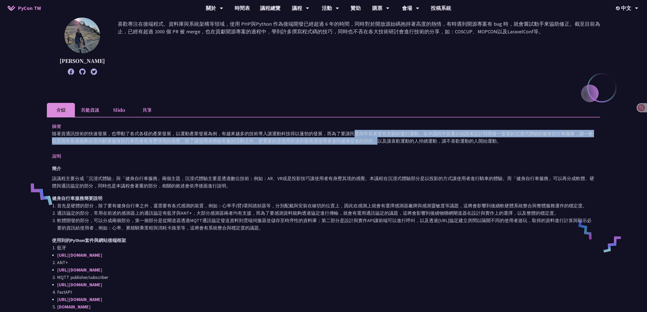
drag, startPoint x: 258, startPoint y: 131, endPoint x: 282, endPoint y: 143, distance: 26.2
click at [282, 143] on p "隨著資通訊技術的快速發展，也帶動了各式各樣的產業發展，以運動產業發展為例，有越來越多的技術導入讓運動科技得以蓬勃的發展，而為了要讓民眾與年長者更有意願的進行運…" at bounding box center [323, 137] width 543 height 15
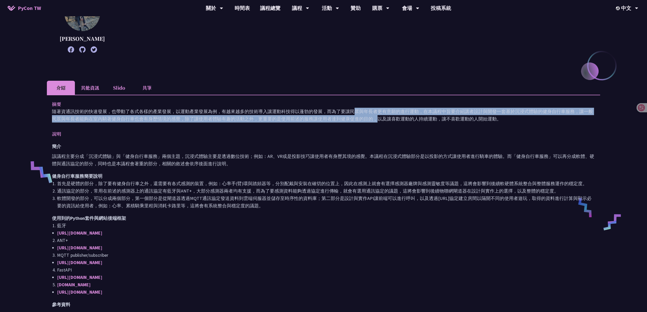
scroll to position [102, 0]
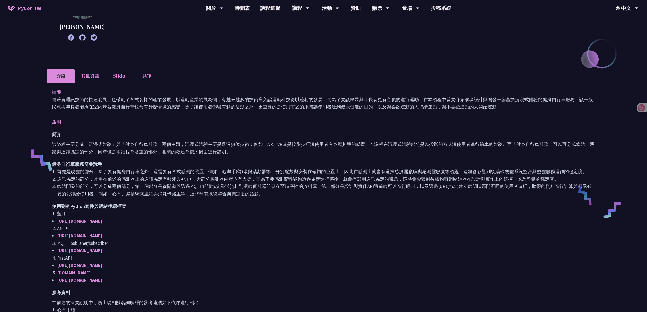
click at [297, 148] on p "該議程主要分成「沉浸式體驗」與「健身自行車服務」兩個主題，沉浸式體驗主要是透過數位技術；例如：AR、VR或是投影技巧讓使用者有身歷其境的感覺。本議程在沉浸式體…" at bounding box center [323, 148] width 543 height 15
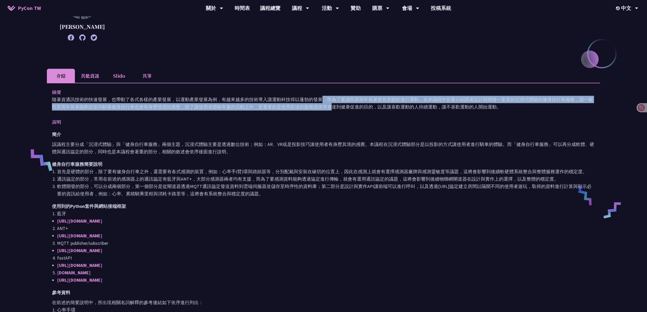
drag, startPoint x: 227, startPoint y: 100, endPoint x: 236, endPoint y: 106, distance: 10.9
click at [236, 106] on p "隨著資通訊技術的快速發展，也帶動了各式各樣的產業發展，以運動產業發展為例，有越來越多的技術導入讓運動科技得以蓬勃的發展，而為了要讓民眾與年長者更有意願的進行運…" at bounding box center [323, 103] width 543 height 15
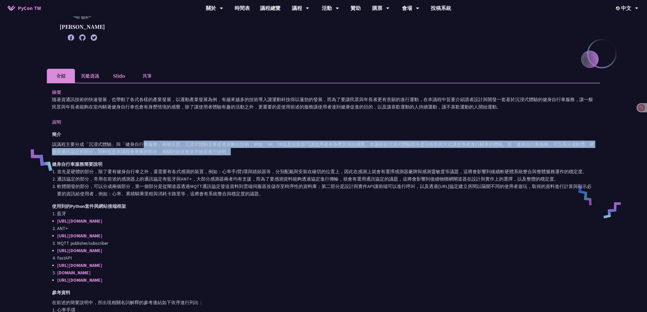
drag, startPoint x: 146, startPoint y: 143, endPoint x: 549, endPoint y: 149, distance: 403.4
click at [549, 149] on p "該議程主要分成「沉浸式體驗」與「健身自行車服務」兩個主題，沉浸式體驗主要是透過數位技術；例如：AR、VR或是投影技巧讓使用者有身歷其境的感覺。本議程在沉浸式體…" at bounding box center [323, 148] width 543 height 15
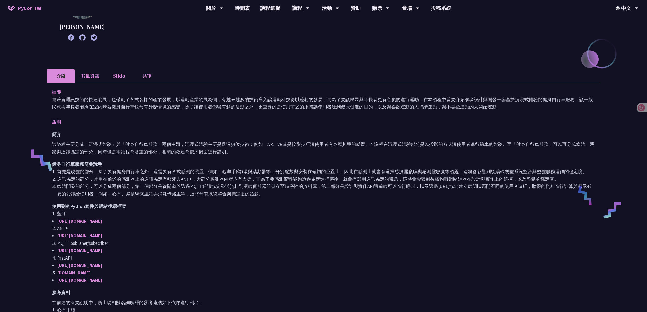
click at [72, 73] on li "介紹" at bounding box center [61, 76] width 28 height 14
click at [89, 74] on li "其他資訊" at bounding box center [90, 76] width 30 height 14
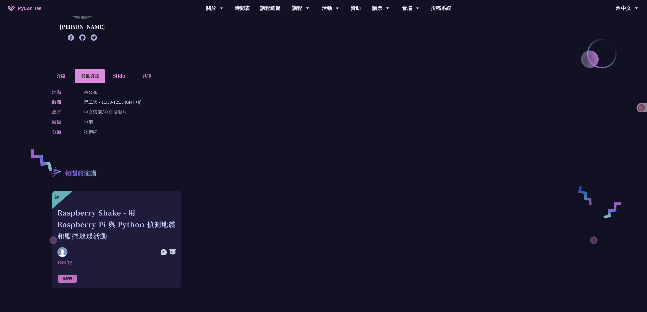
click at [54, 74] on li "介紹" at bounding box center [61, 76] width 28 height 14
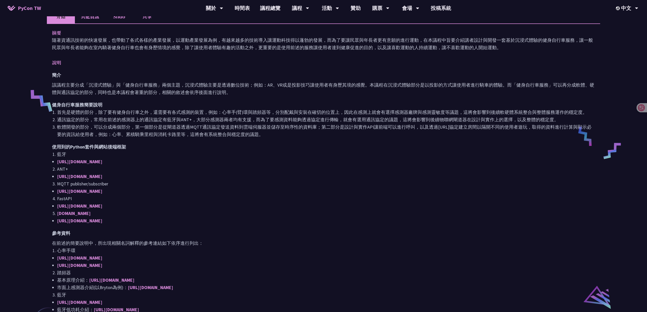
scroll to position [136, 0]
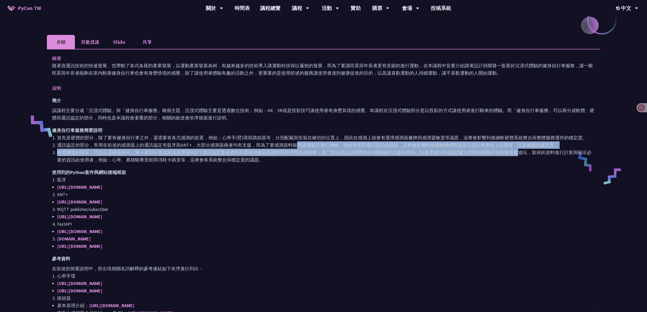
drag, startPoint x: 295, startPoint y: 145, endPoint x: 503, endPoint y: 152, distance: 208.7
click at [503, 152] on ol "首先是硬體的部分，除了要有健身自行車之外，還需要有各式感測的裝置，例如：心率手(臂)環與踏頻器等，分別配戴與安裝在確切的位置上，因此在感測上就會有選擇感測器廠…" at bounding box center [323, 149] width 543 height 30
click at [503, 152] on li "軟體開發的部分，可以分成兩個部分，第一個部分是從閘道器透過MQTT通訊協定發送資料到雲端伺服器並儲存至時序性的資料庫；第二部分是設計與實作API讓前端可以進行…" at bounding box center [326, 156] width 538 height 15
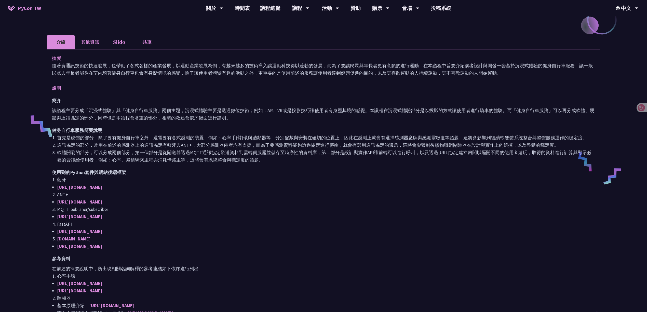
drag, startPoint x: 488, startPoint y: 145, endPoint x: 493, endPoint y: 159, distance: 15.3
click at [493, 159] on ol "首先是硬體的部分，除了要有健身自行車之外，還需要有各式感測的裝置，例如：心率手(臂)環與踏頻器等，分別配戴與安裝在確切的位置上，因此在感測上就會有選擇感測器廠…" at bounding box center [323, 149] width 543 height 30
